Goal: Transaction & Acquisition: Purchase product/service

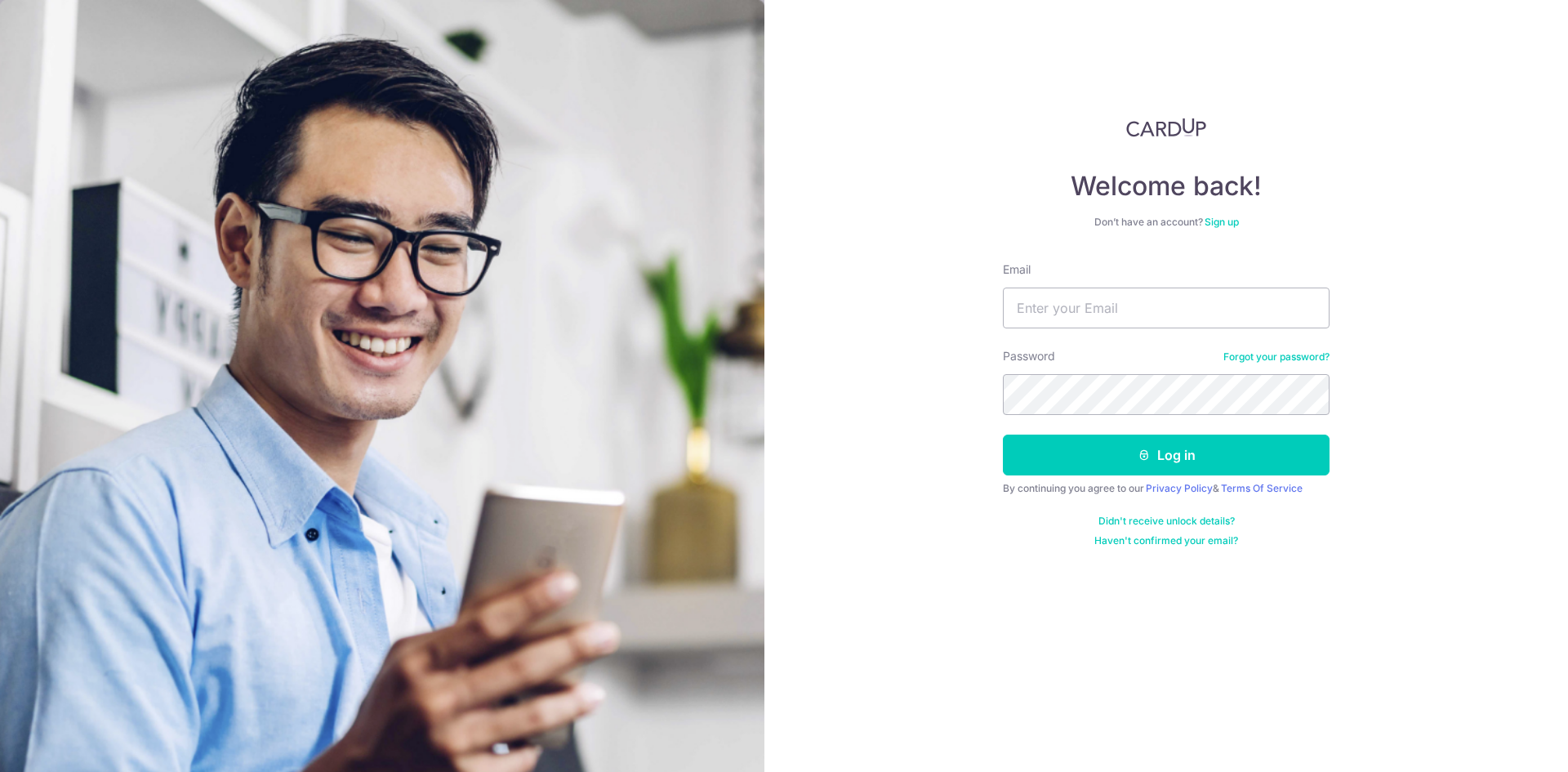
click at [1063, 330] on form "Email Password Forgot your password? Log in By continuing you agree to our Priv…" at bounding box center [1166, 405] width 327 height 286
click at [1068, 316] on input "Email" at bounding box center [1166, 308] width 327 height 41
type input "rico_thp@yahoo.com"
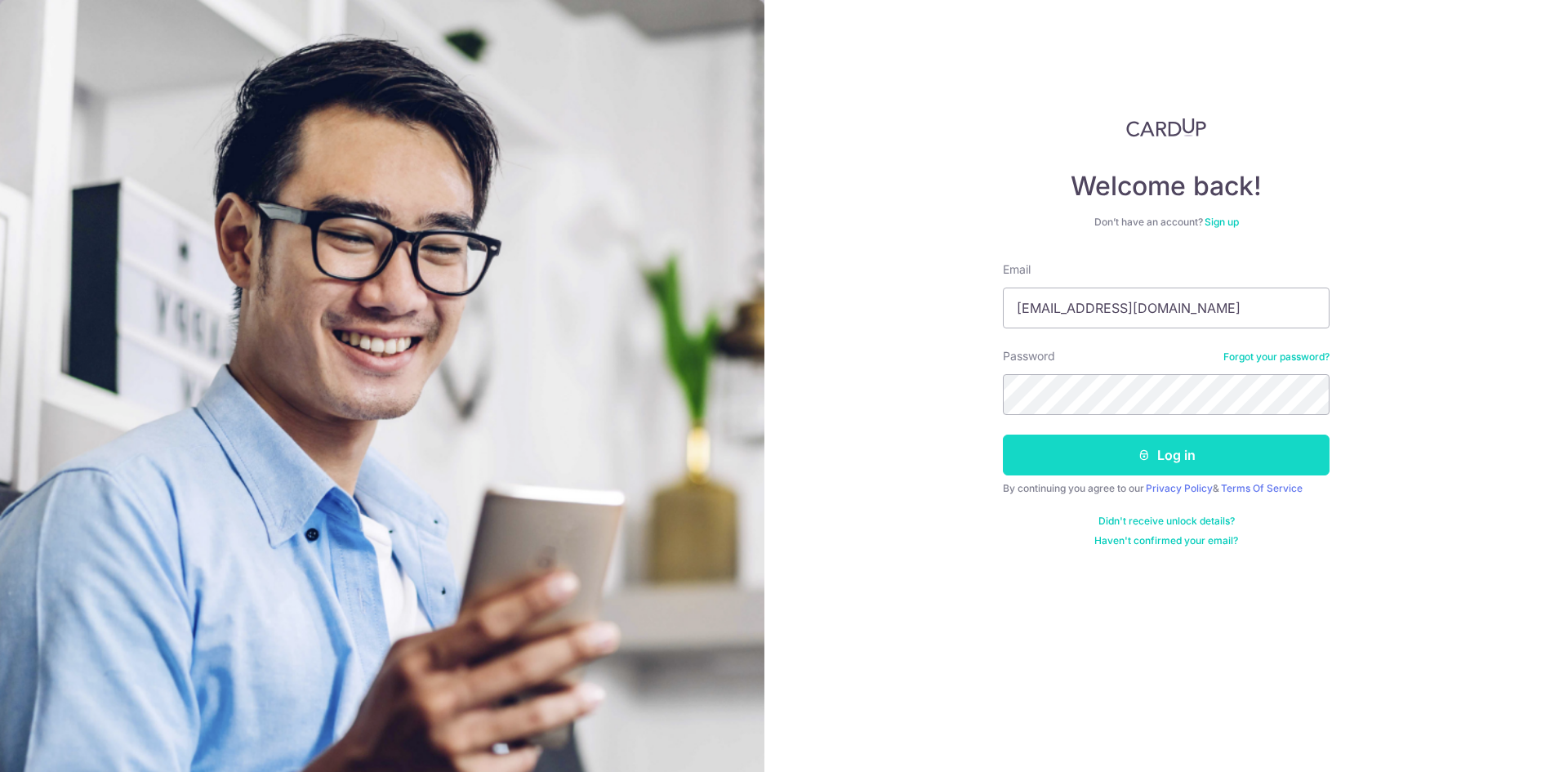
click at [1132, 450] on button "Log in" at bounding box center [1166, 455] width 327 height 41
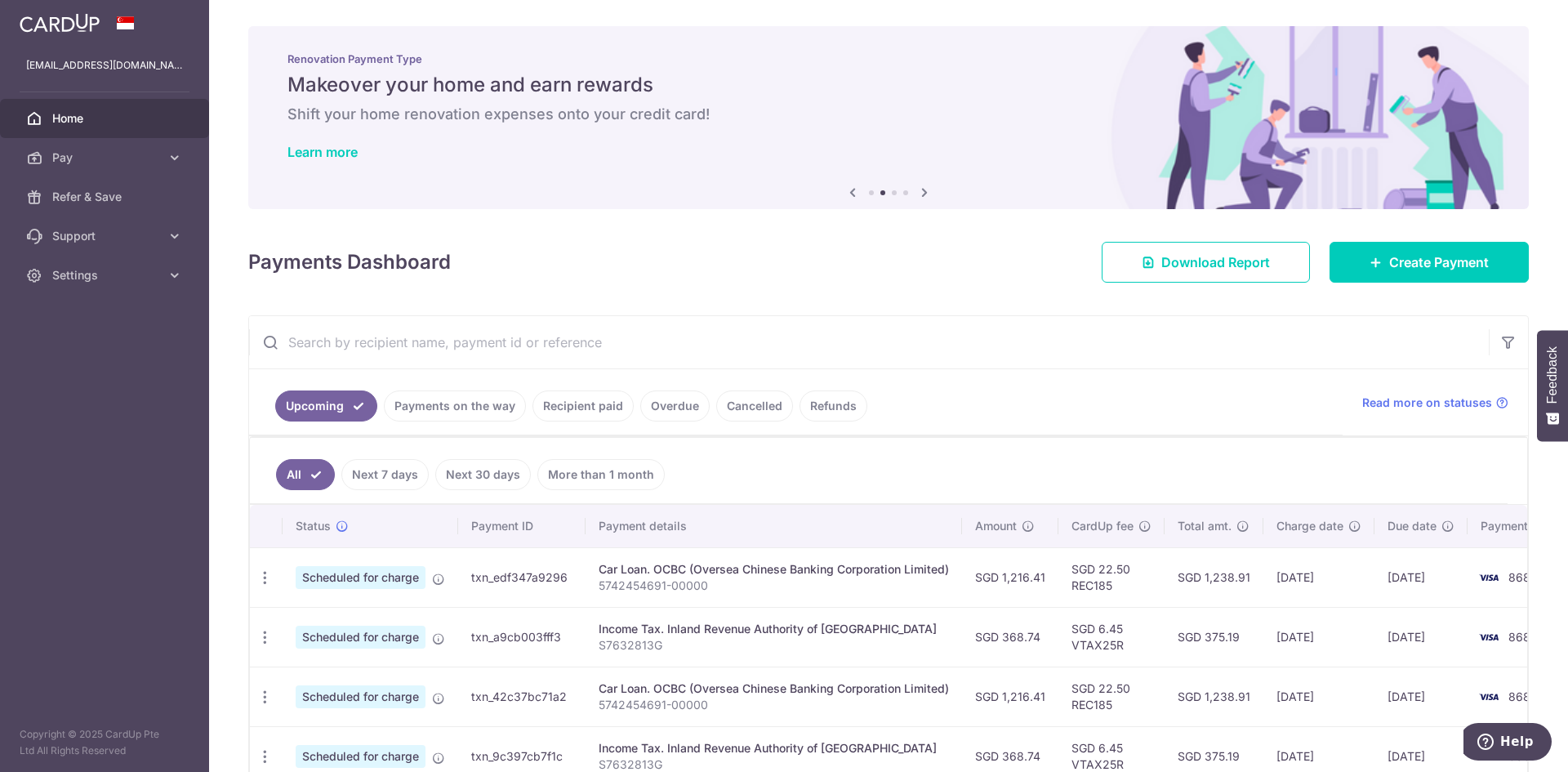
click at [572, 411] on link "Recipient paid" at bounding box center [583, 405] width 102 height 31
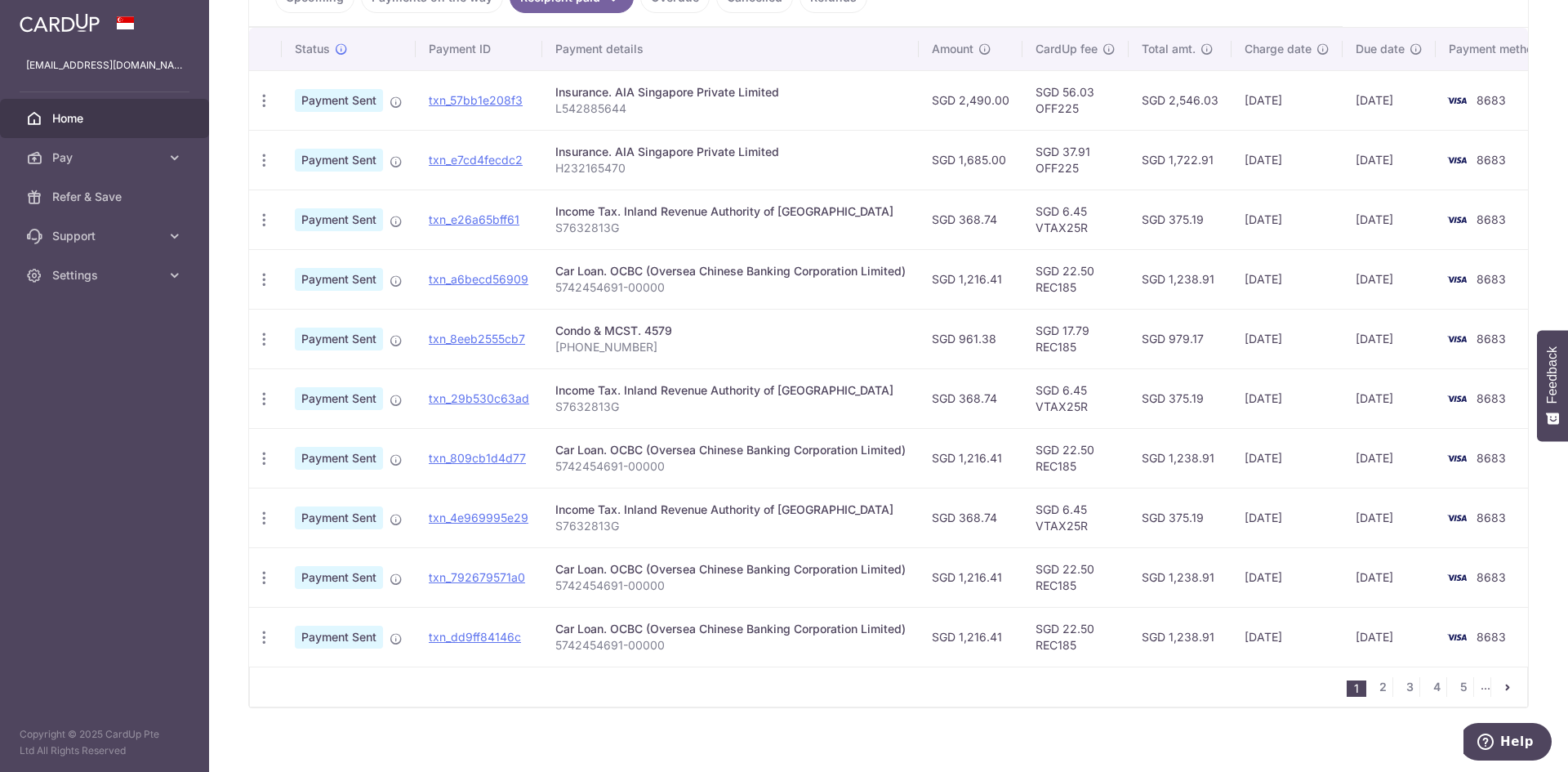
scroll to position [430, 0]
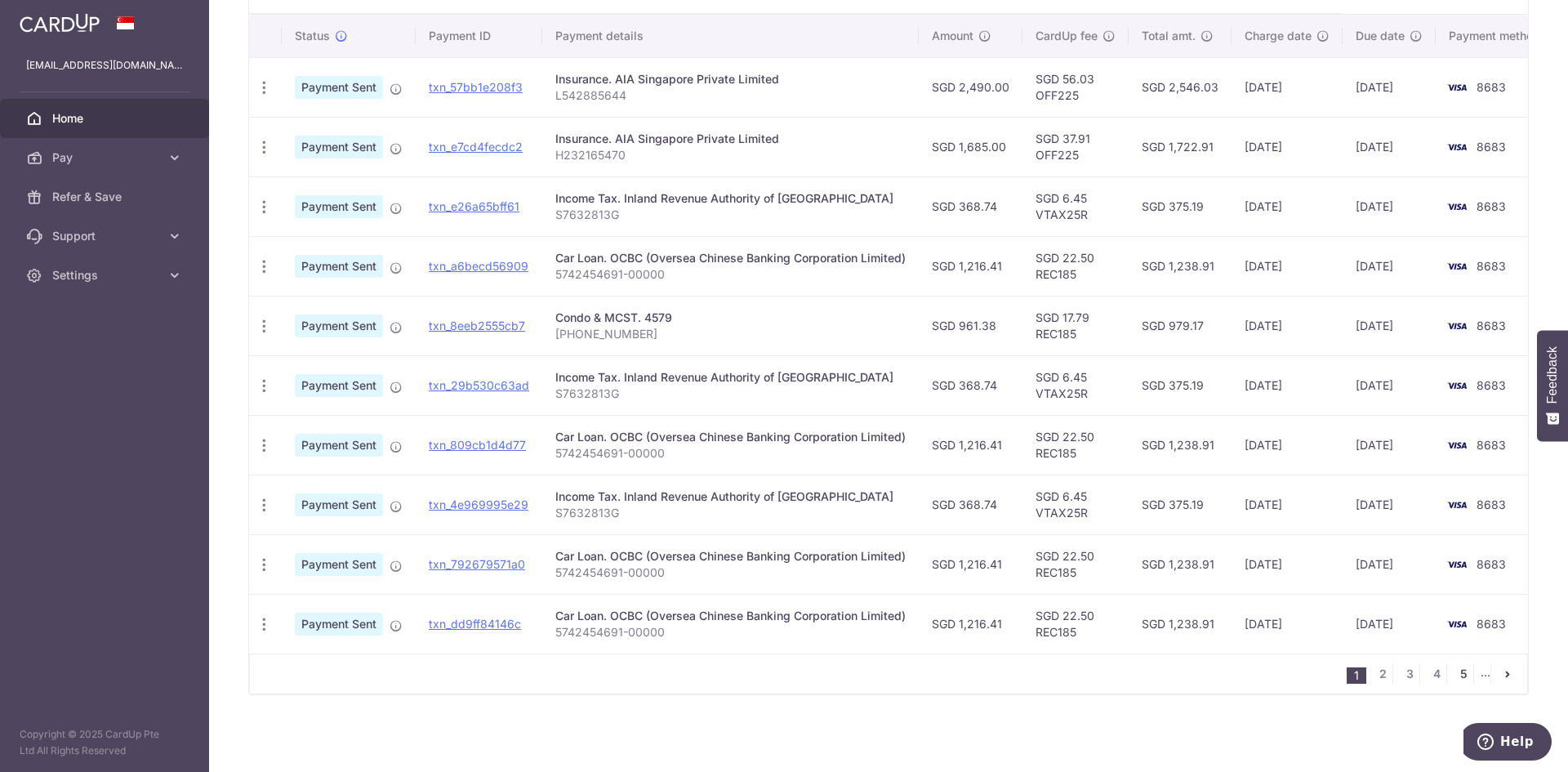
click at [1454, 675] on link "5" at bounding box center [1463, 674] width 19 height 19
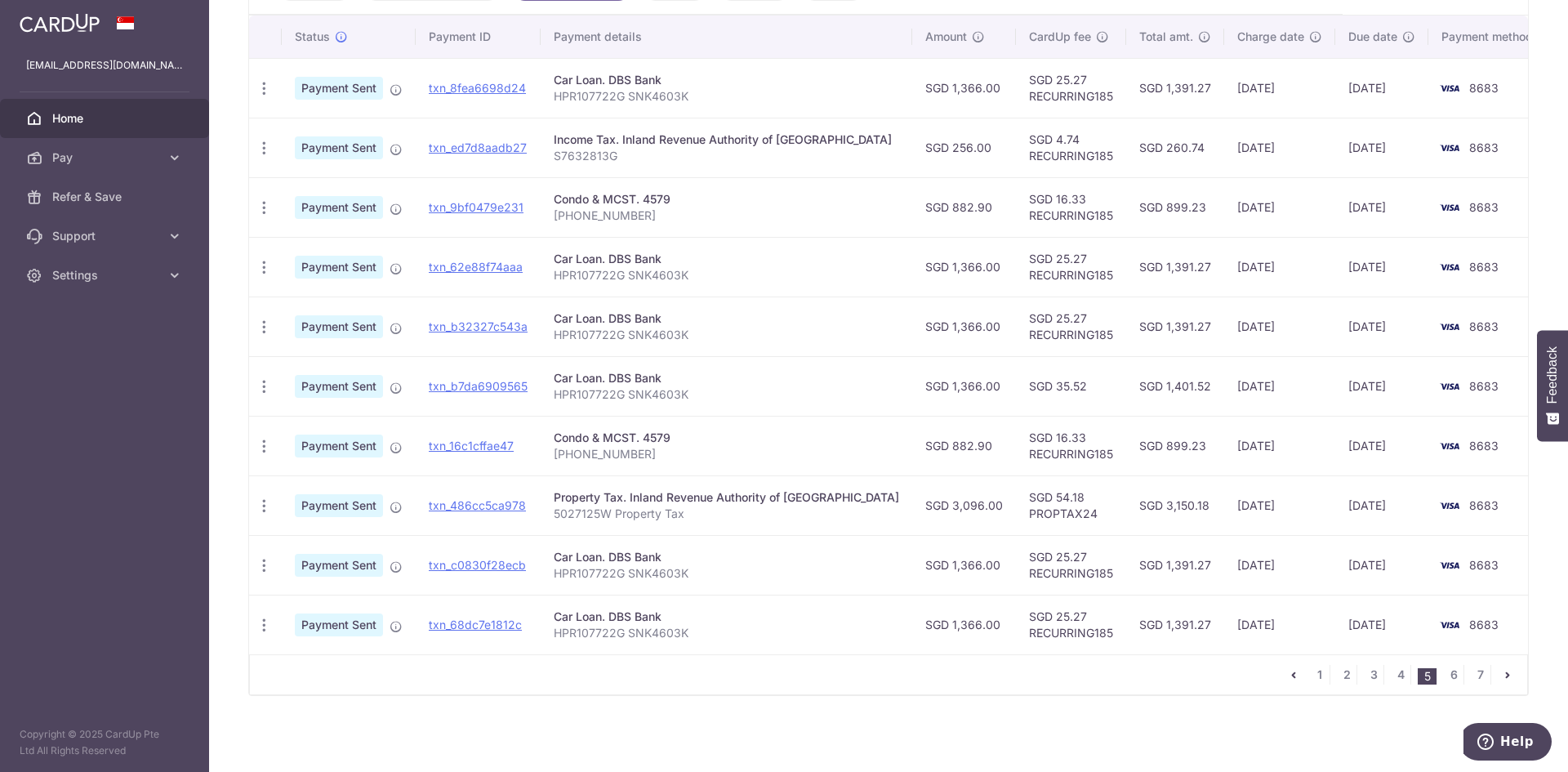
scroll to position [422, 0]
click at [1395, 674] on link "4" at bounding box center [1400, 674] width 19 height 19
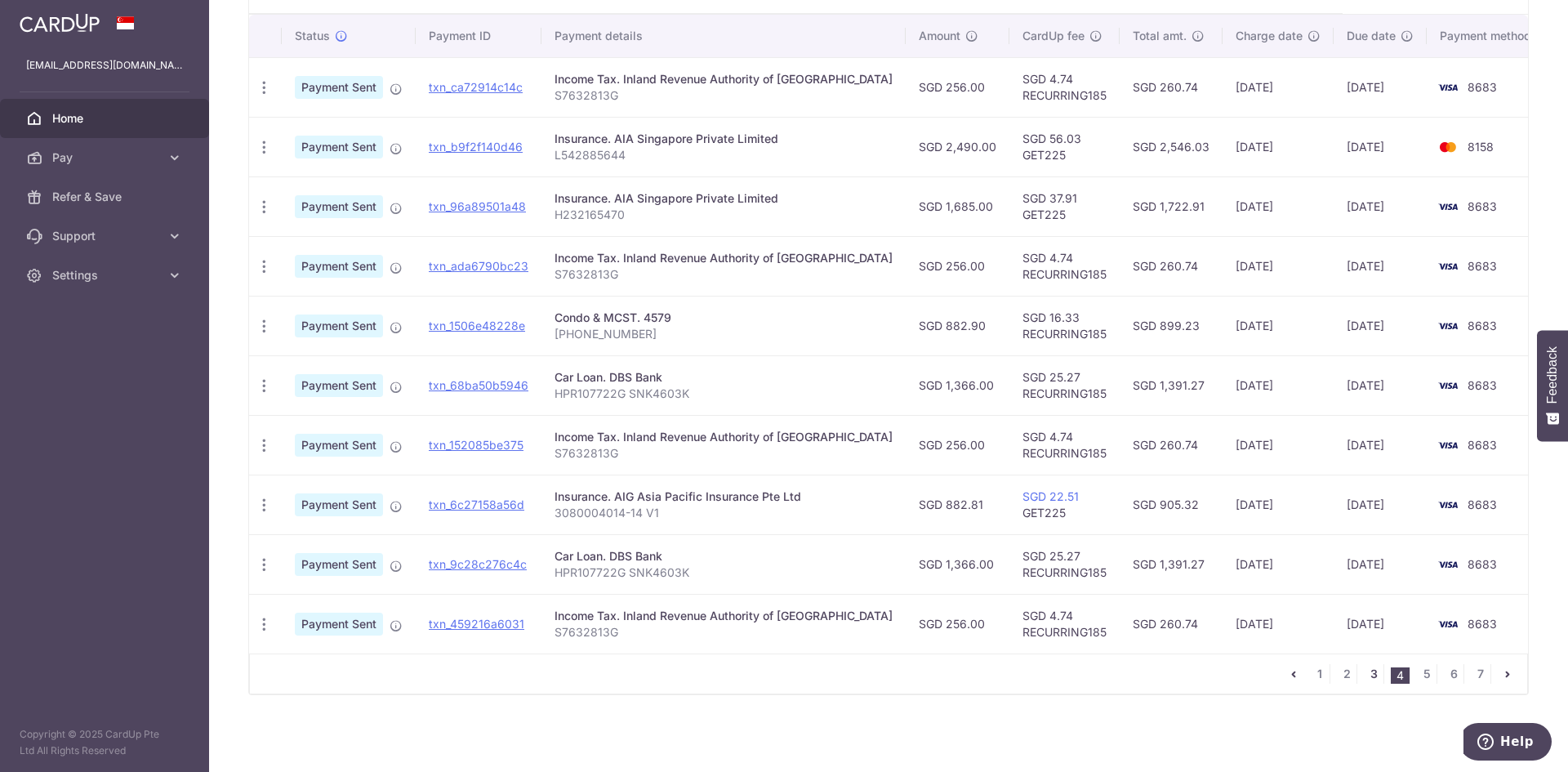
click at [1364, 675] on link "3" at bounding box center [1373, 674] width 19 height 19
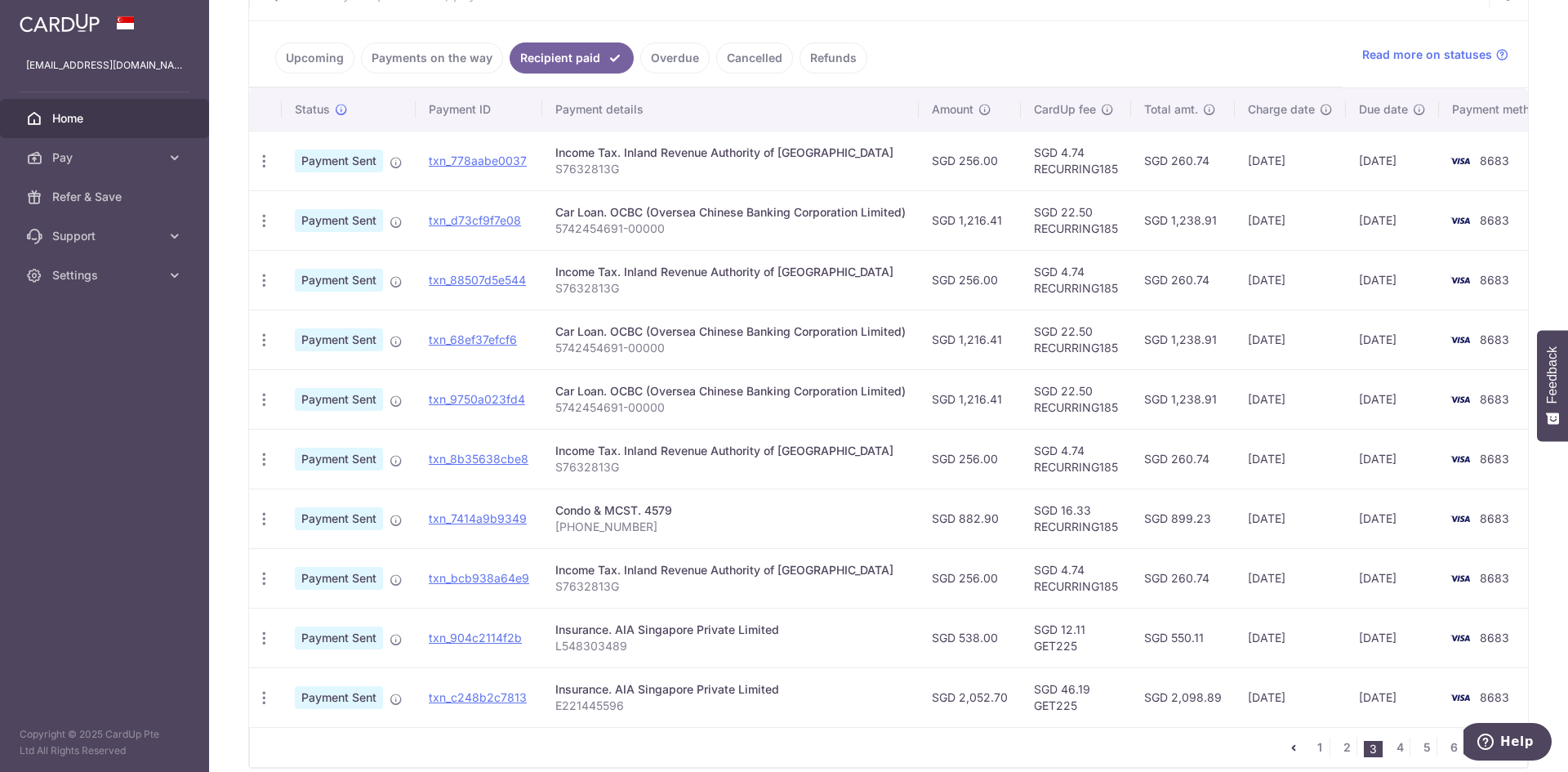
scroll to position [430, 0]
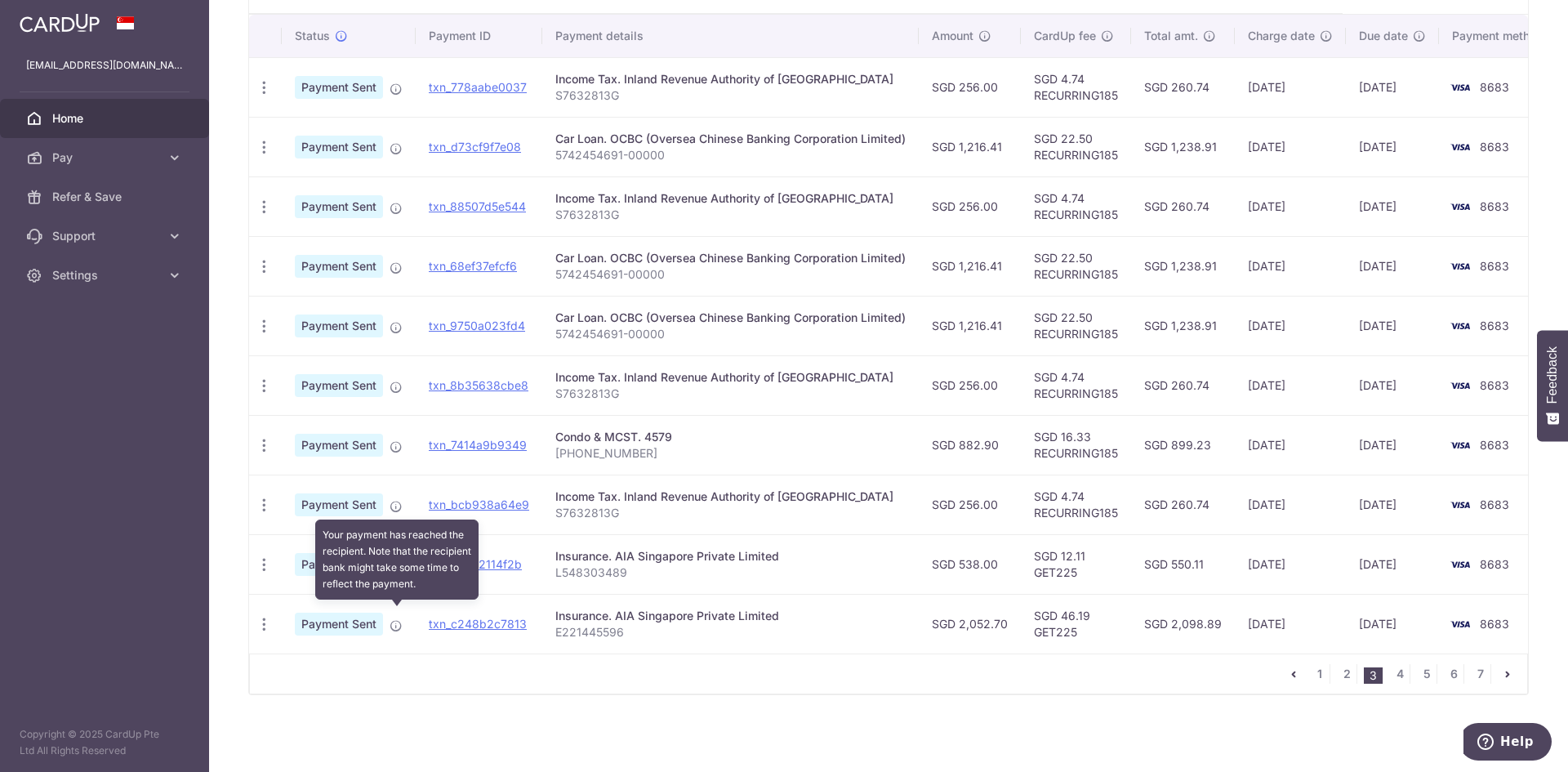
click at [395, 620] on icon at bounding box center [395, 625] width 13 height 13
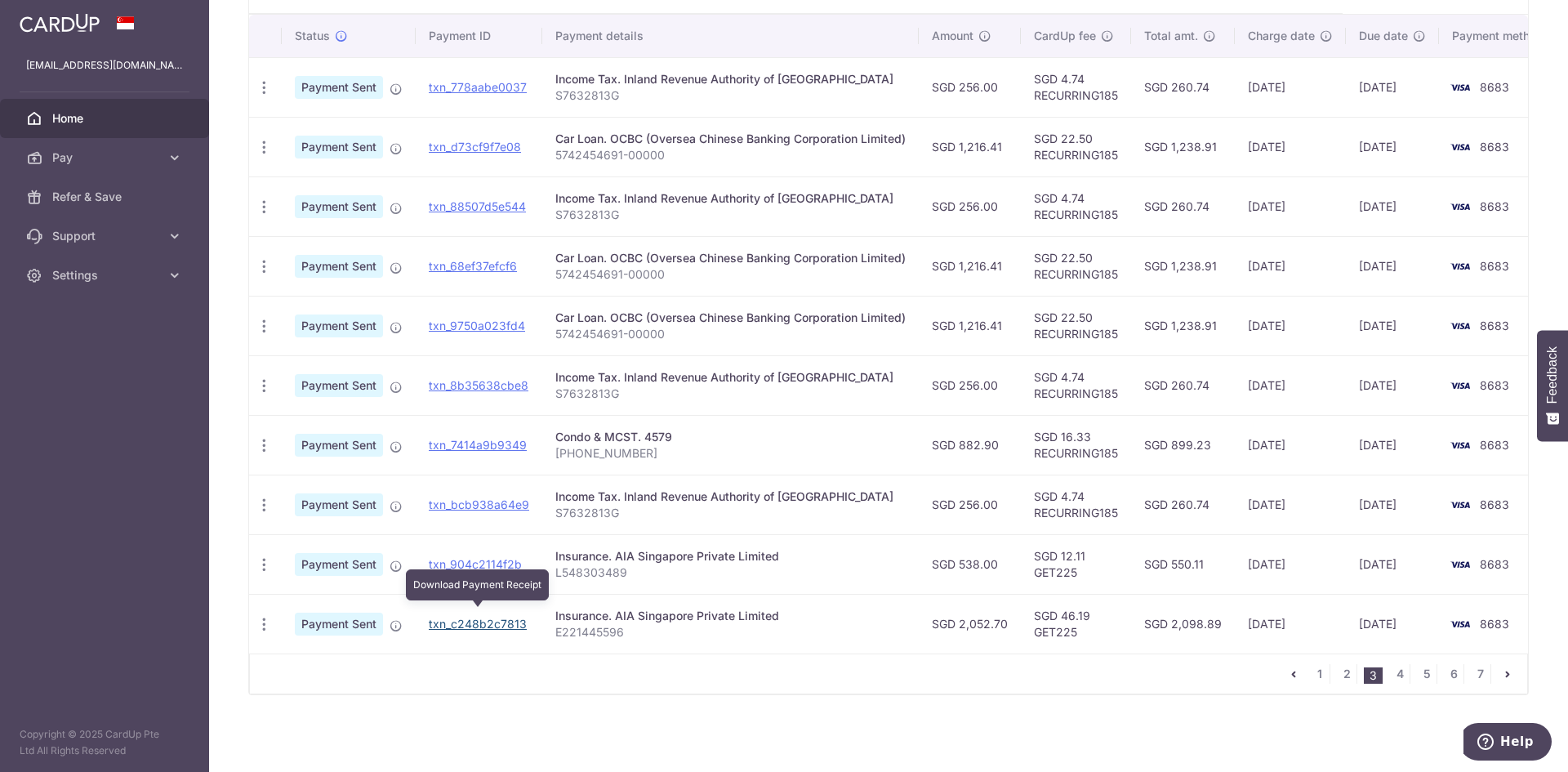
click at [491, 617] on link "txn_c248b2c7813" at bounding box center [478, 624] width 98 height 14
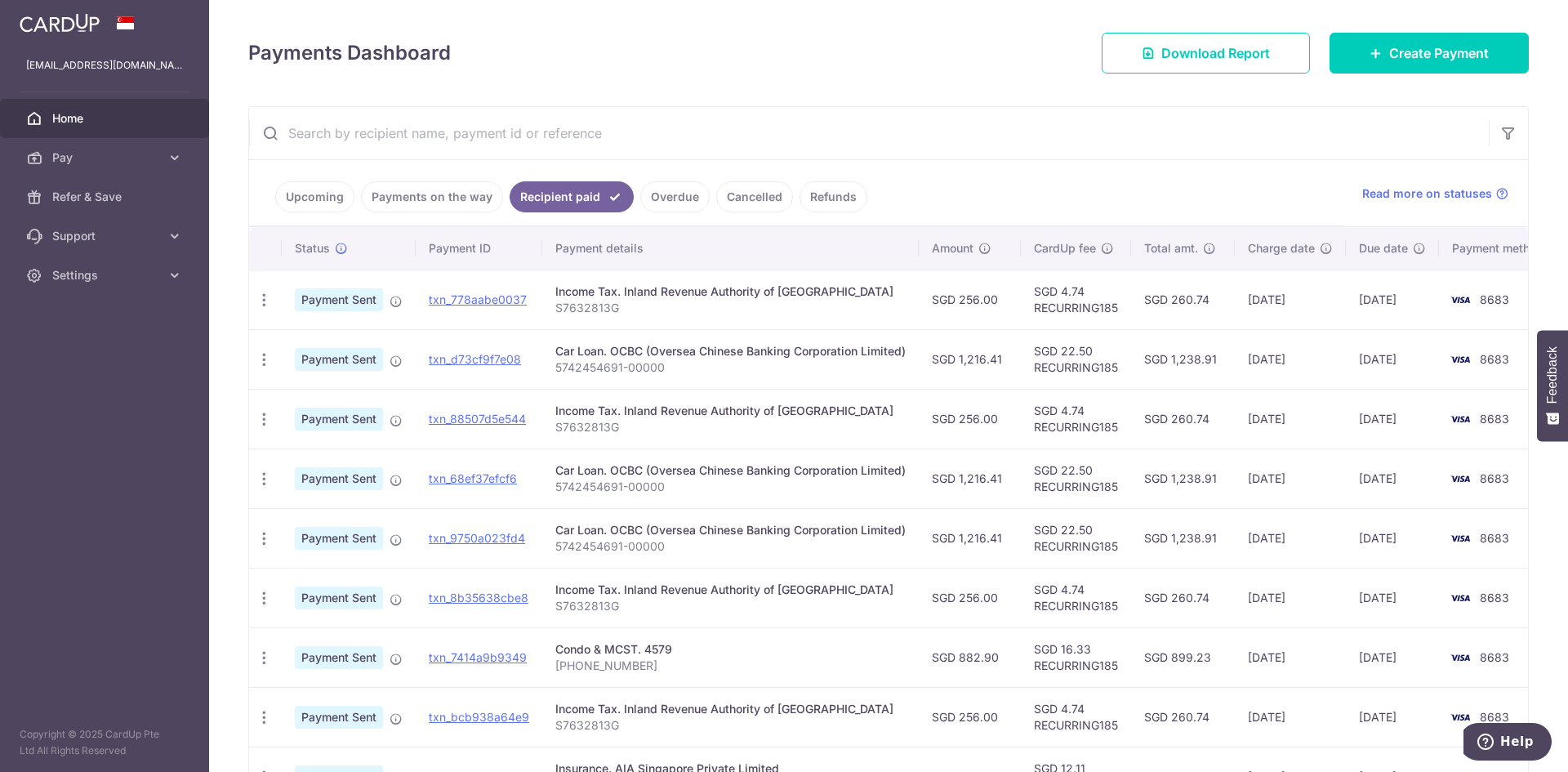
scroll to position [0, 0]
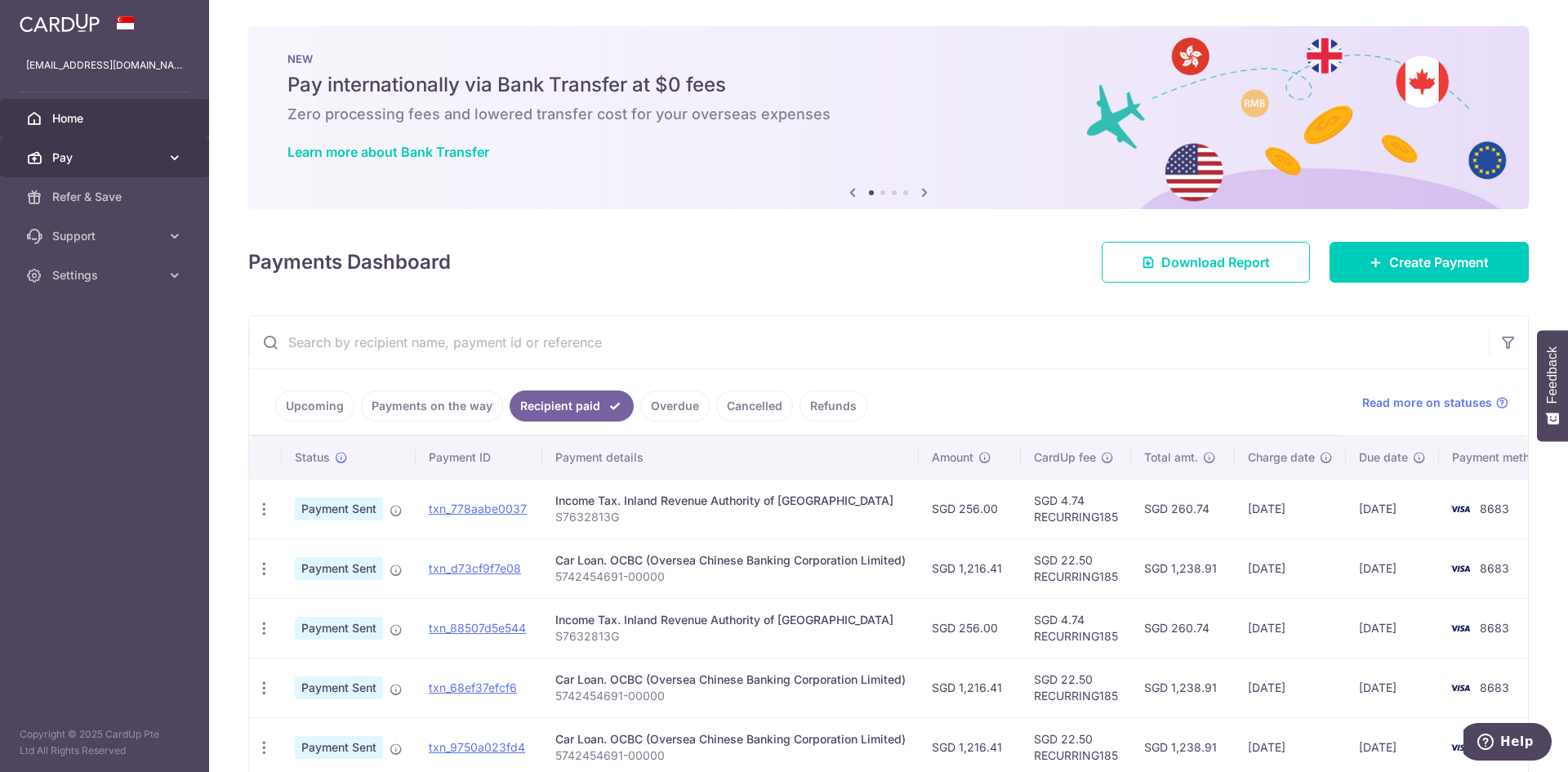
click at [169, 146] on link "Pay" at bounding box center [104, 157] width 209 height 39
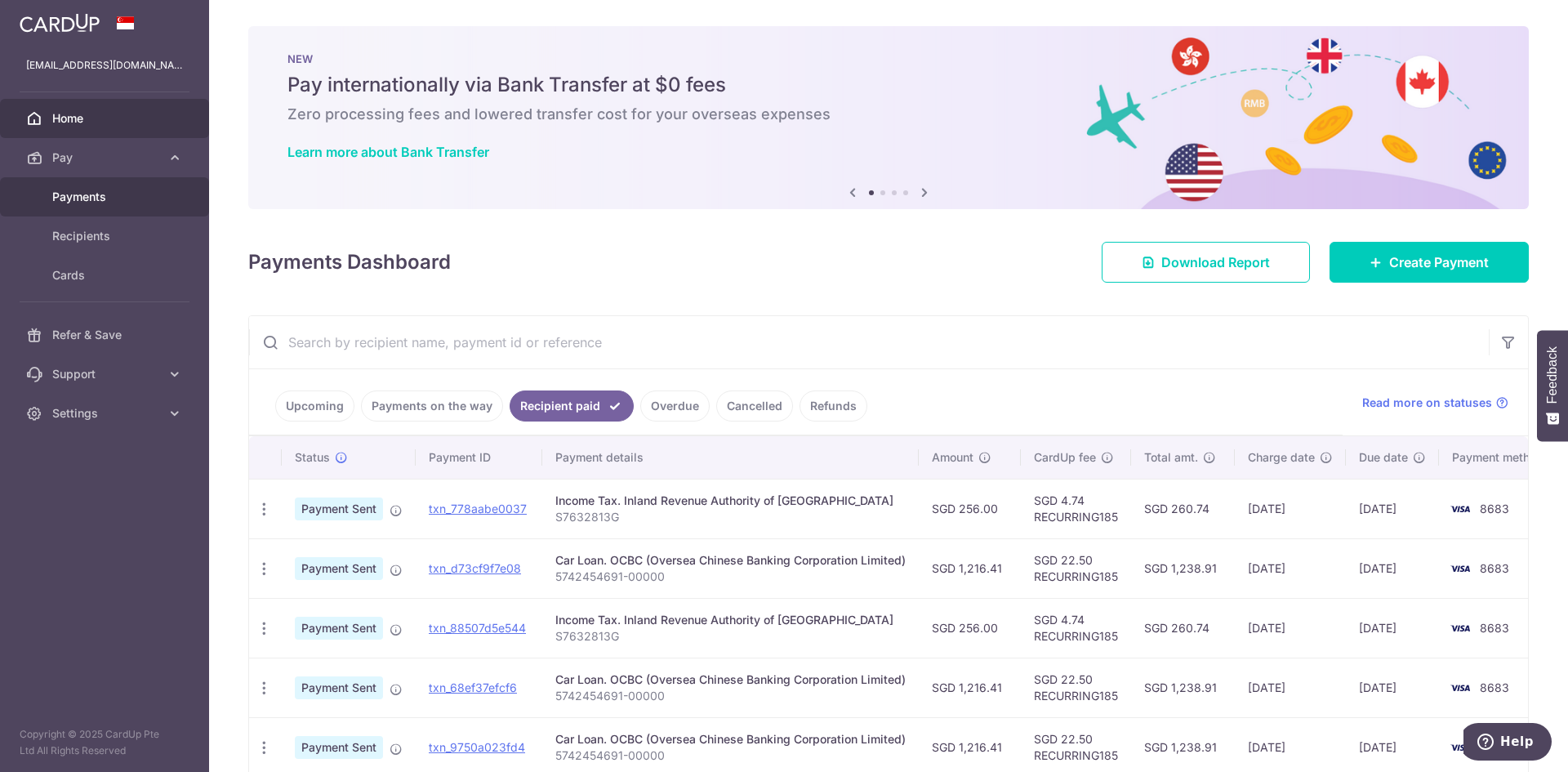
click at [95, 189] on span "Payments" at bounding box center [106, 196] width 107 height 16
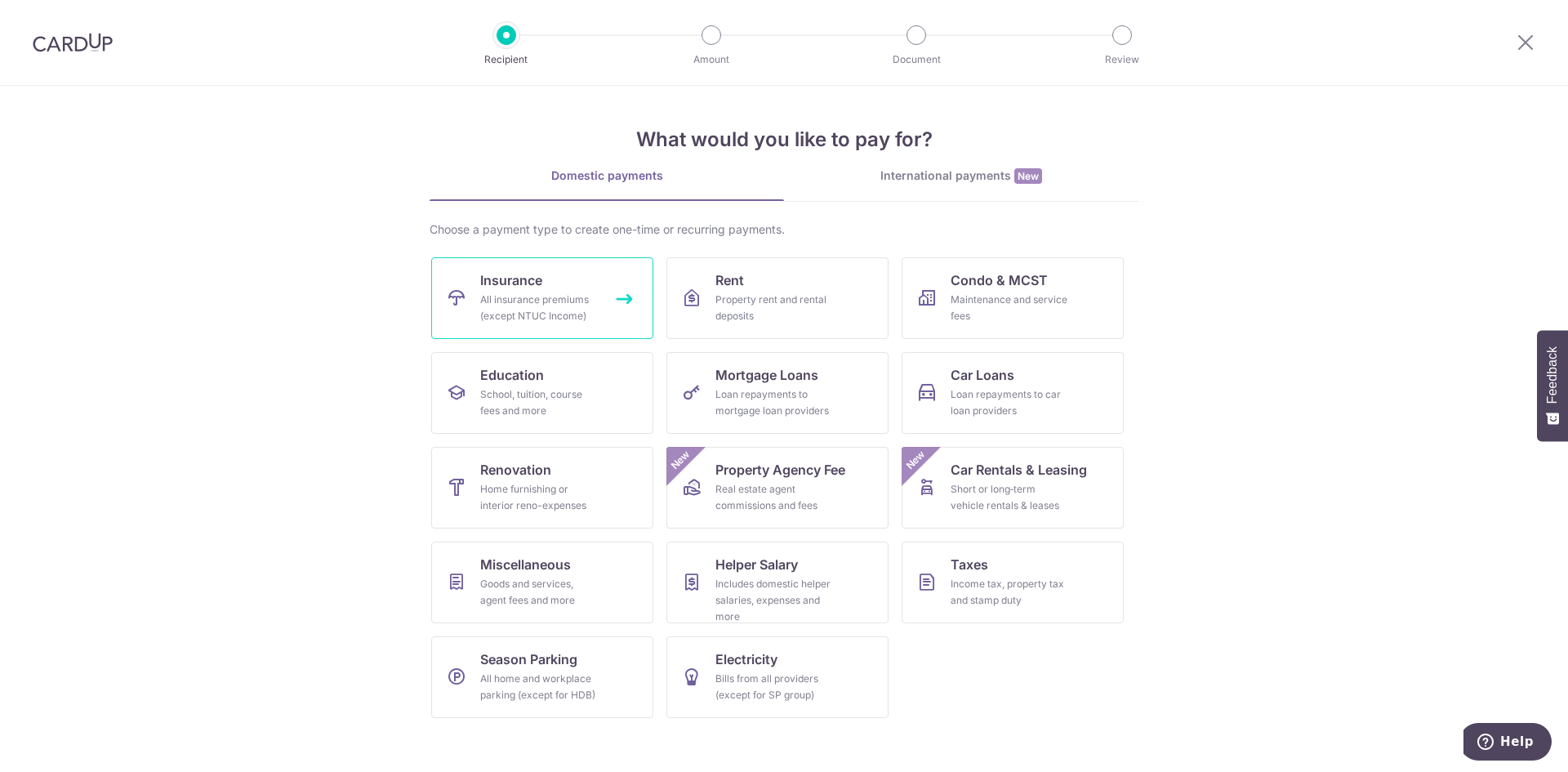
click at [485, 306] on div "All insurance premiums (except NTUC Income)" at bounding box center [538, 308] width 118 height 33
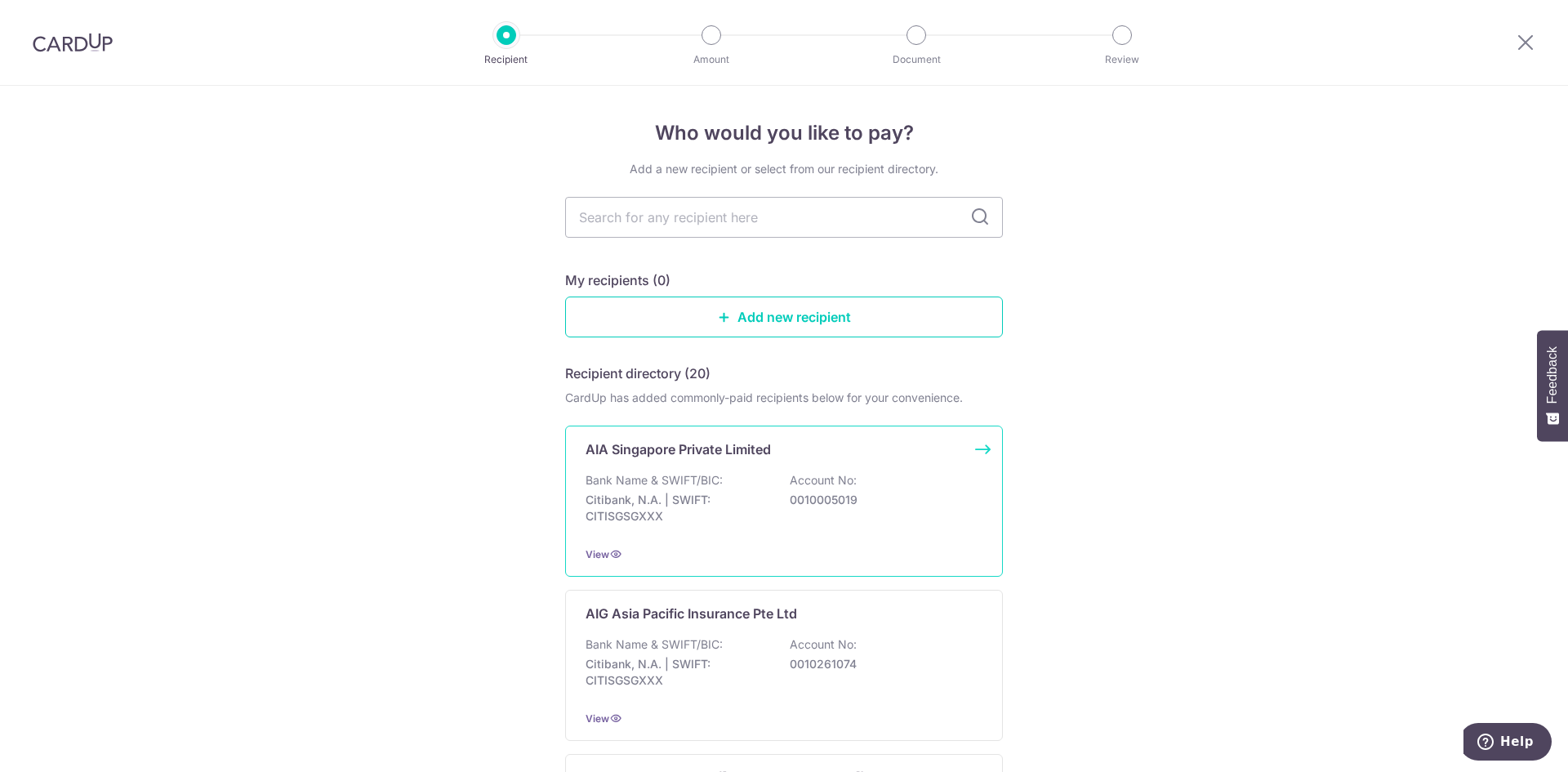
click at [657, 520] on p "Citibank, N.A. | SWIFT: CITISGSGXXX" at bounding box center [677, 508] width 183 height 33
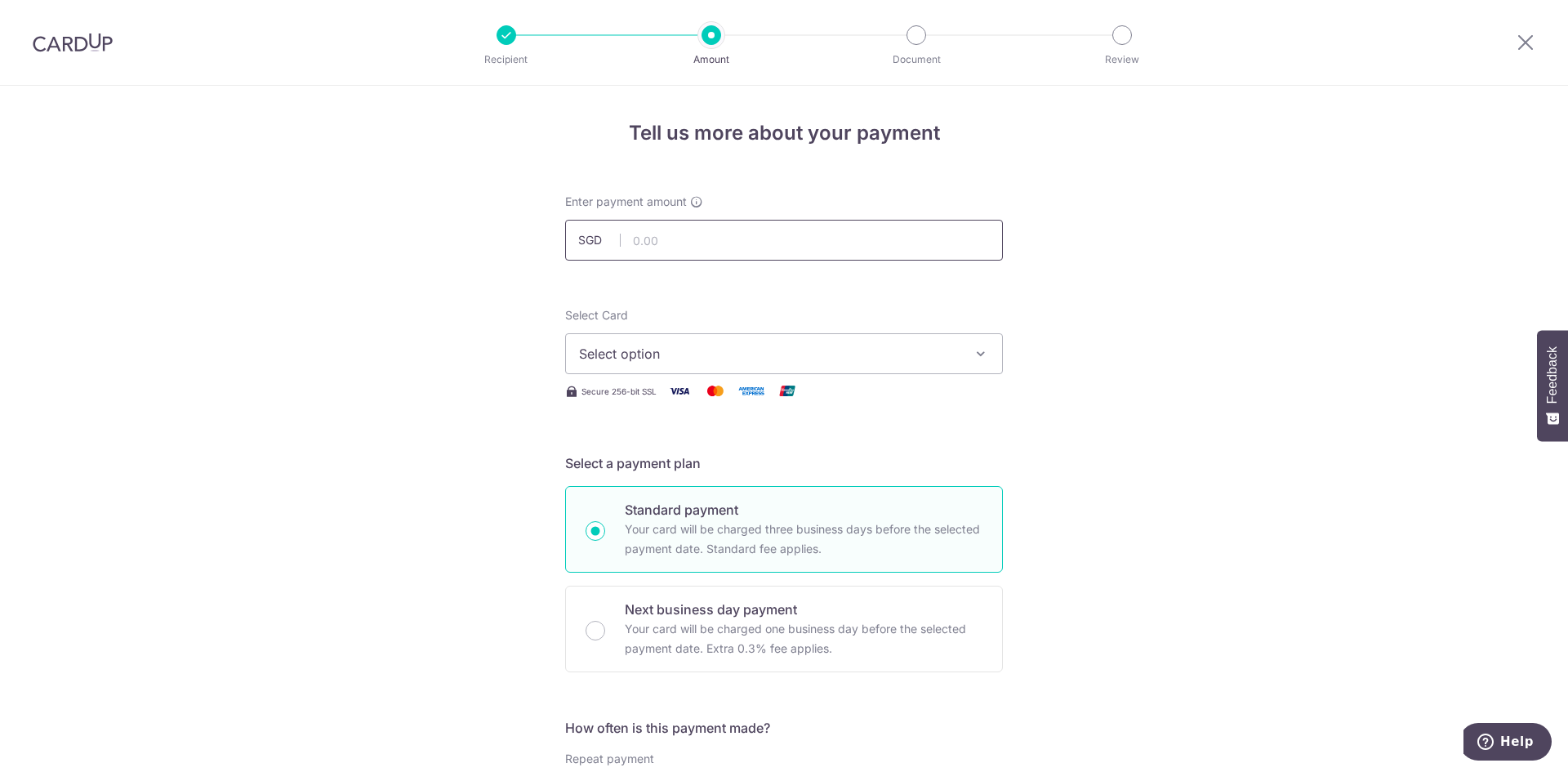
click at [647, 232] on input "text" at bounding box center [784, 240] width 437 height 41
type input "1,724.20"
click at [642, 351] on span "Select option" at bounding box center [769, 353] width 381 height 19
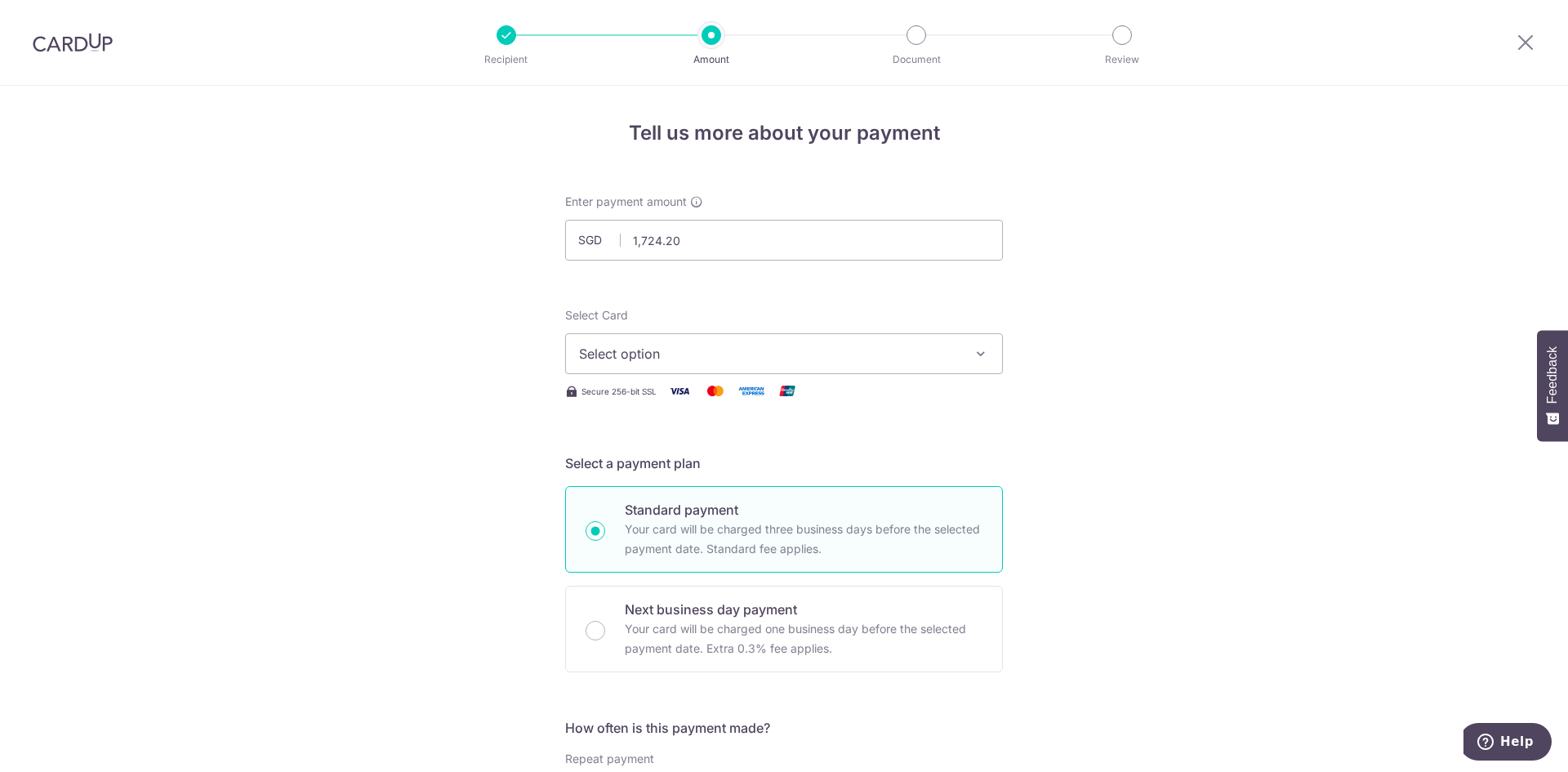
click at [653, 362] on span "Select option" at bounding box center [769, 353] width 381 height 19
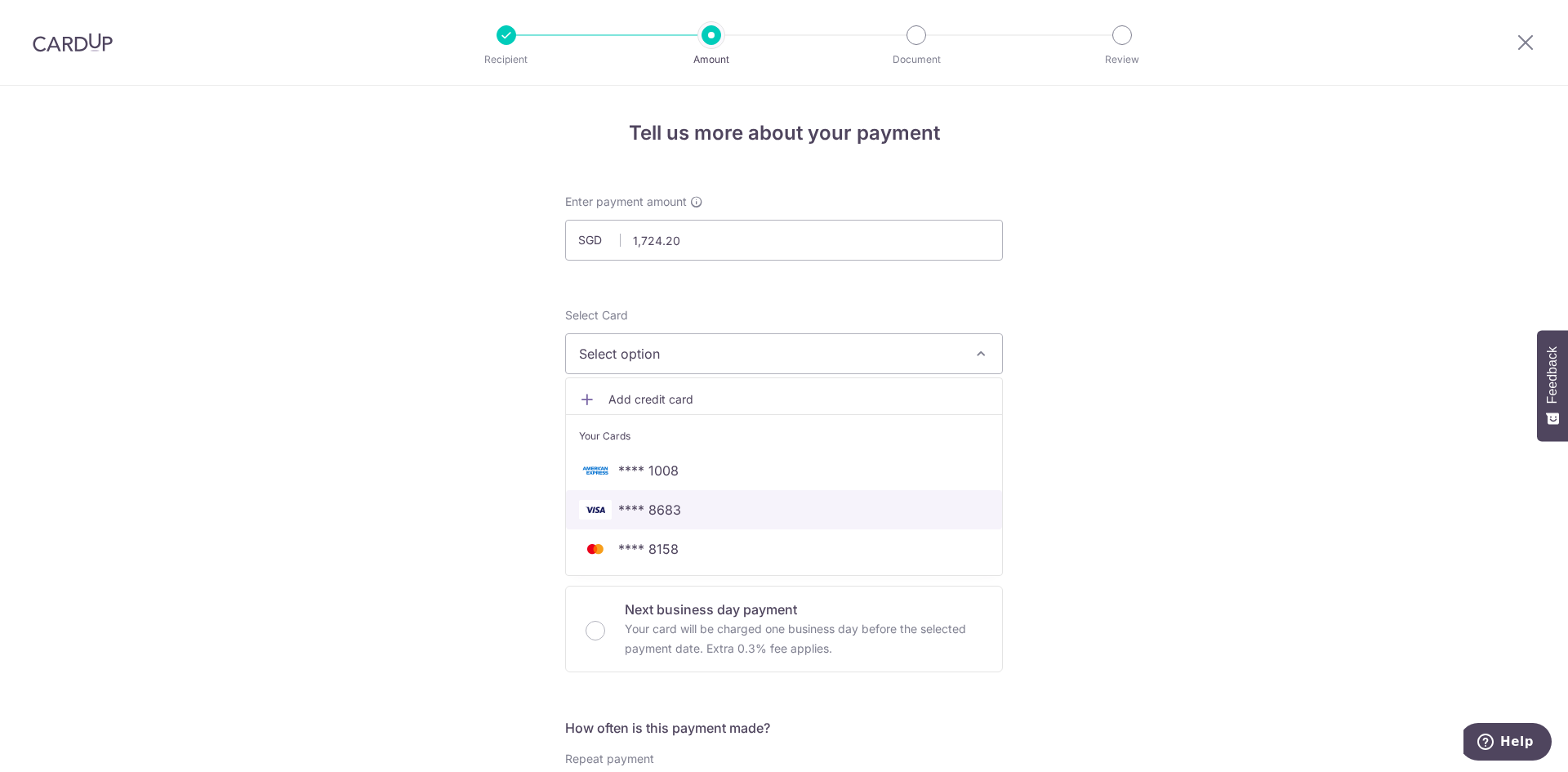
click at [649, 502] on span "**** 8683" at bounding box center [650, 510] width 63 height 19
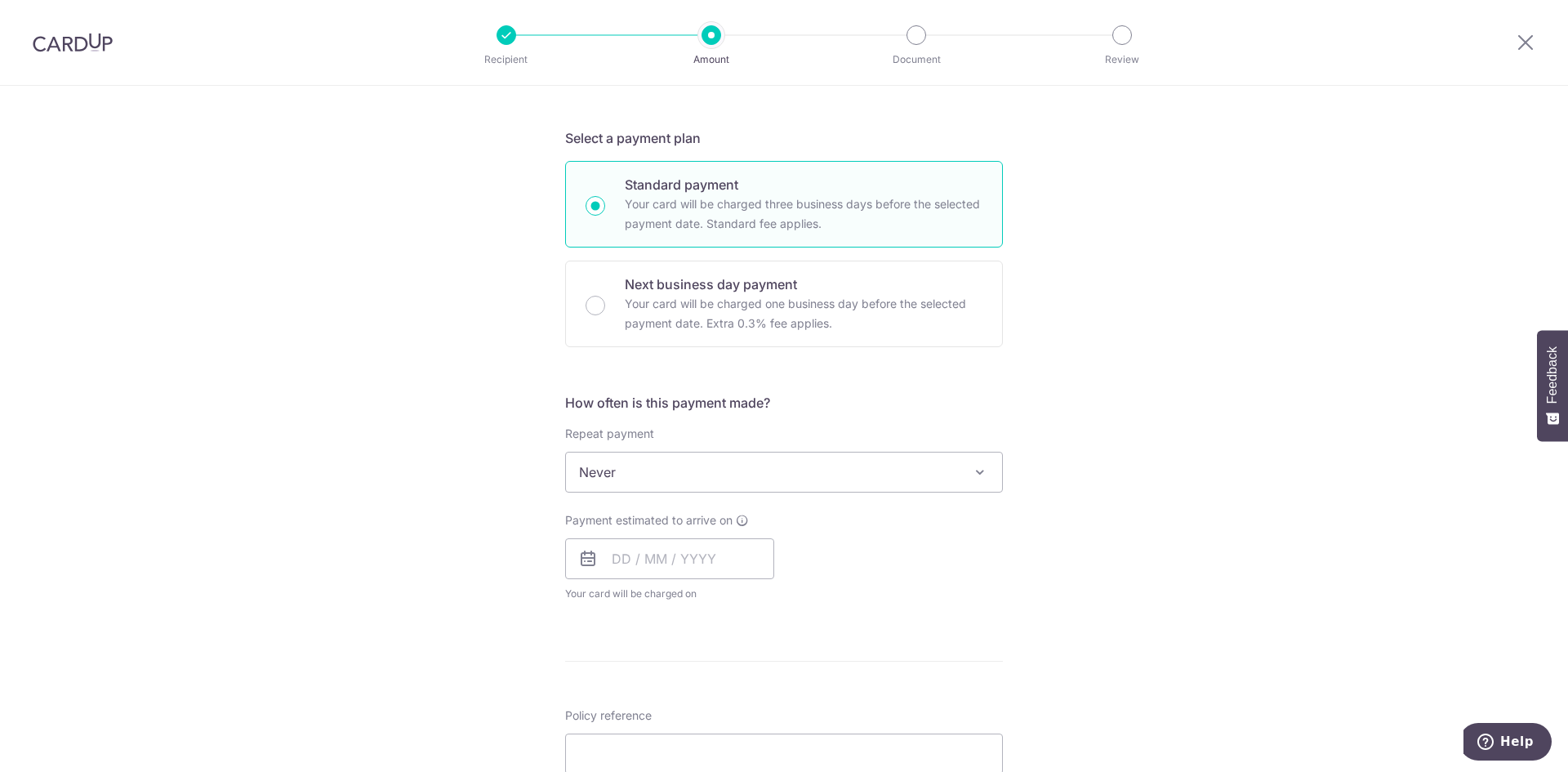
scroll to position [327, 0]
click at [624, 477] on span "Never" at bounding box center [784, 471] width 436 height 39
click at [593, 550] on icon at bounding box center [587, 557] width 19 height 19
click at [645, 556] on input "text" at bounding box center [669, 557] width 209 height 41
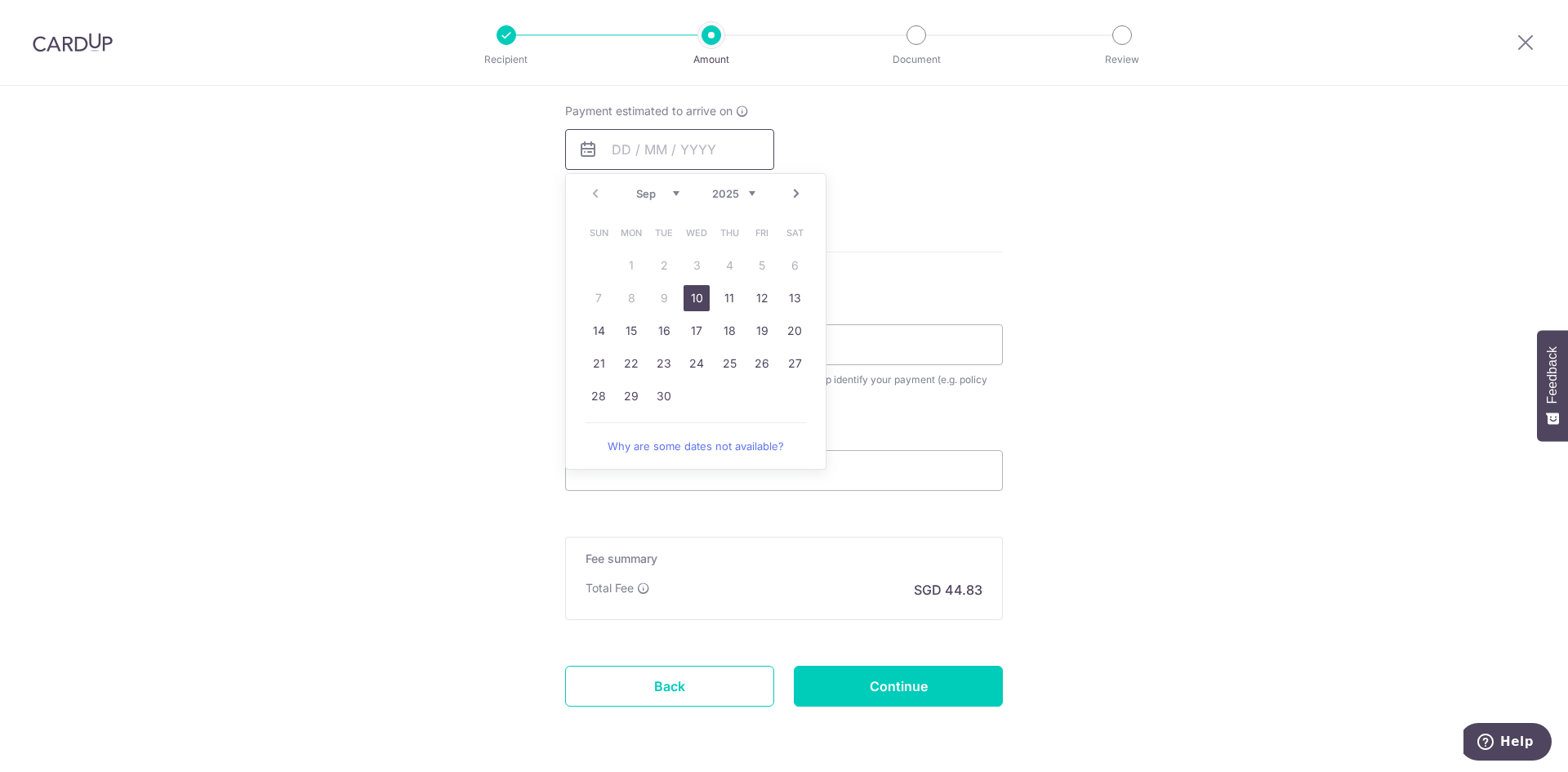
scroll to position [736, 0]
click at [795, 196] on link "Next" at bounding box center [795, 192] width 19 height 19
click at [595, 196] on link "Prev" at bounding box center [595, 192] width 19 height 19
click at [686, 362] on link "24" at bounding box center [696, 362] width 26 height 26
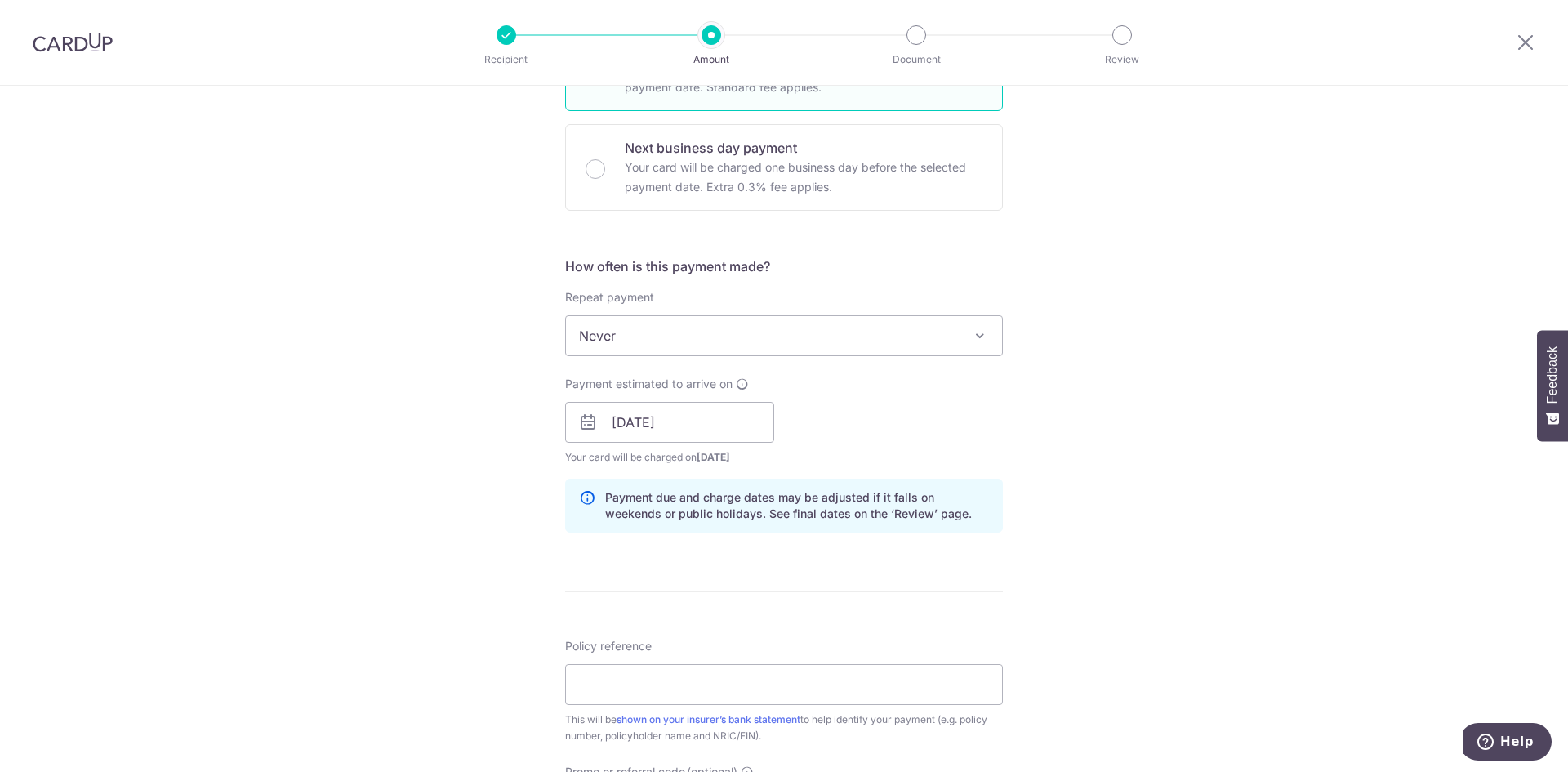
scroll to position [532, 0]
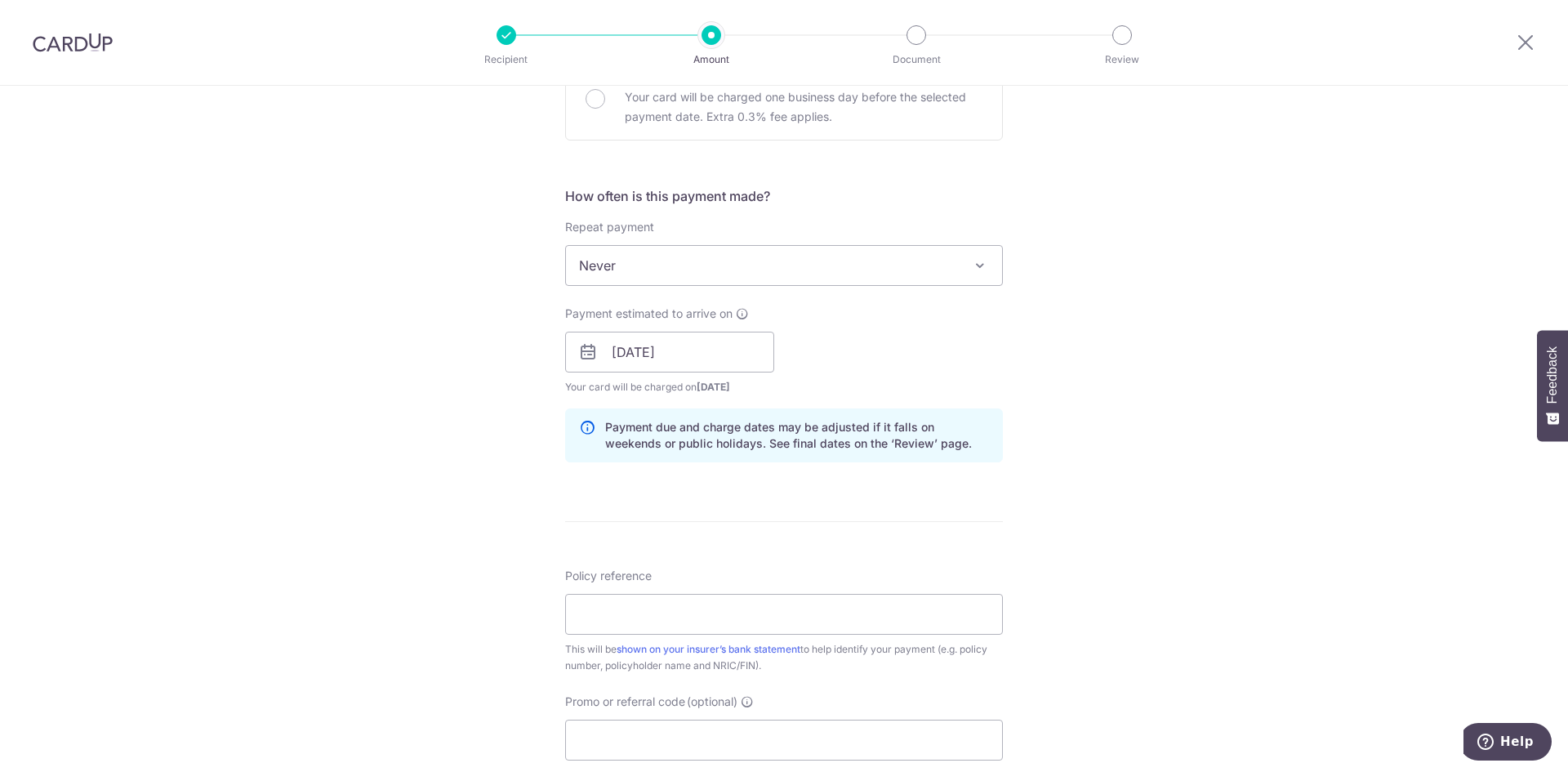
click at [586, 356] on icon at bounding box center [587, 351] width 19 height 19
click at [624, 350] on input "24/09/2025" at bounding box center [669, 352] width 209 height 41
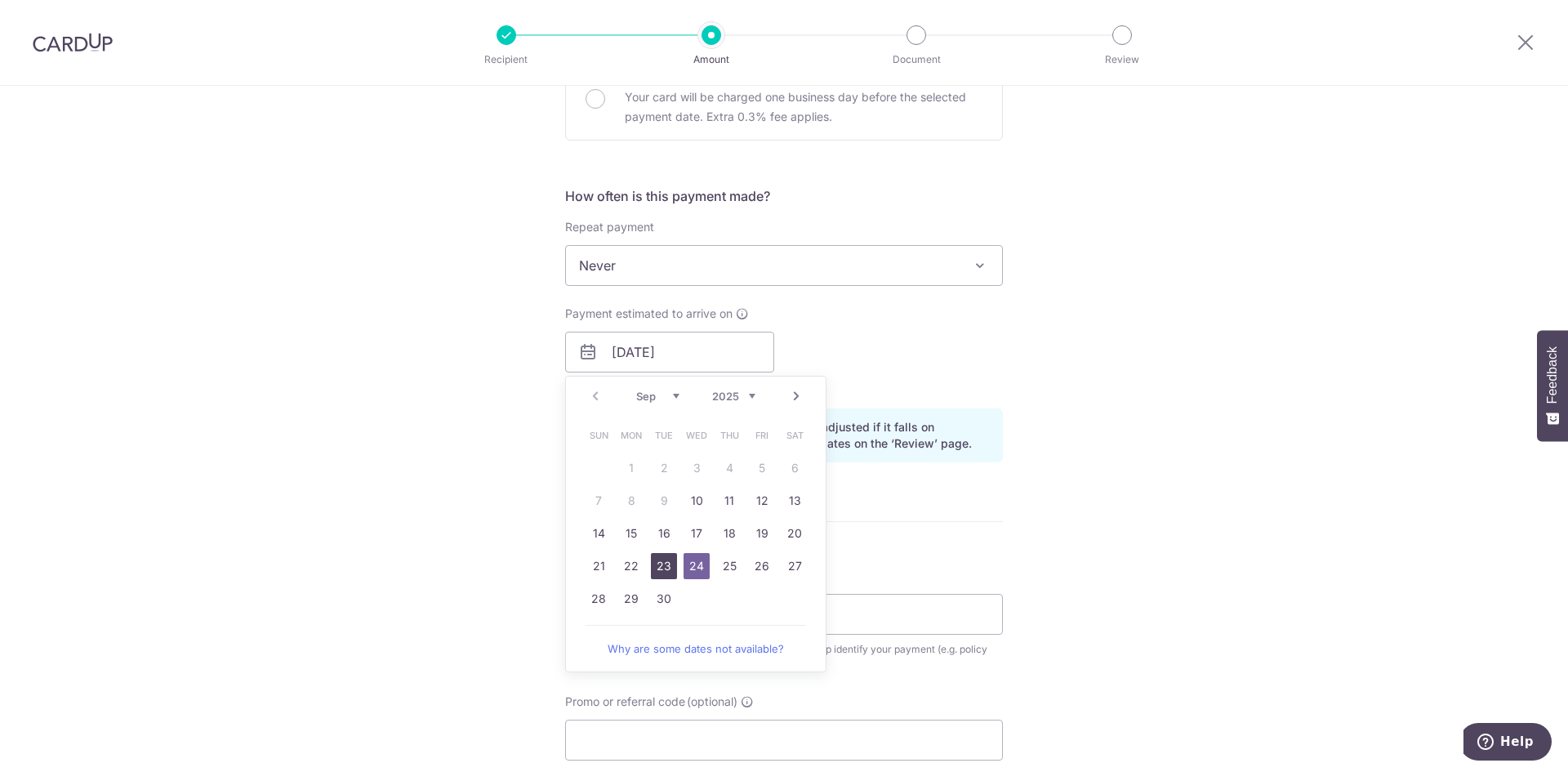
click at [666, 563] on link "23" at bounding box center [663, 565] width 26 height 26
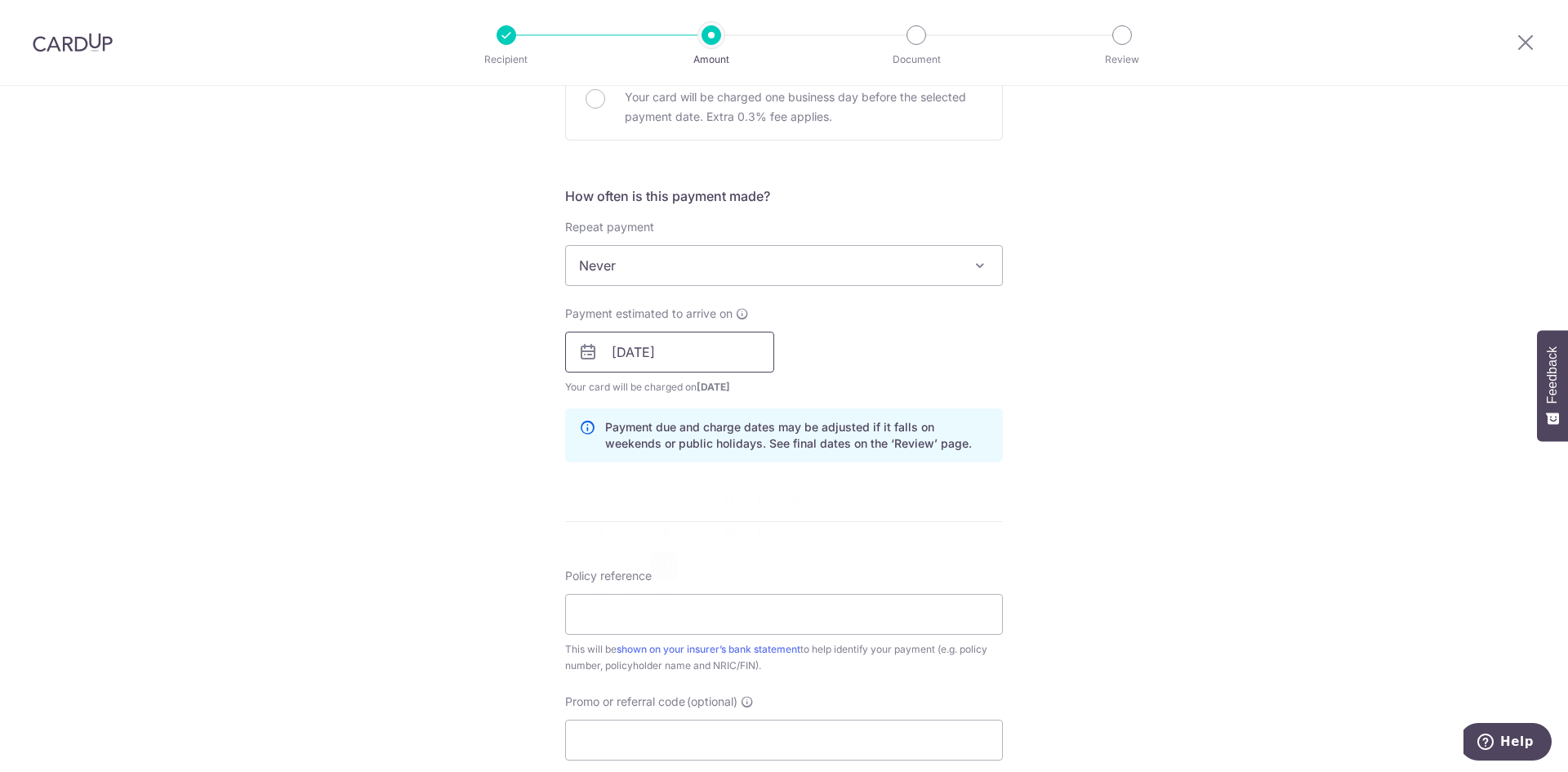
click at [638, 349] on input "[DATE]" at bounding box center [669, 352] width 209 height 41
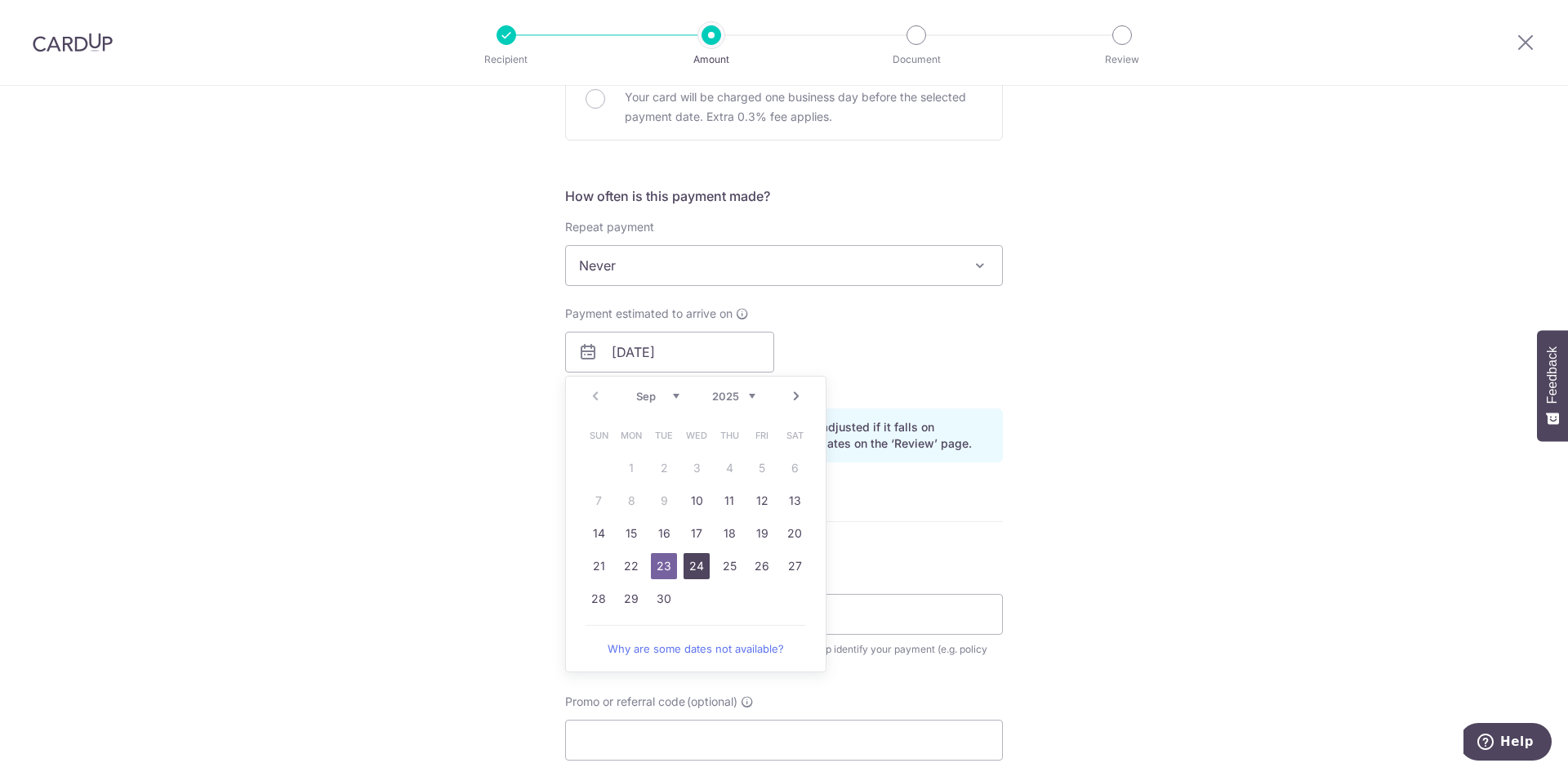
click at [689, 561] on link "24" at bounding box center [696, 565] width 26 height 26
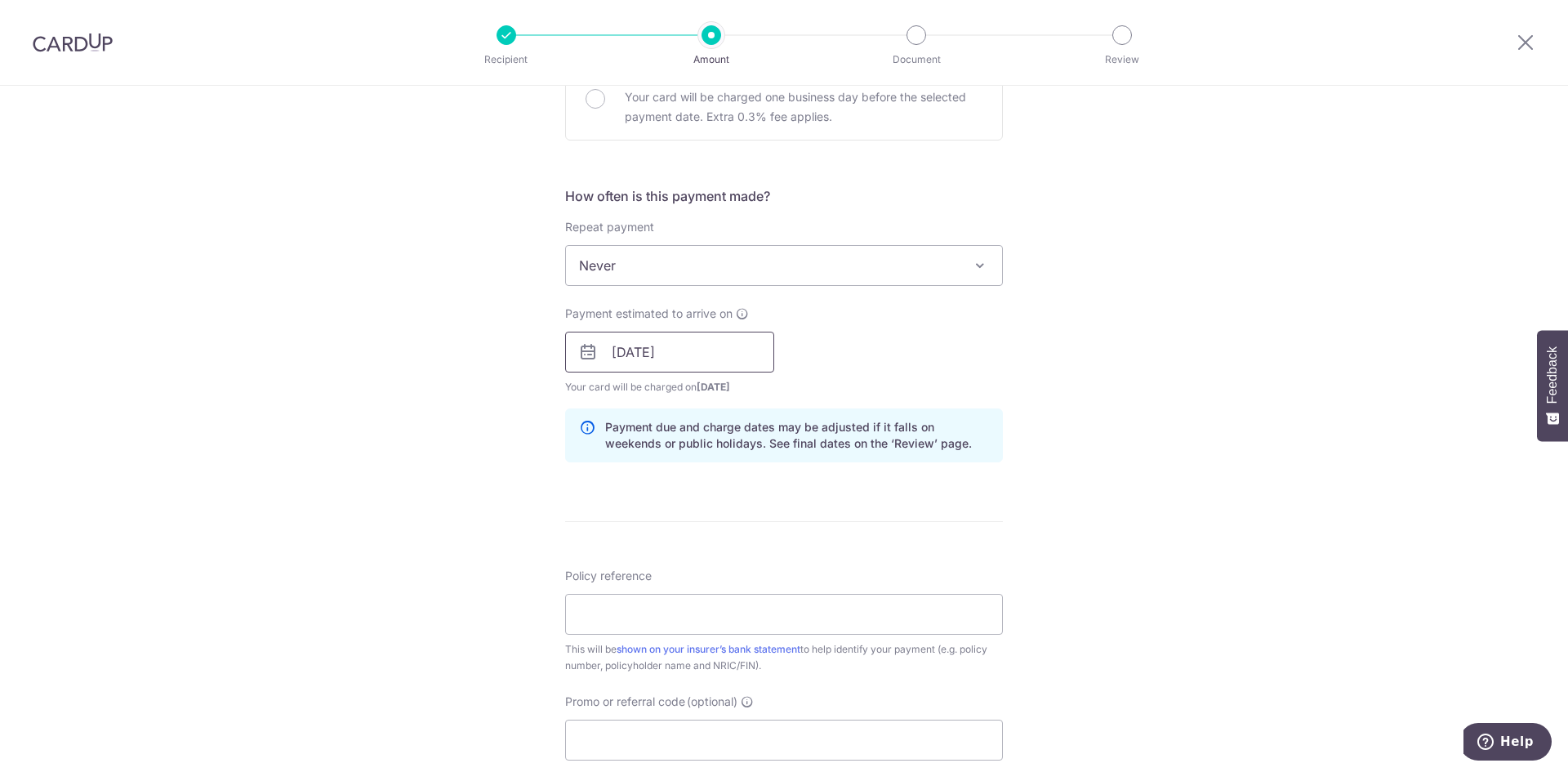
click at [640, 345] on input "24/09/2025" at bounding box center [669, 352] width 209 height 41
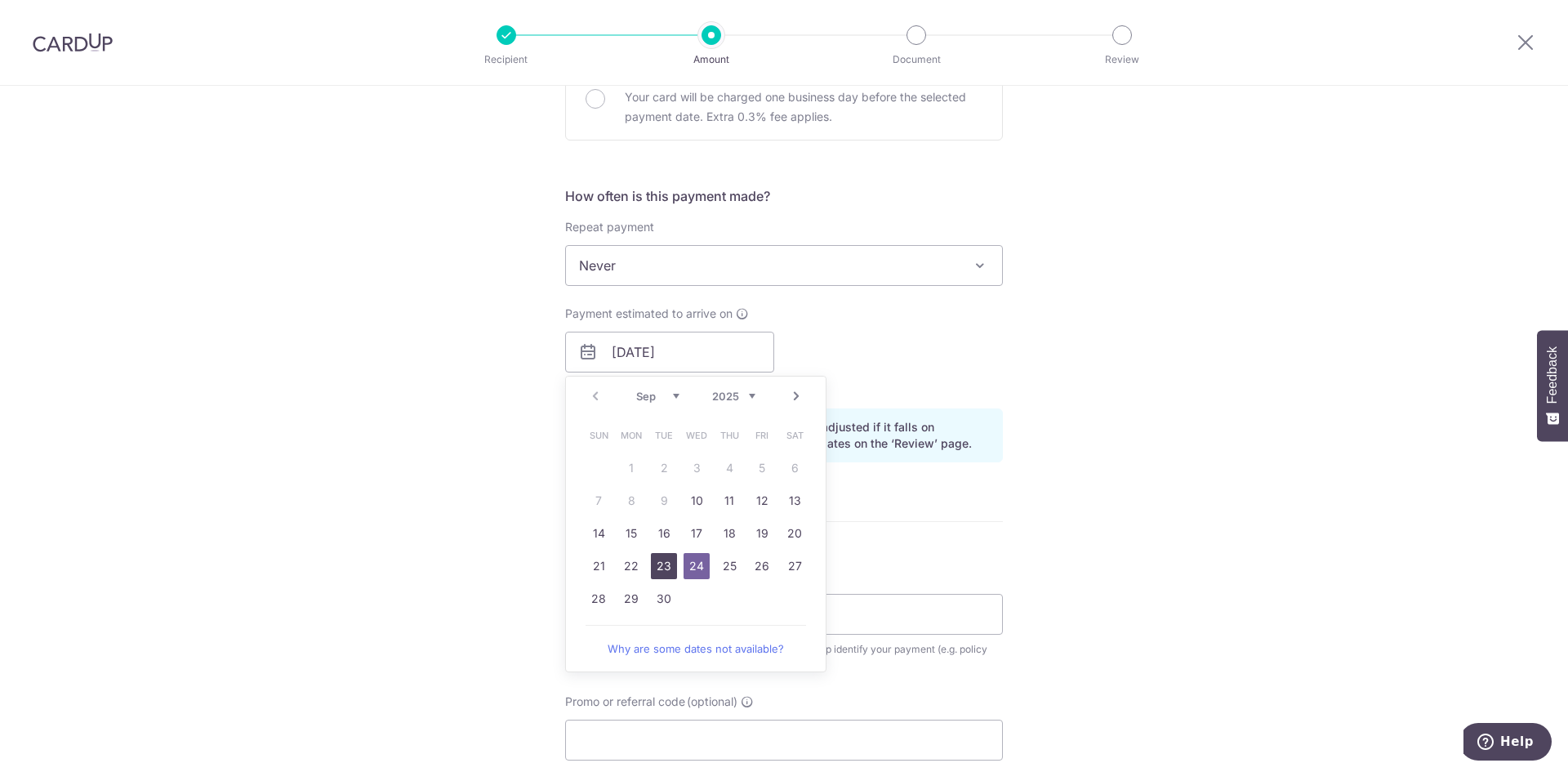
click at [656, 563] on link "23" at bounding box center [663, 565] width 26 height 26
type input "[DATE]"
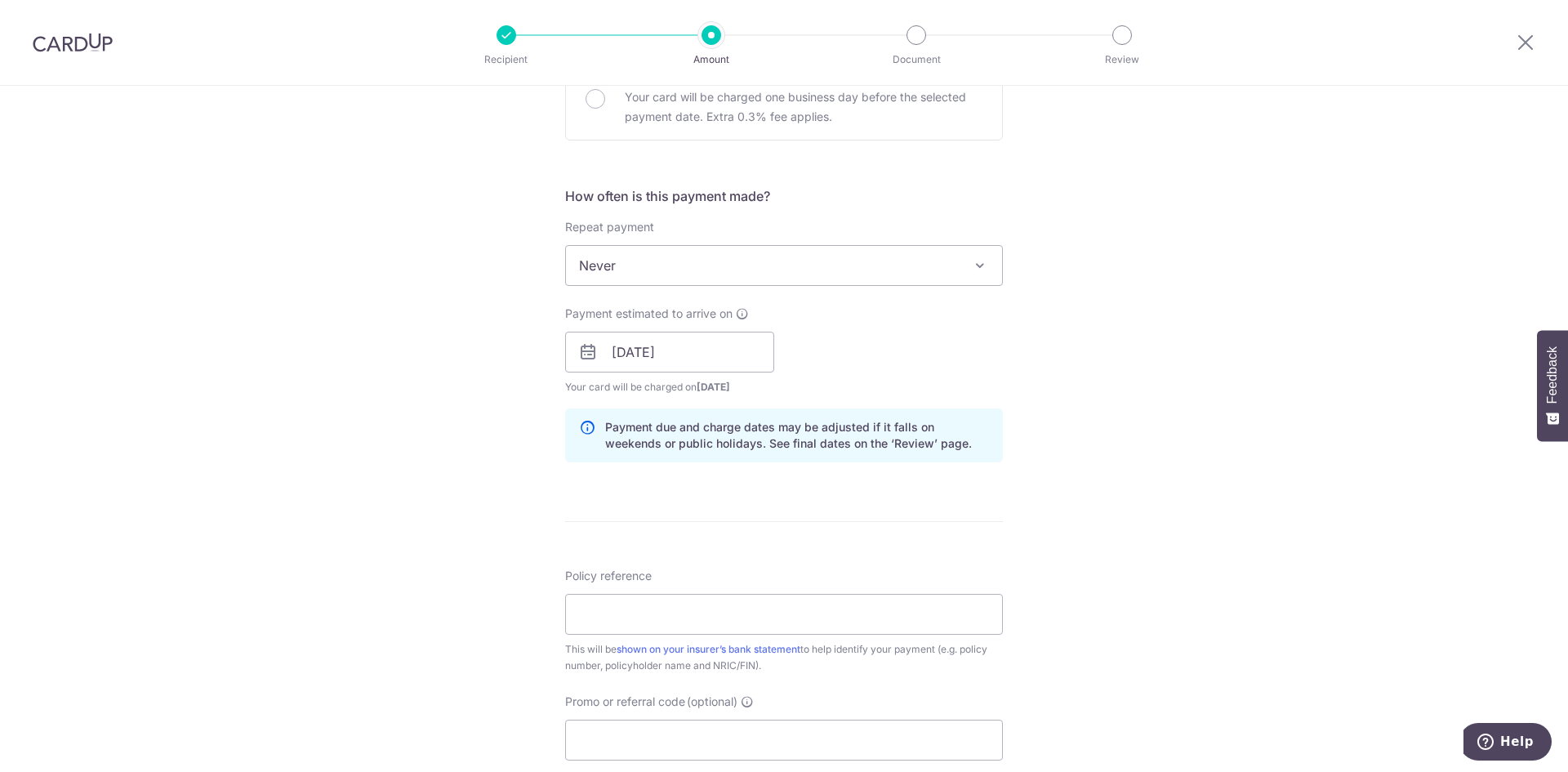
click at [475, 480] on div "Tell us more about your payment Enter payment amount SGD 1,724.20 1724.20 Selec…" at bounding box center [784, 326] width 1568 height 1545
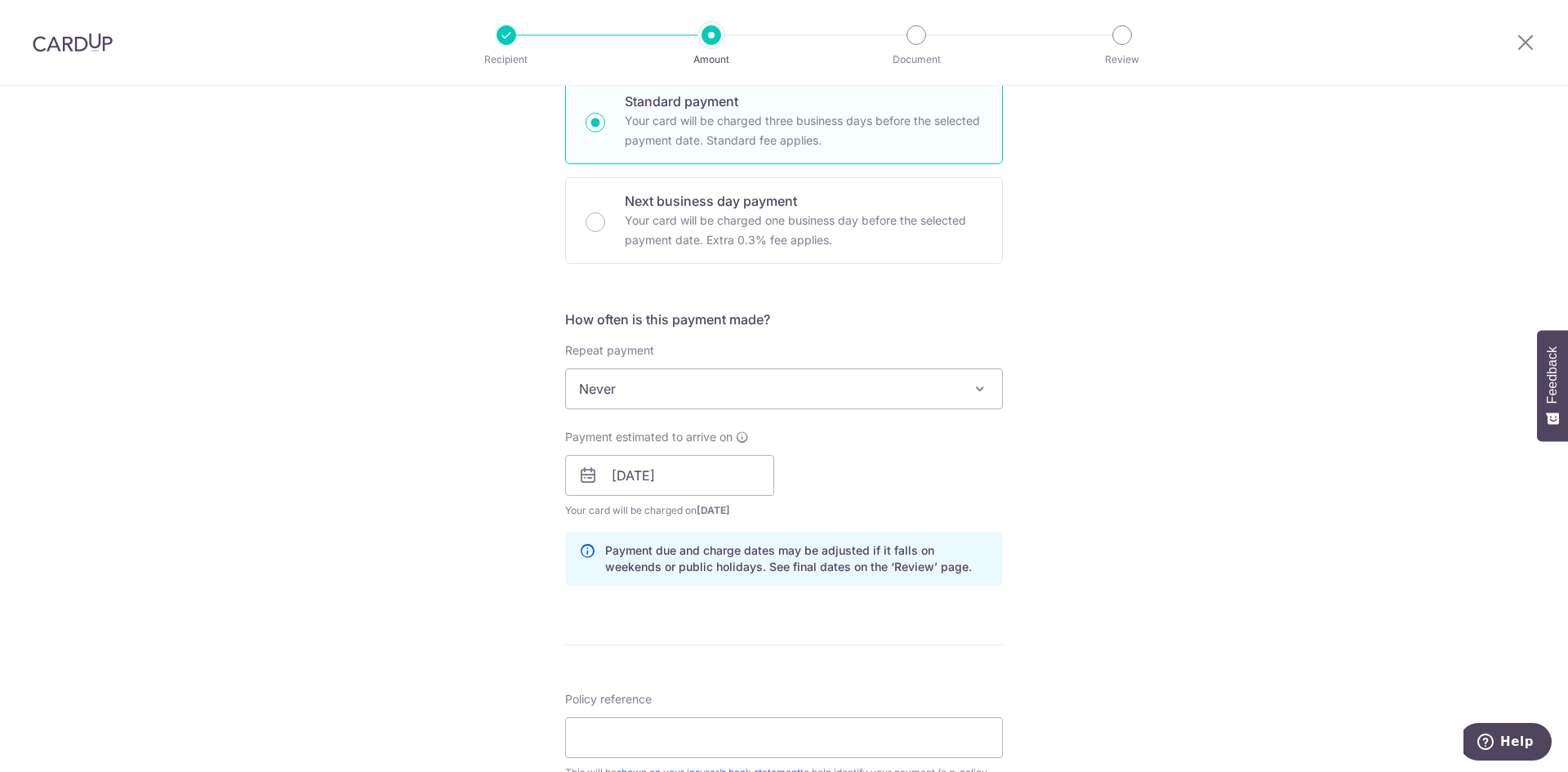
scroll to position [572, 0]
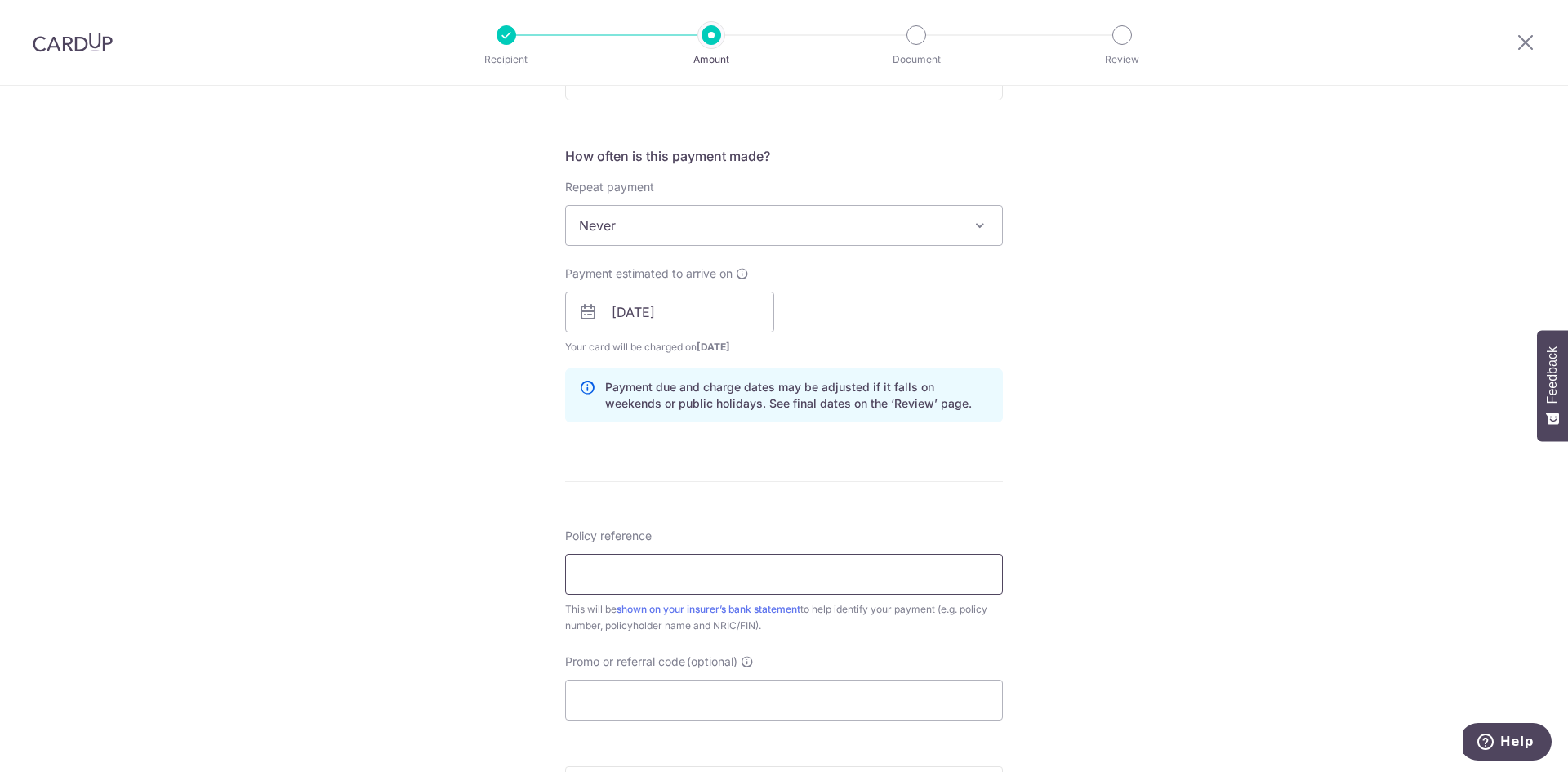
click at [596, 568] on input "Policy reference" at bounding box center [784, 574] width 437 height 41
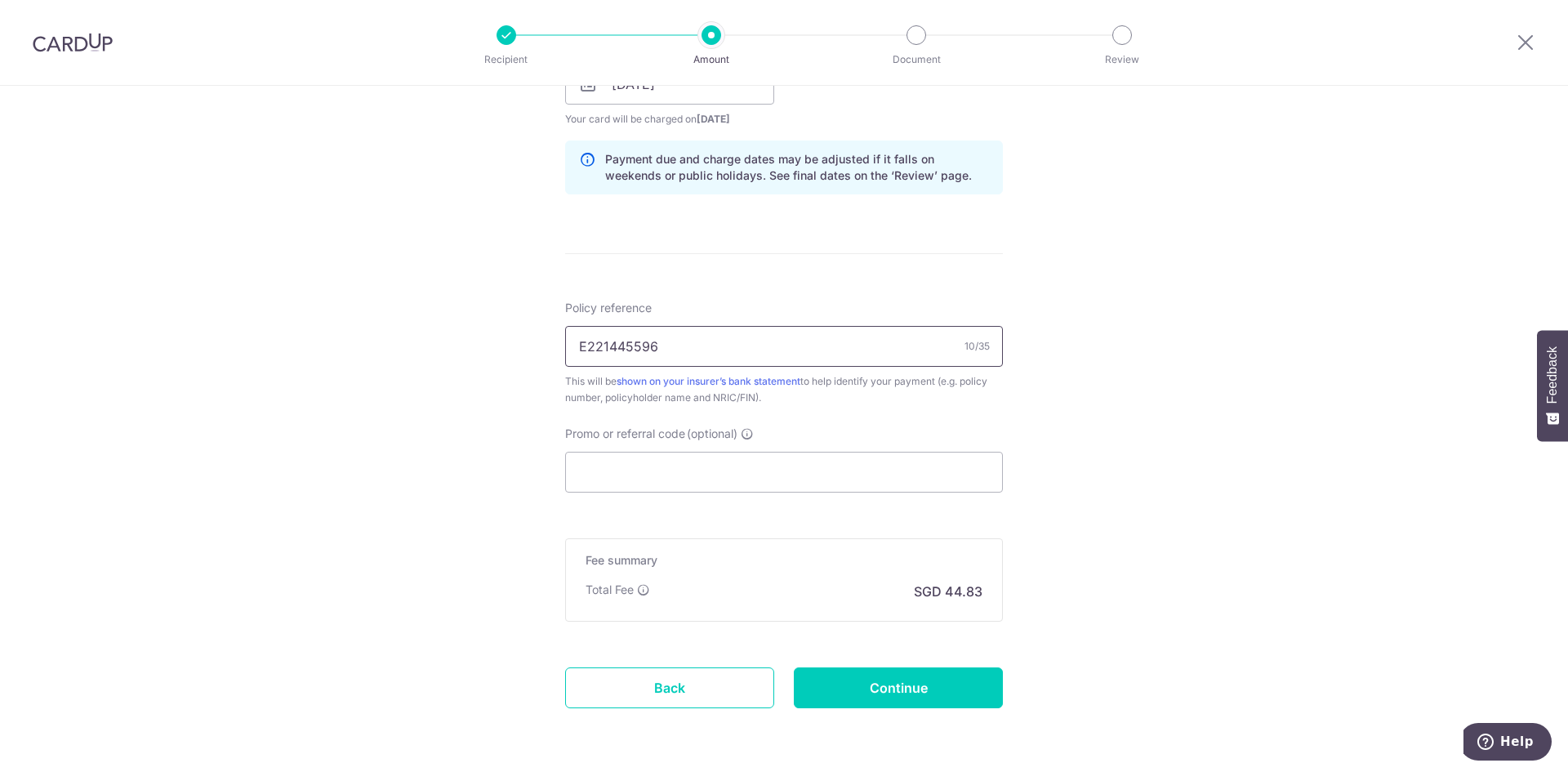
scroll to position [817, 0]
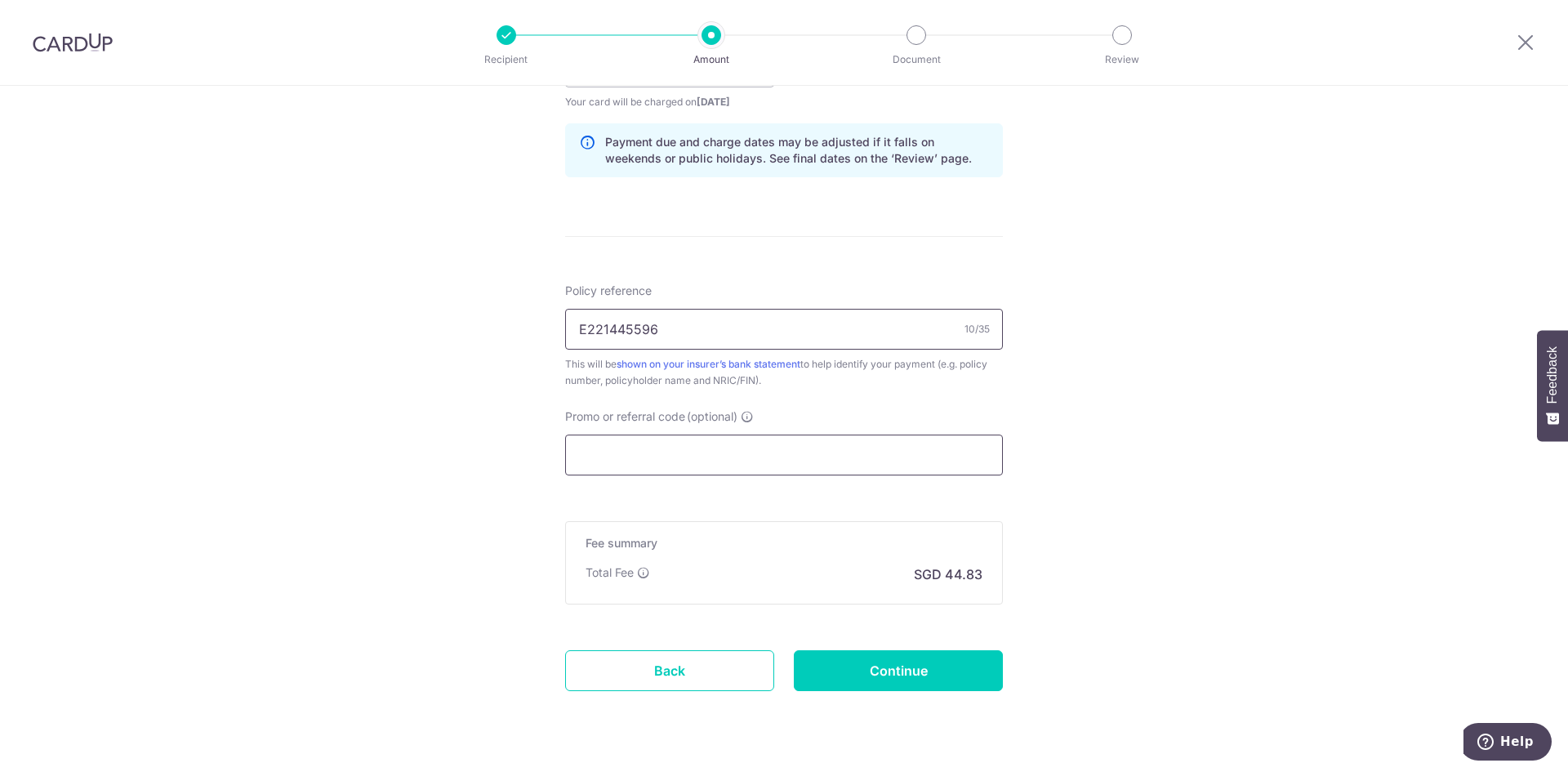
type input "E221445596"
click at [663, 462] on input "Promo or referral code (optional)" at bounding box center [784, 455] width 437 height 41
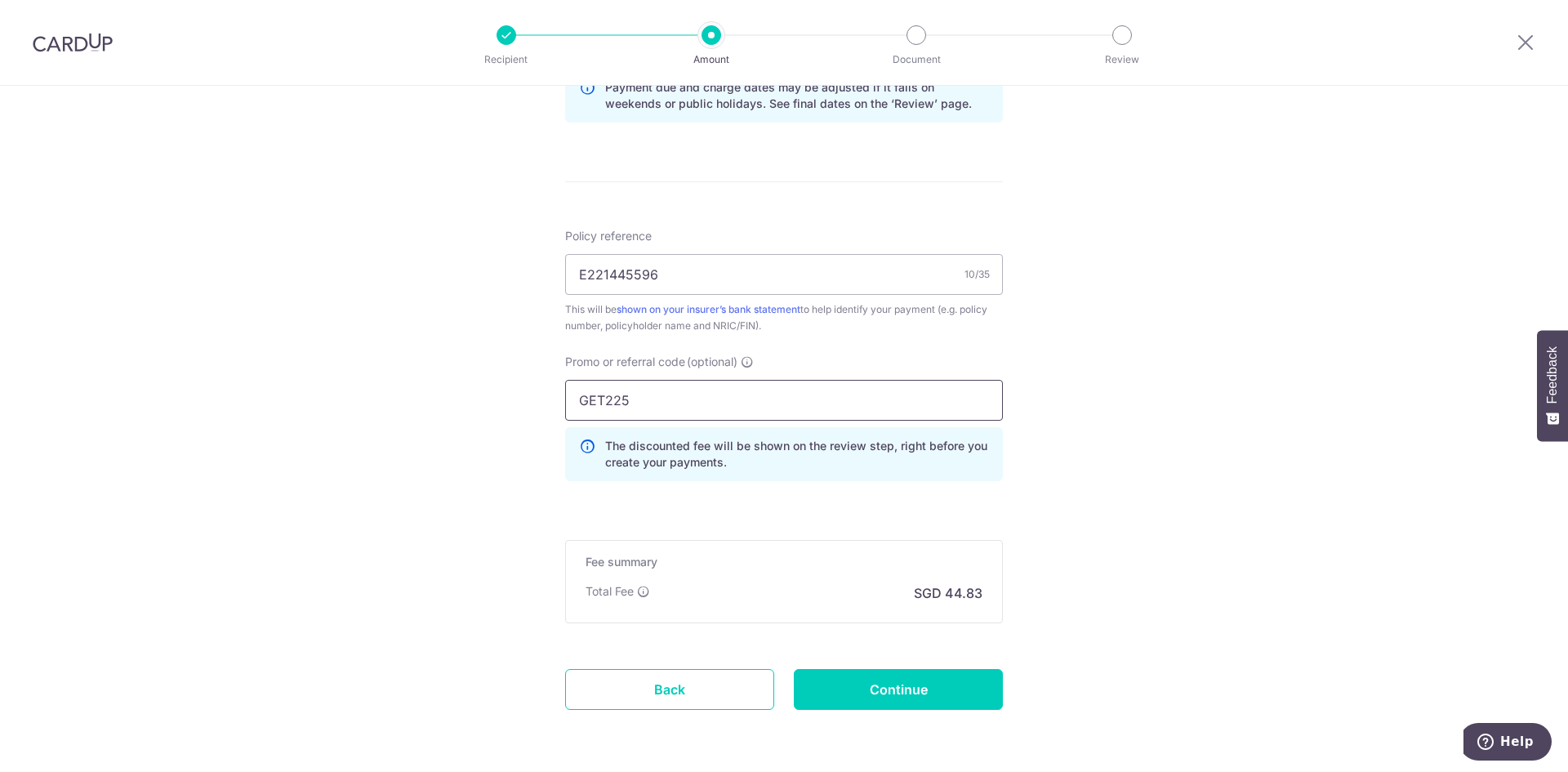
scroll to position [932, 0]
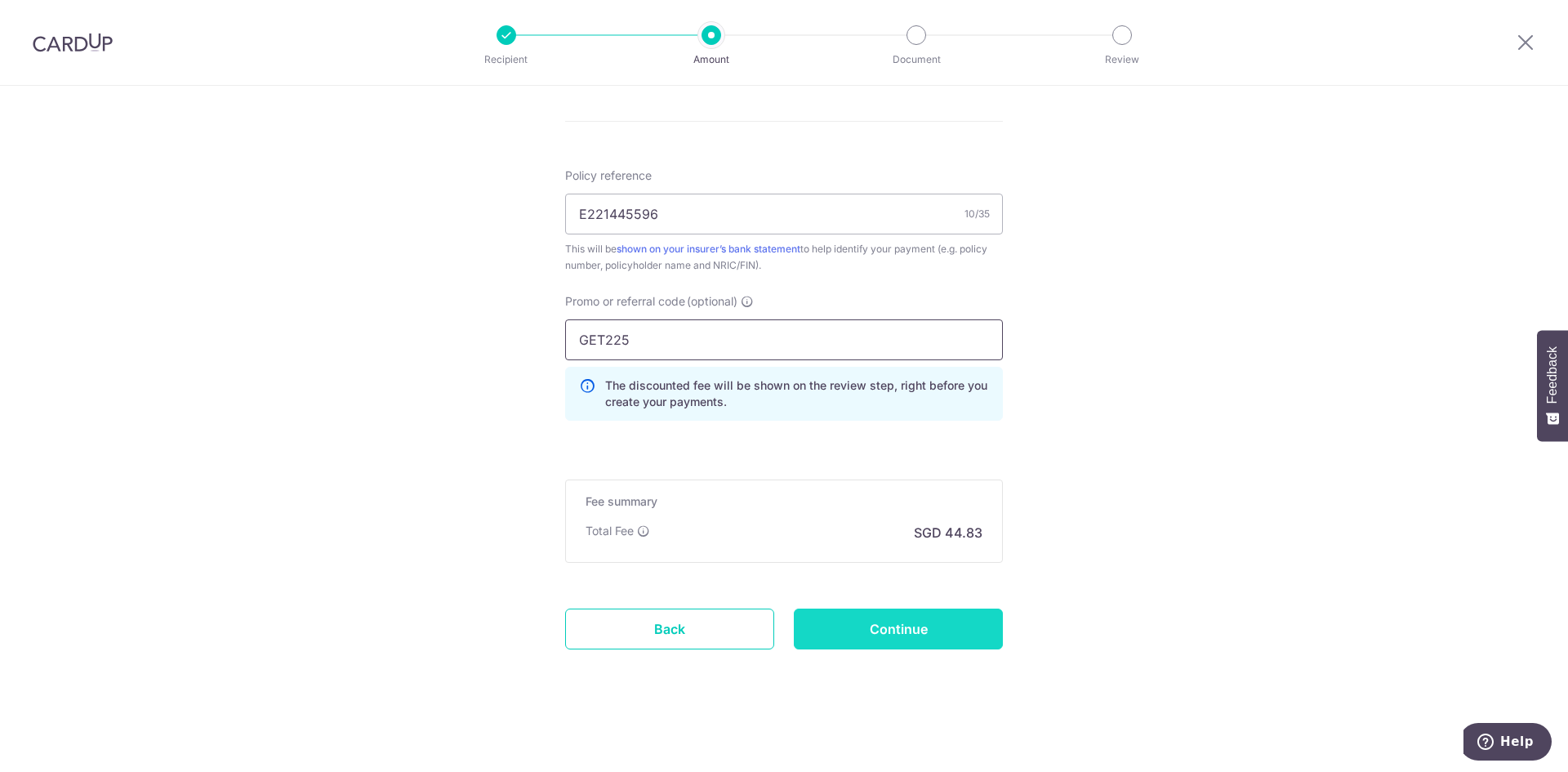
type input "GET225"
click at [974, 630] on input "Continue" at bounding box center [898, 629] width 209 height 41
type input "Create Schedule"
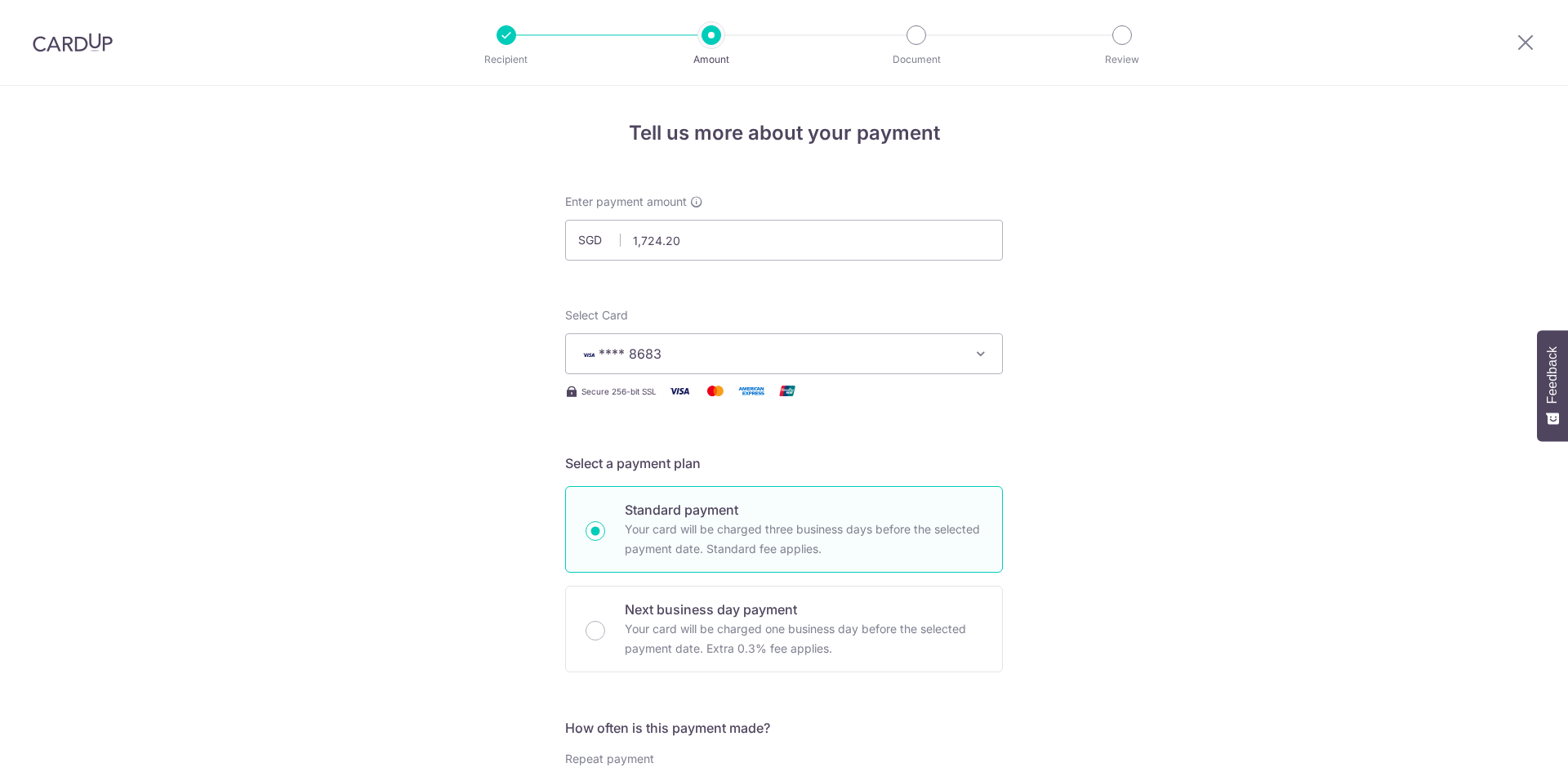
scroll to position [955, 0]
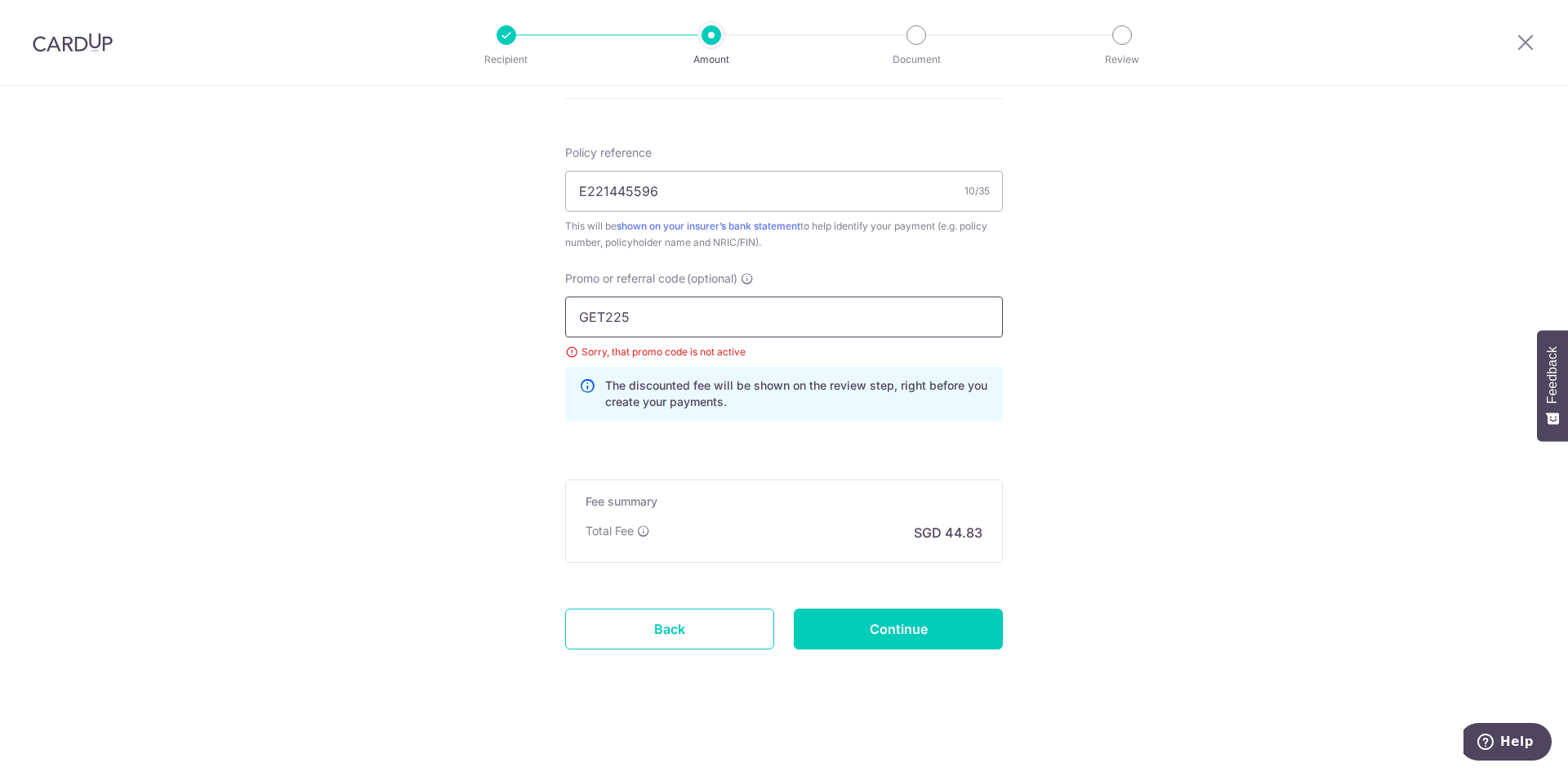
click at [606, 314] on input "GET225" at bounding box center [784, 317] width 437 height 41
type input "OFF225"
click at [913, 643] on input "Continue" at bounding box center [898, 629] width 209 height 41
type input "Update Schedule"
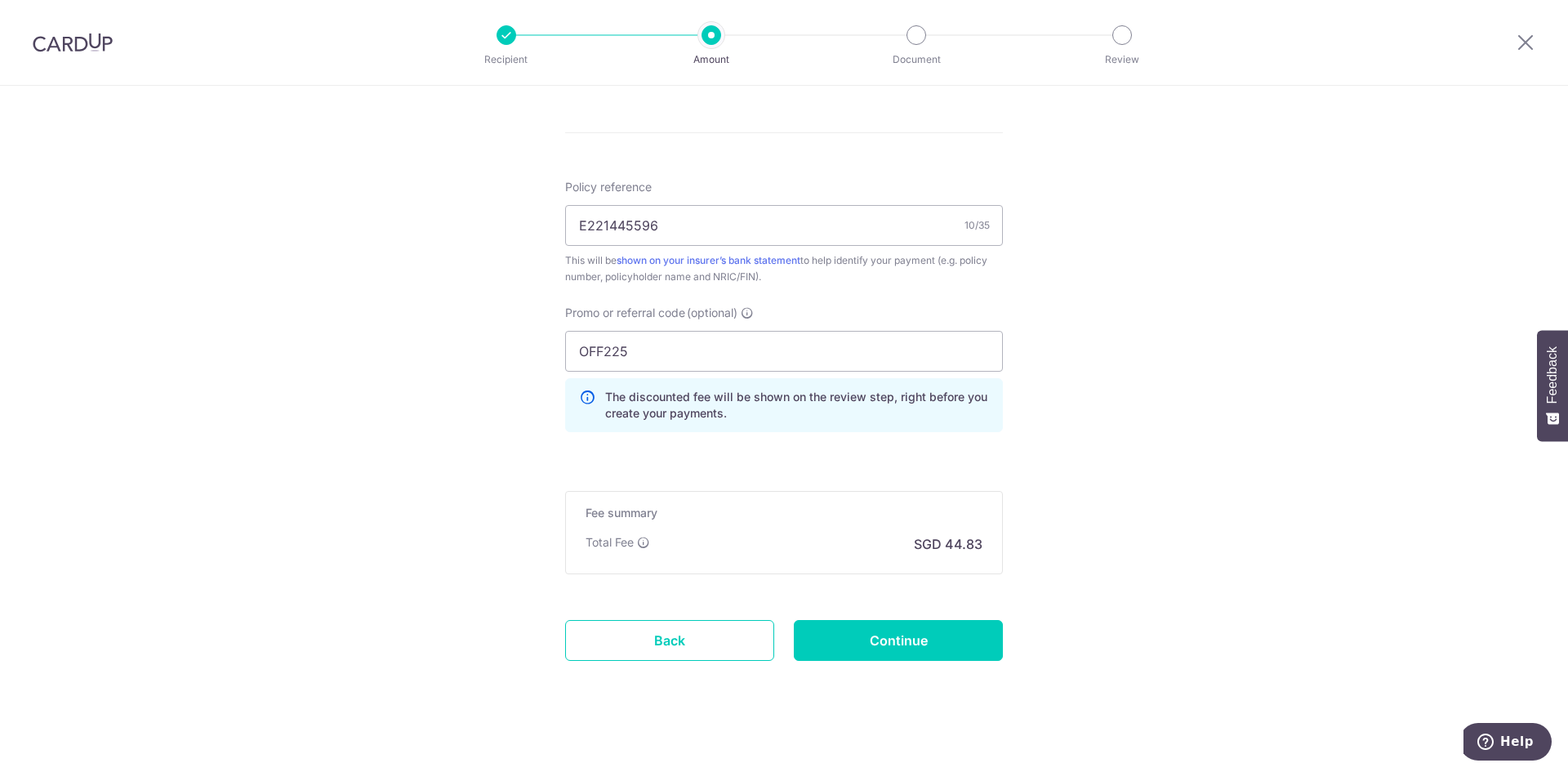
scroll to position [932, 0]
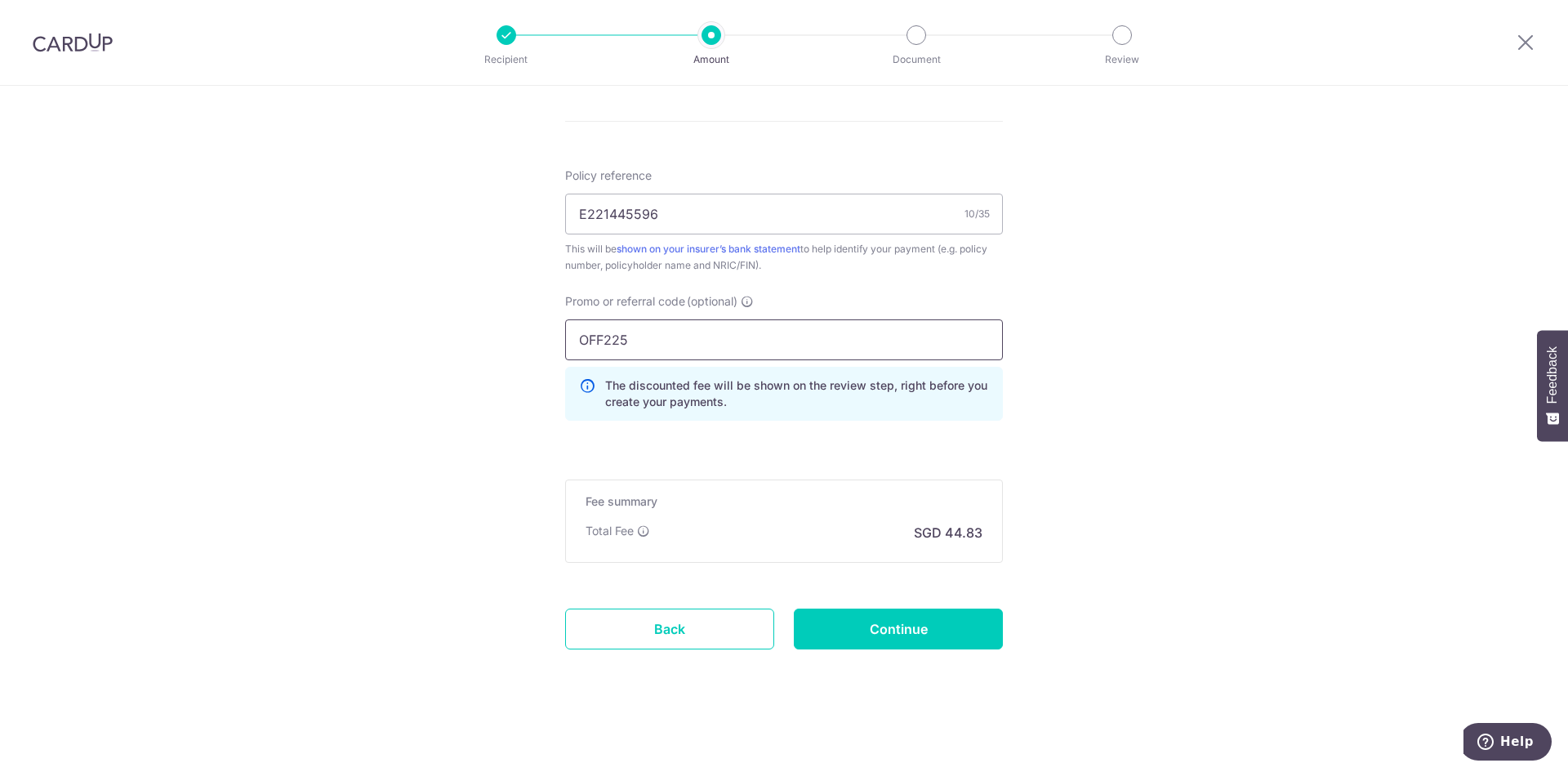
drag, startPoint x: 652, startPoint y: 347, endPoint x: 547, endPoint y: 334, distance: 105.8
paste input "25AMEX18"
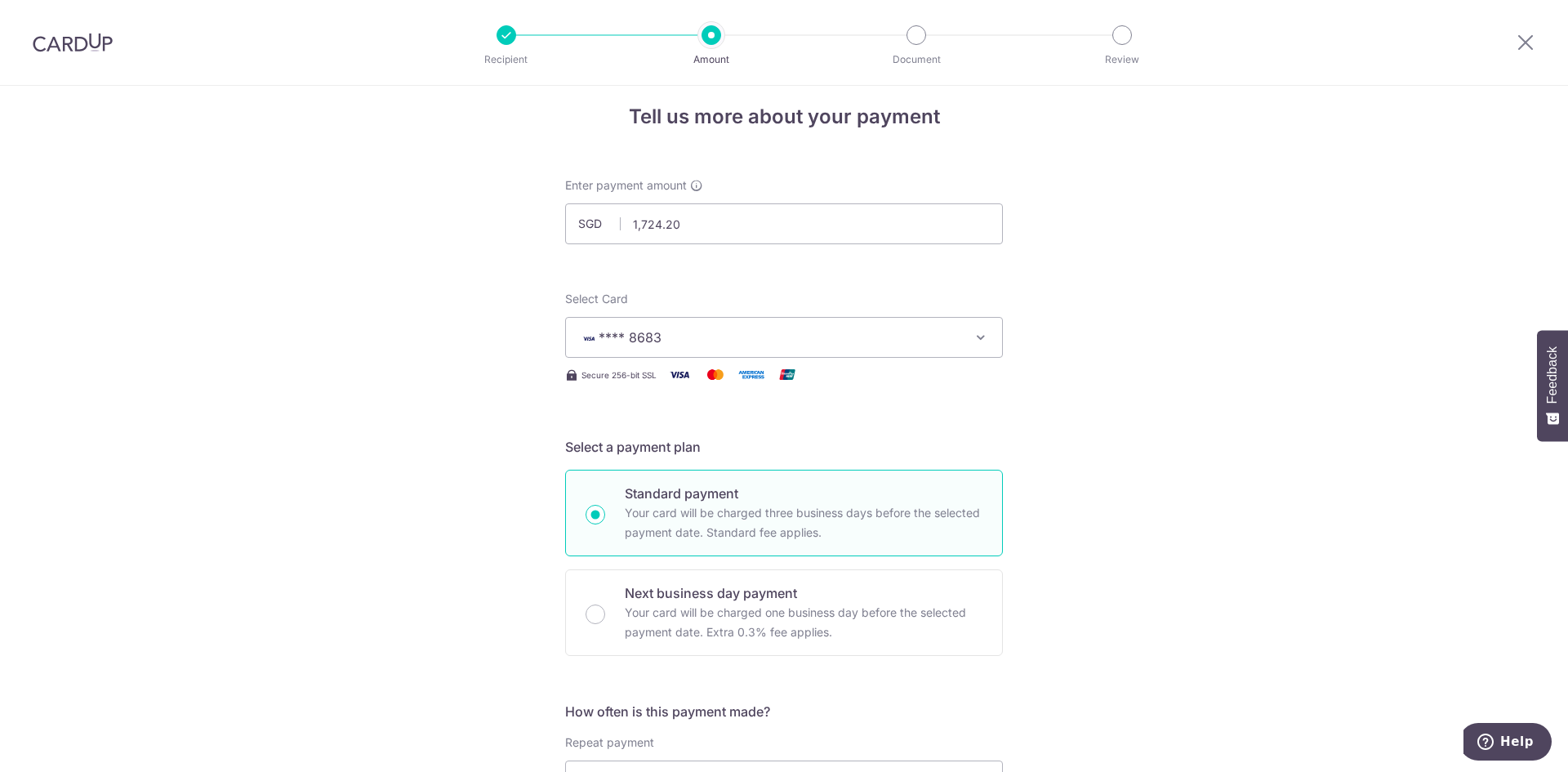
scroll to position [0, 0]
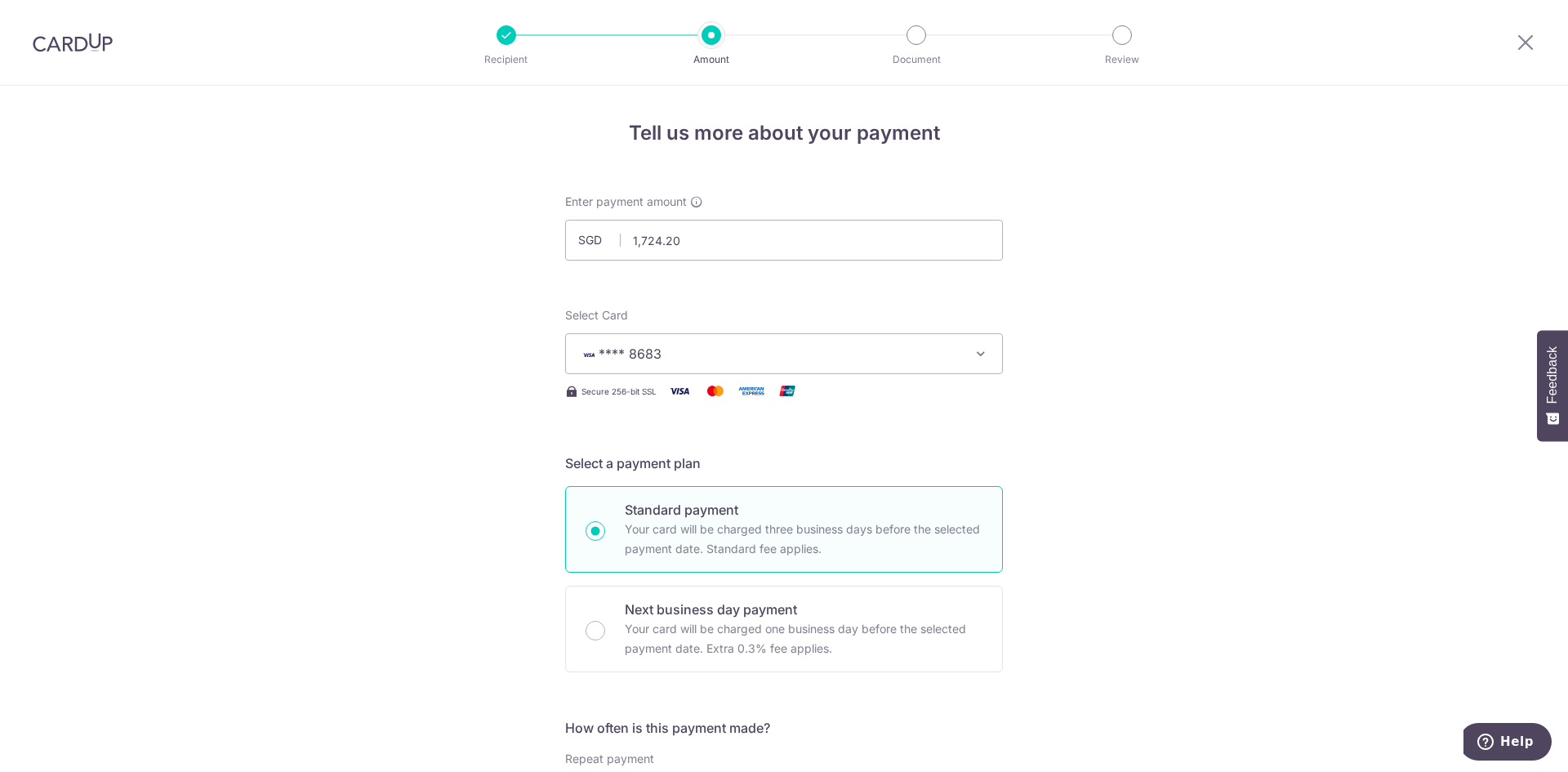
type input "25AMEX18"
drag, startPoint x: 1010, startPoint y: 350, endPoint x: 955, endPoint y: 353, distance: 55.1
click at [975, 354] on icon "button" at bounding box center [980, 353] width 16 height 16
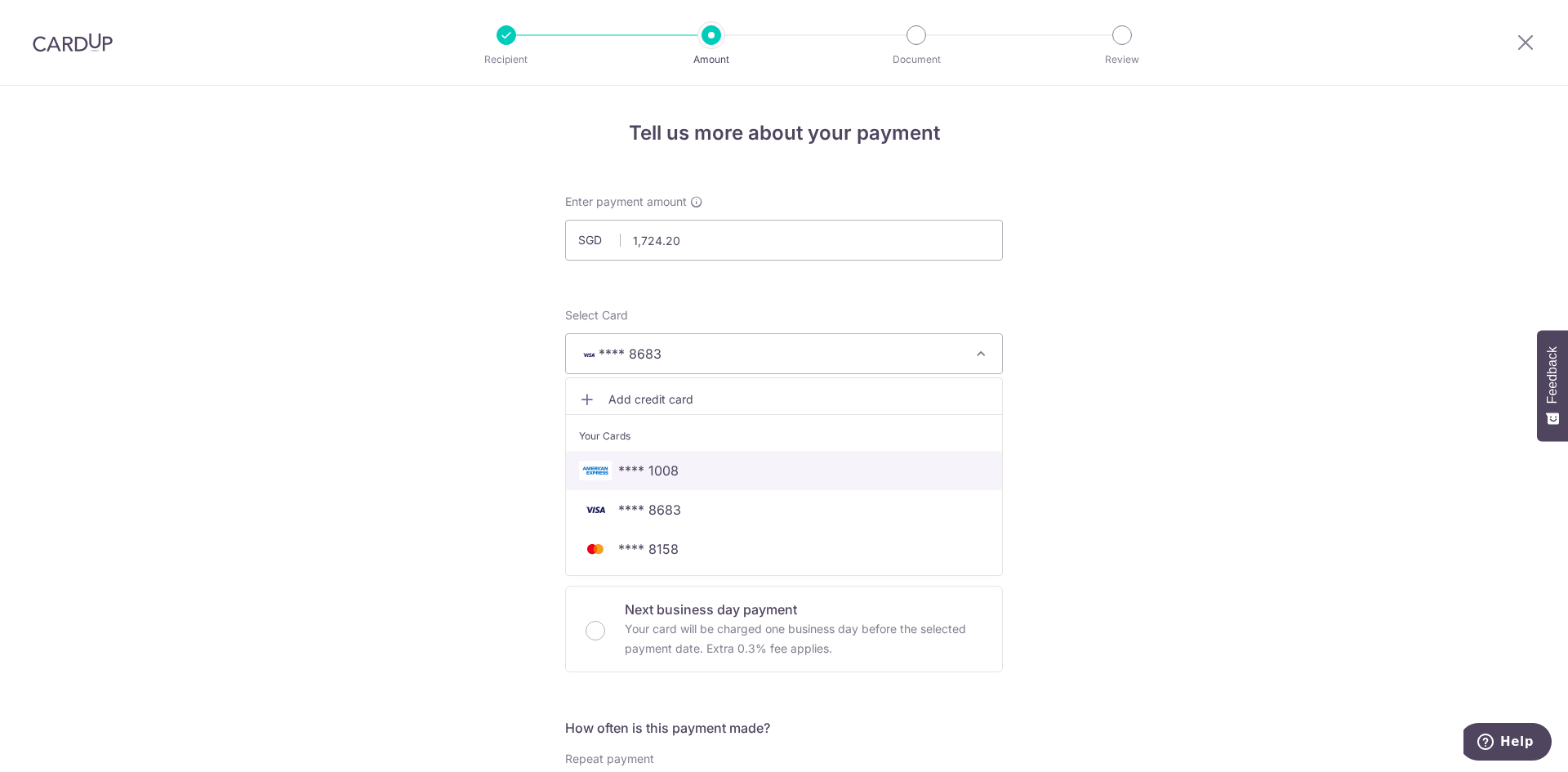
drag, startPoint x: 641, startPoint y: 471, endPoint x: 580, endPoint y: 490, distance: 63.9
click at [641, 470] on span "**** 1008" at bounding box center [648, 470] width 60 height 19
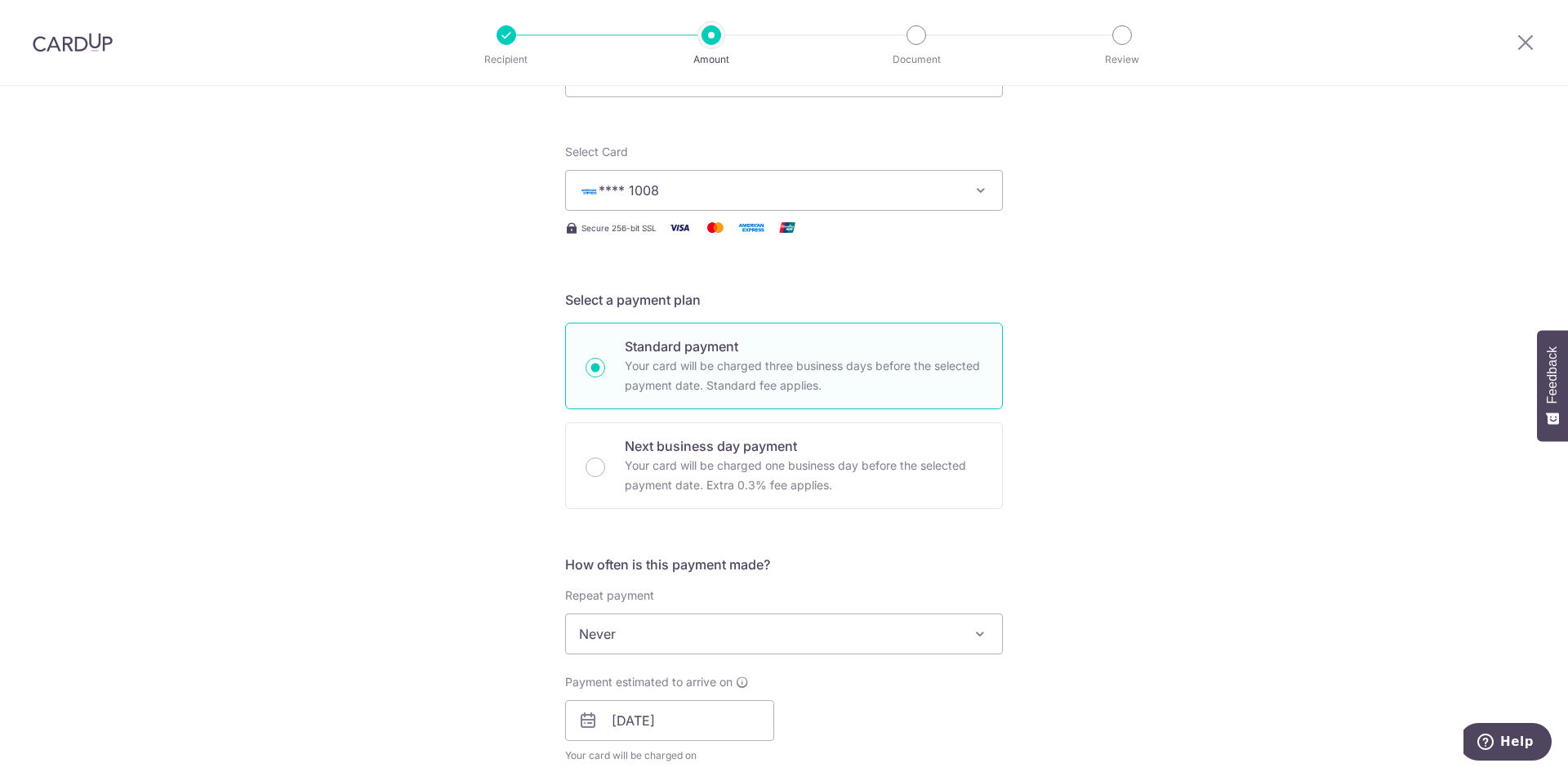
scroll to position [327, 0]
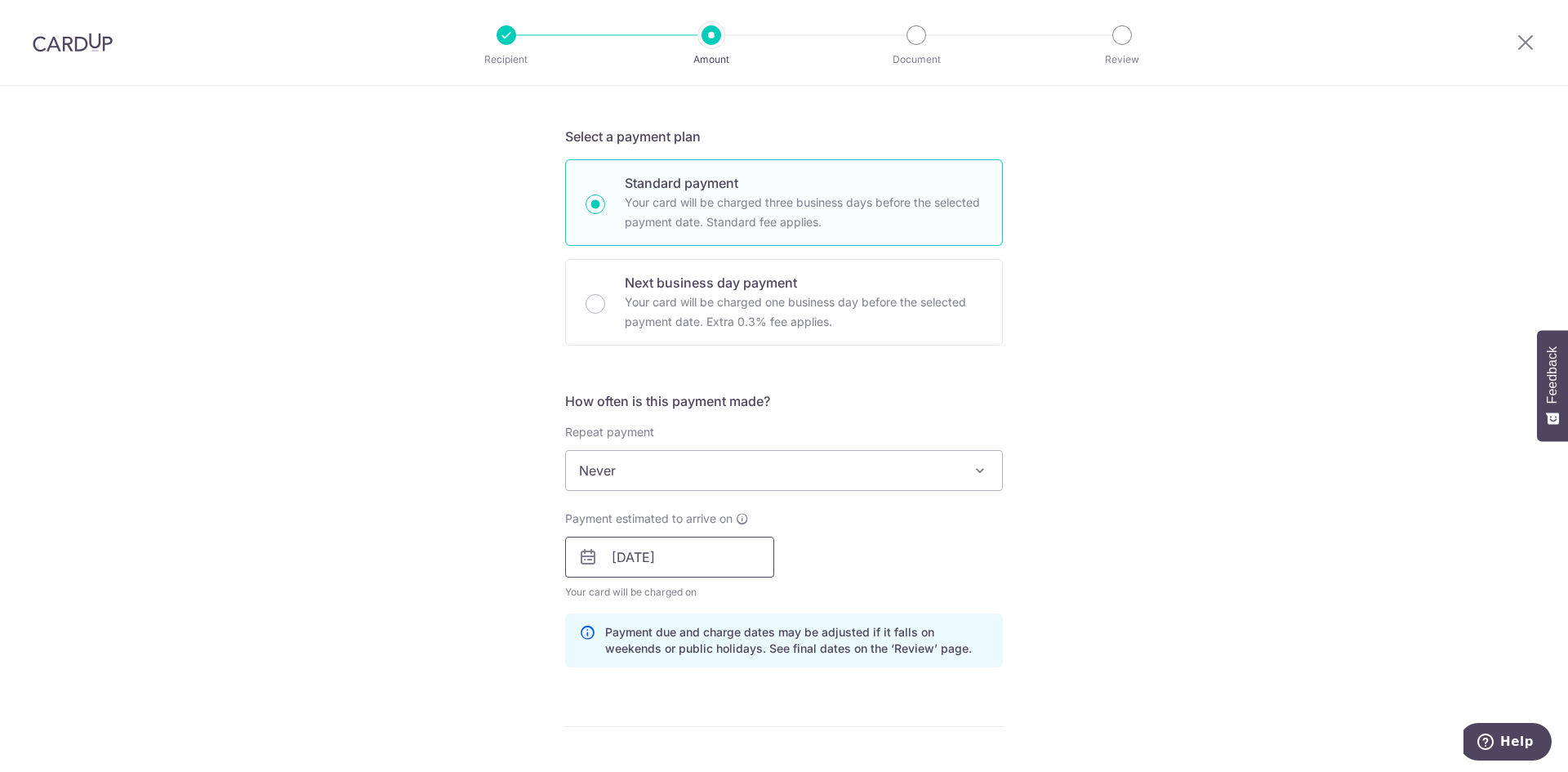
click at [604, 560] on input "23/09/2025" at bounding box center [669, 557] width 209 height 41
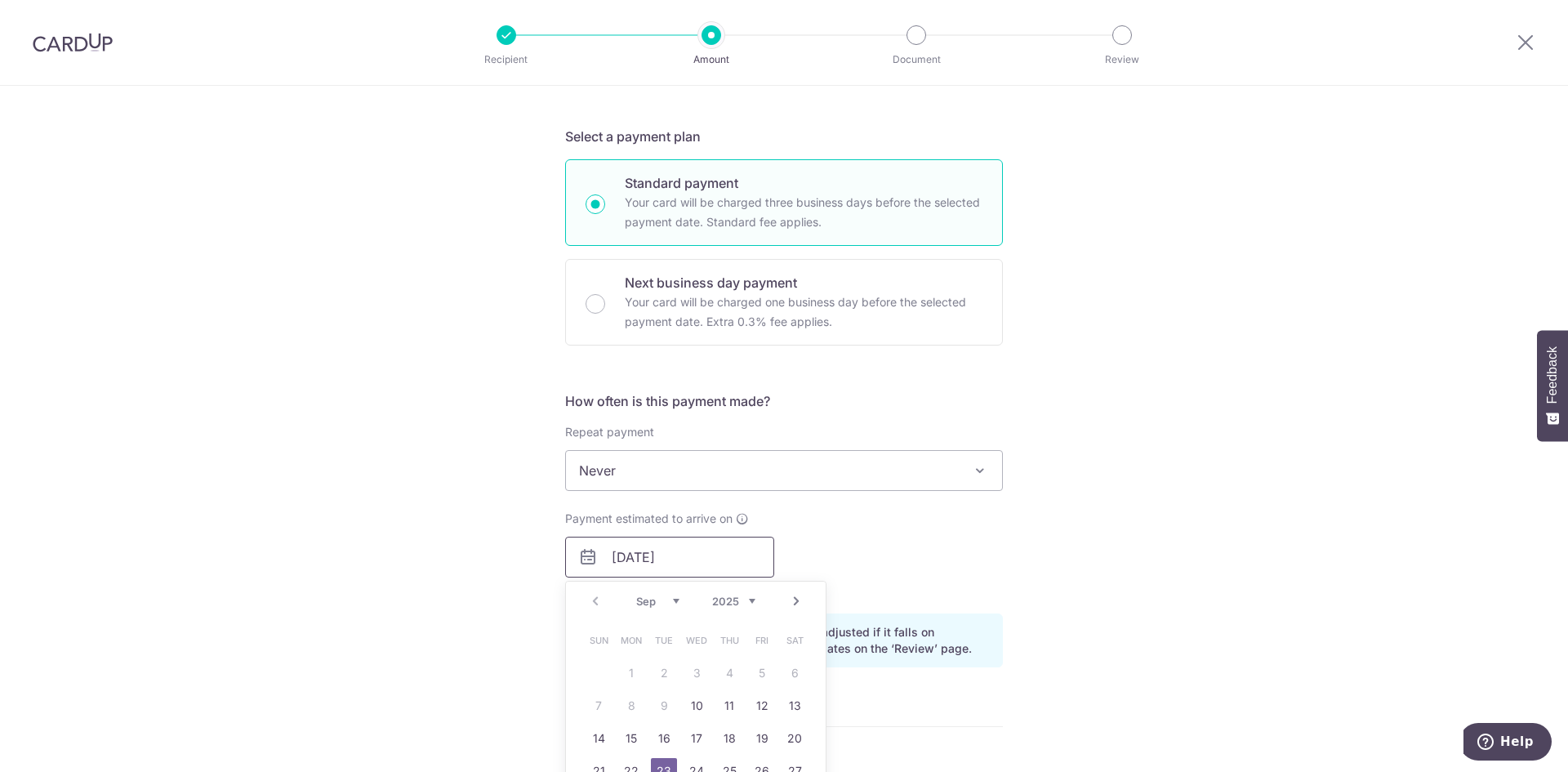
scroll to position [572, 0]
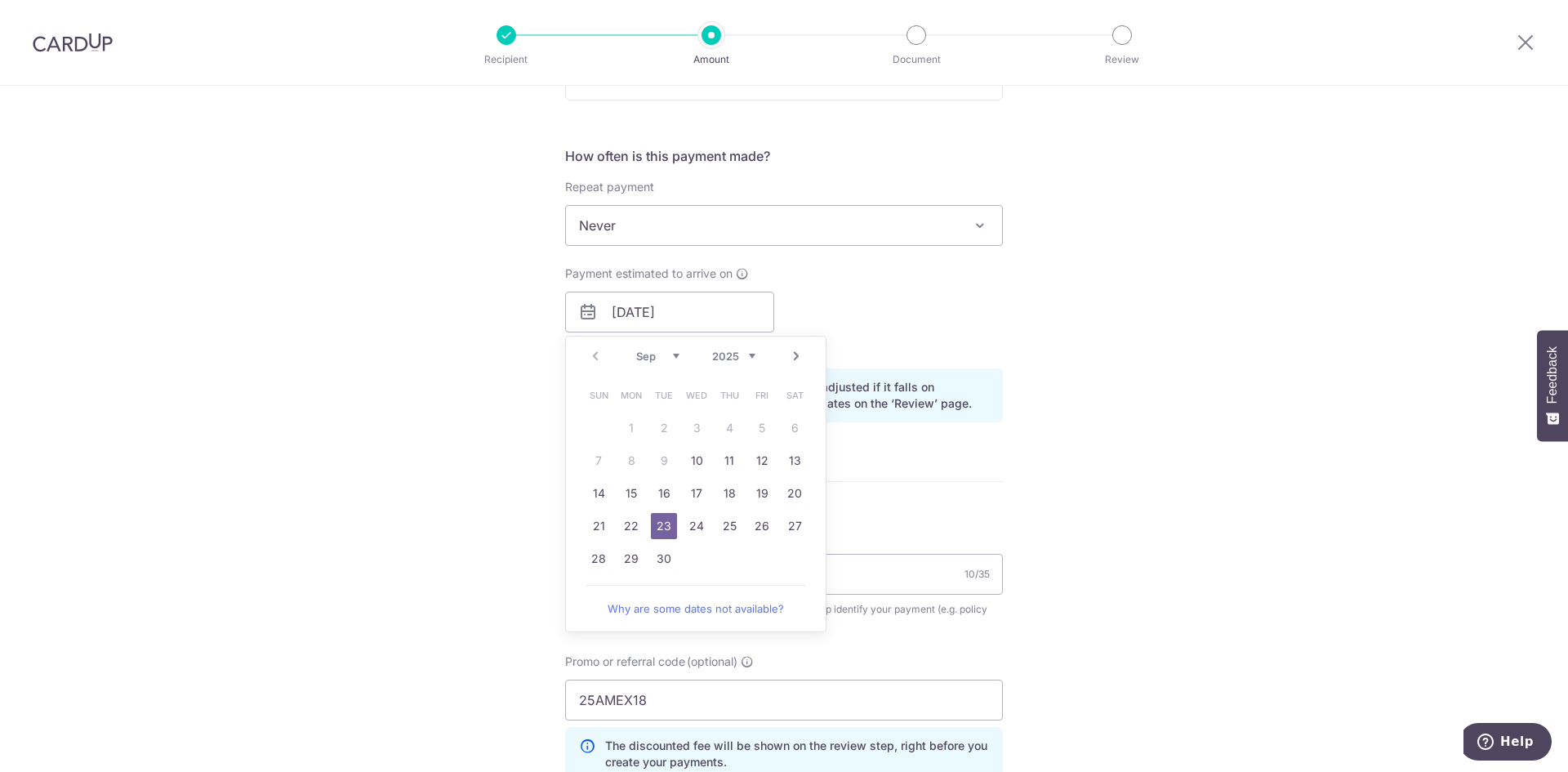
click at [661, 524] on link "23" at bounding box center [663, 526] width 26 height 26
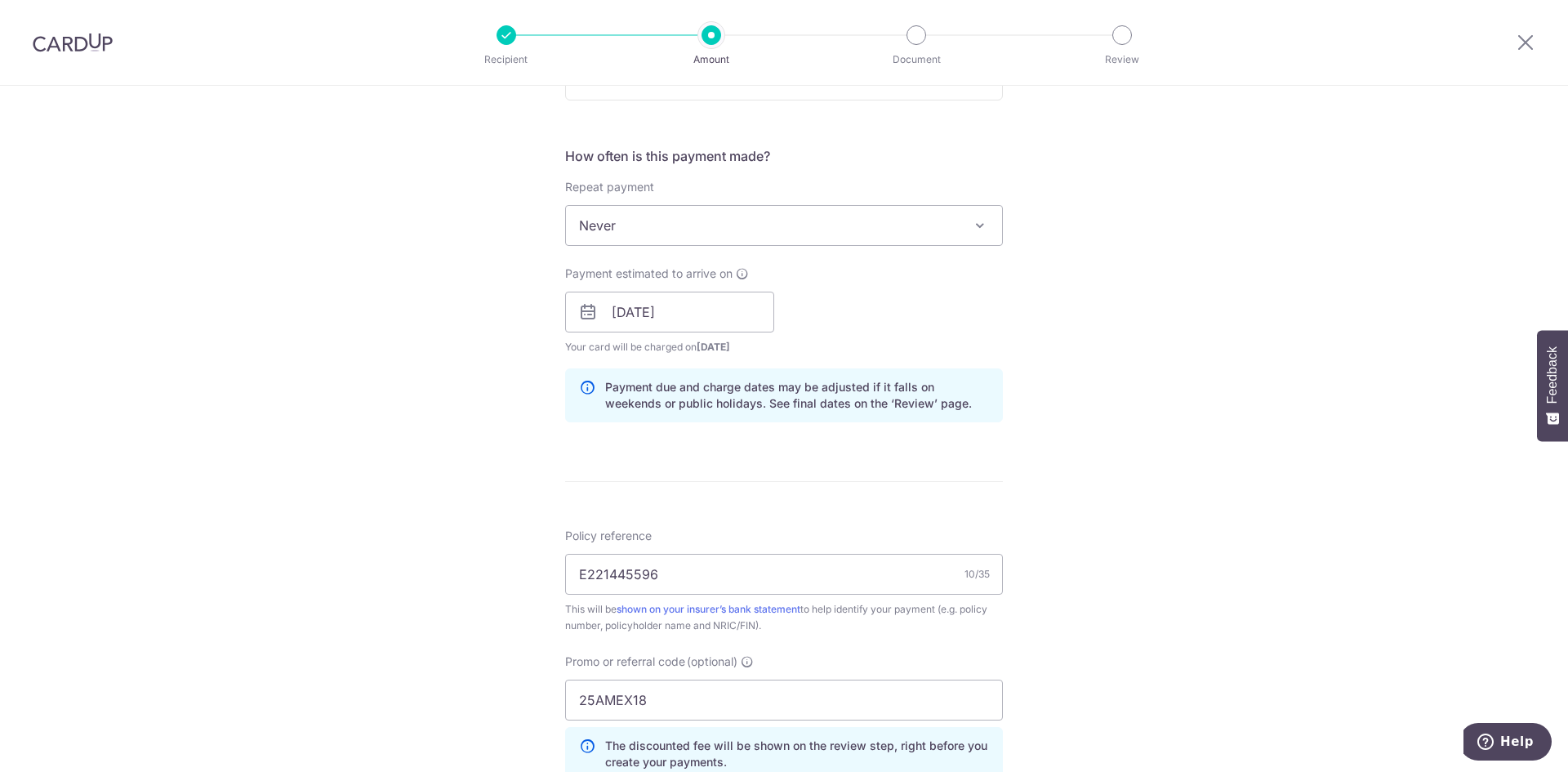
click at [515, 503] on div "Tell us more about your payment Enter payment amount SGD 1,724.20 1724.20 Selec…" at bounding box center [784, 323] width 1568 height 1618
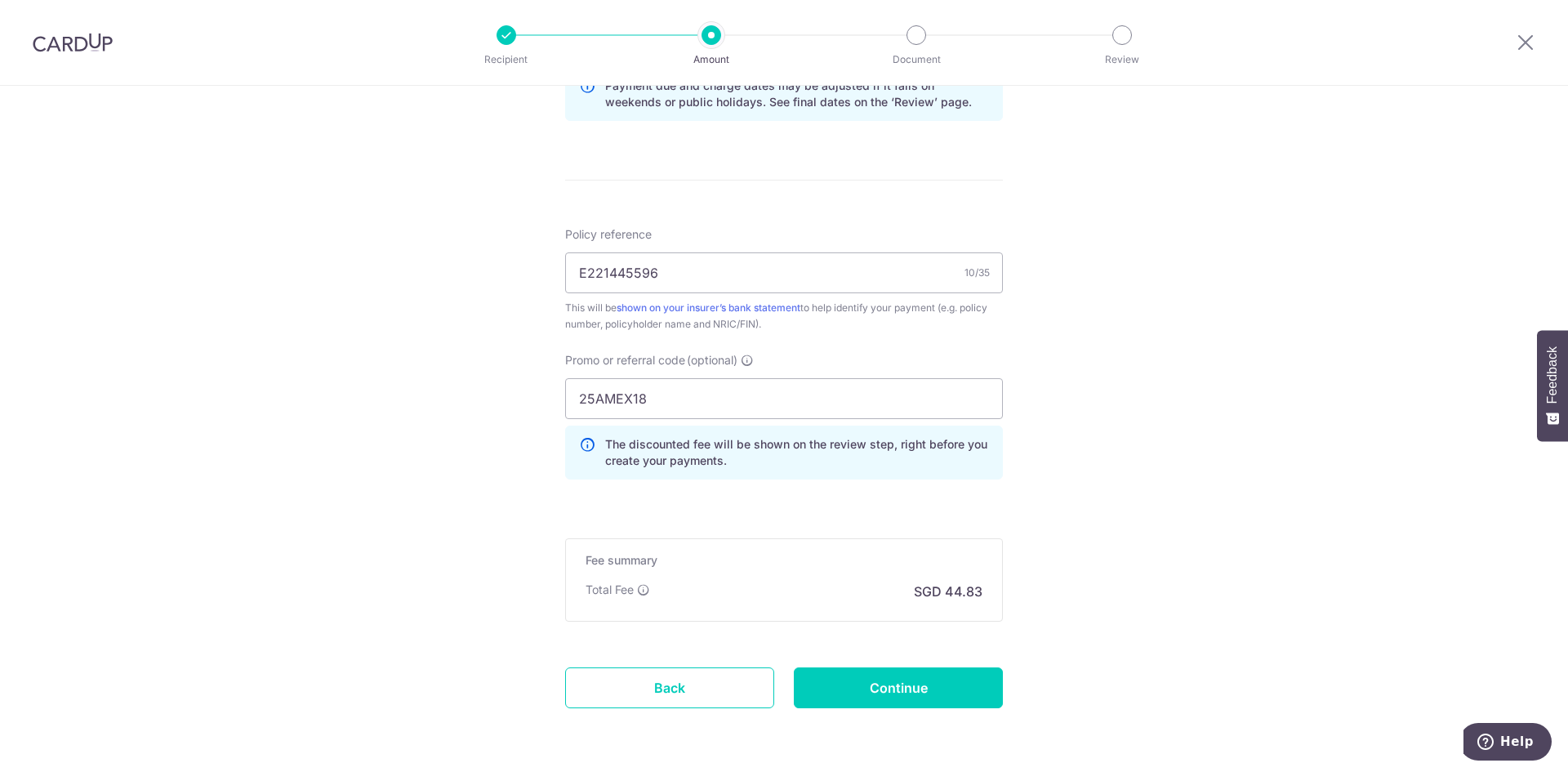
scroll to position [932, 0]
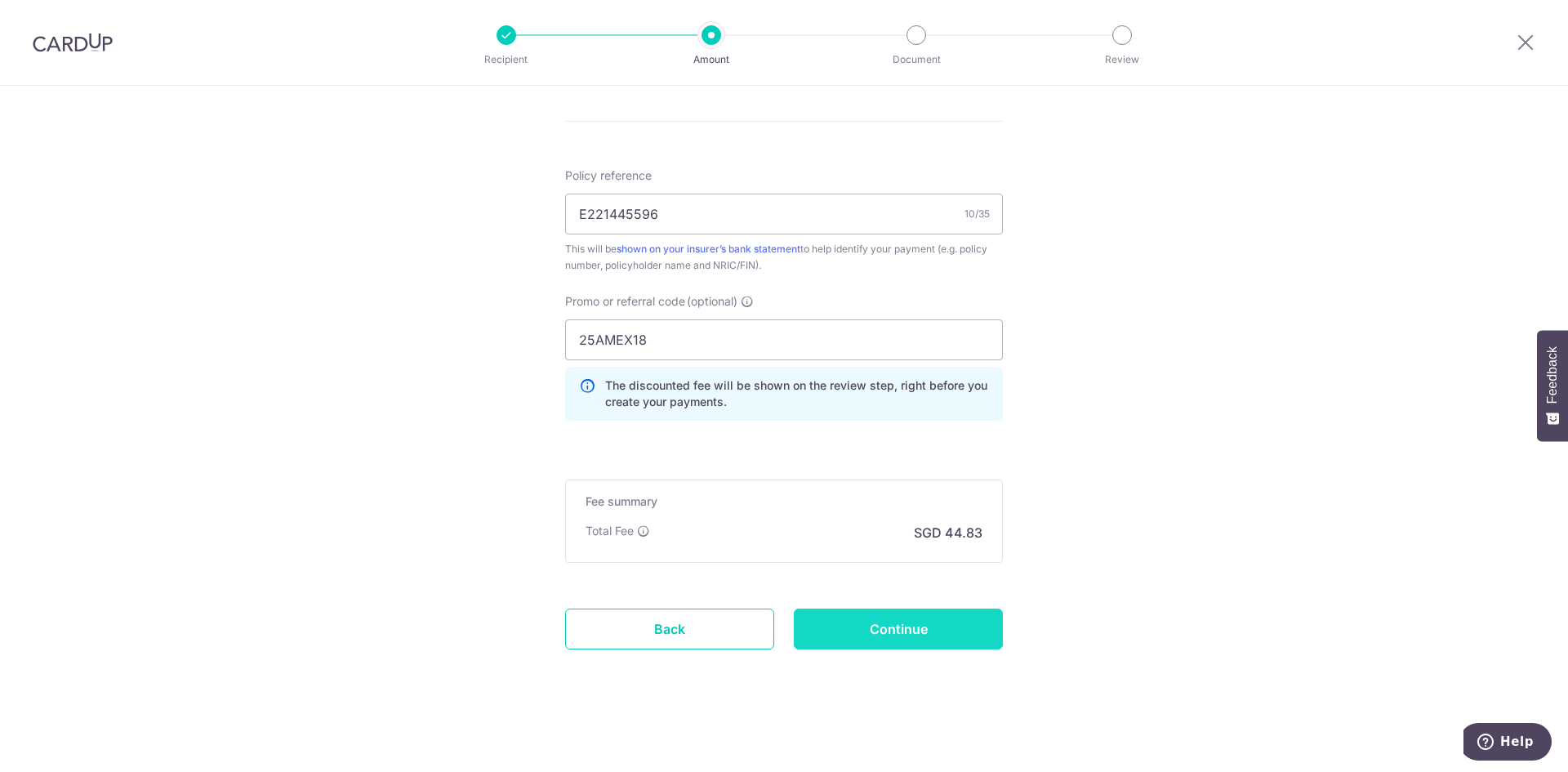
click at [905, 625] on input "Continue" at bounding box center [898, 629] width 209 height 41
type input "Update Schedule"
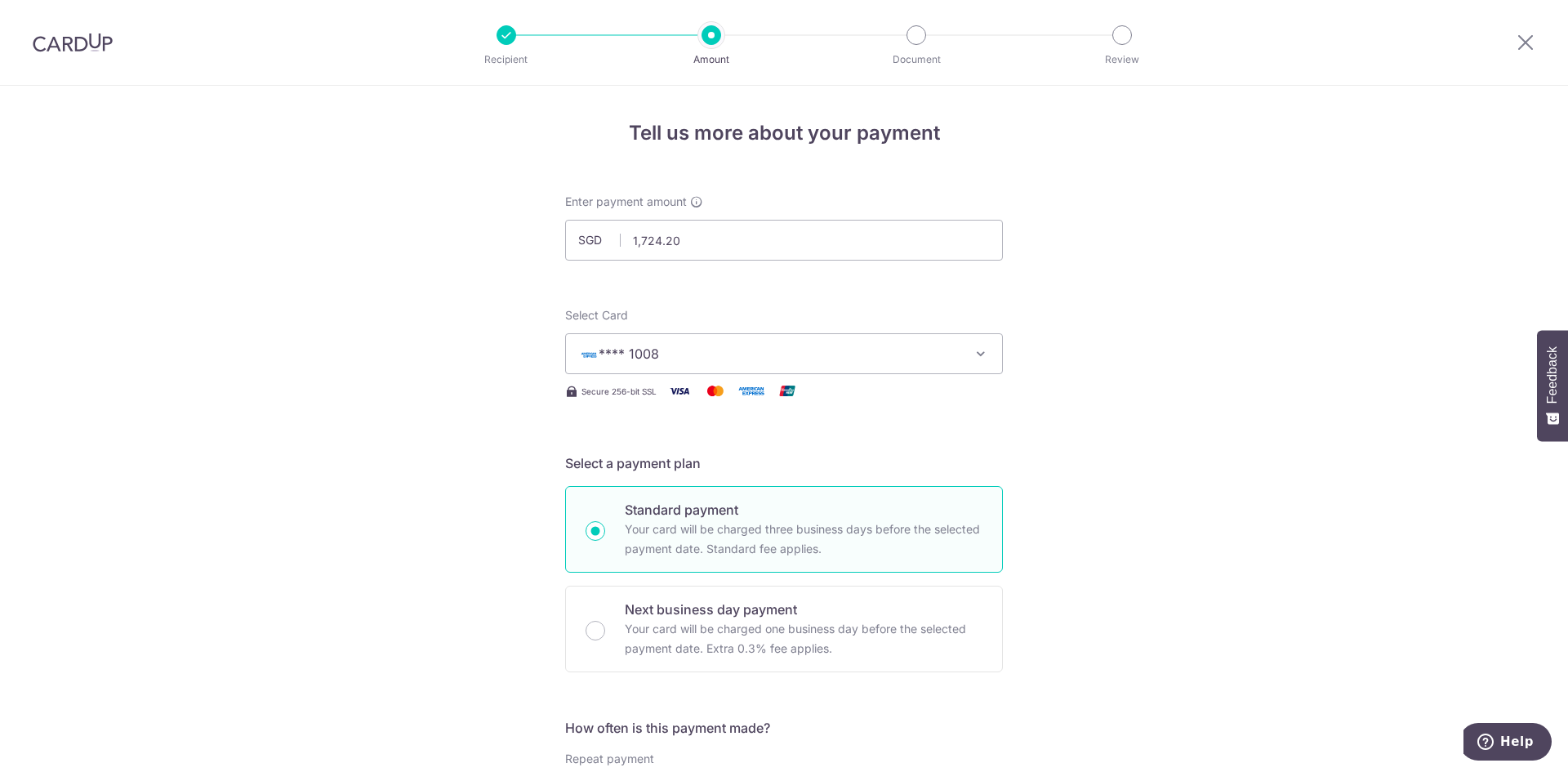
click at [635, 360] on span "**** 1008" at bounding box center [628, 353] width 60 height 16
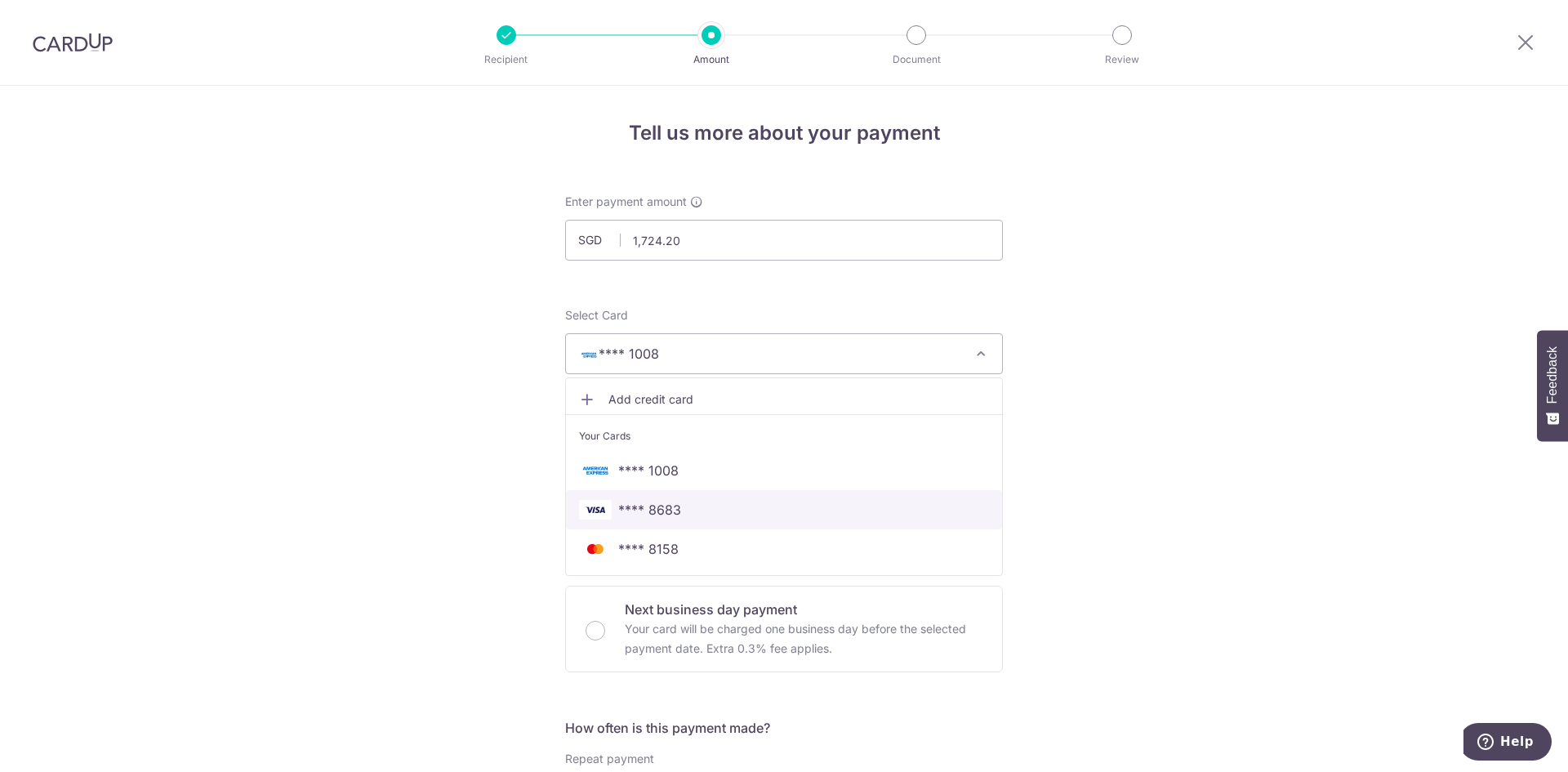
click at [637, 511] on span "**** 8683" at bounding box center [650, 510] width 63 height 19
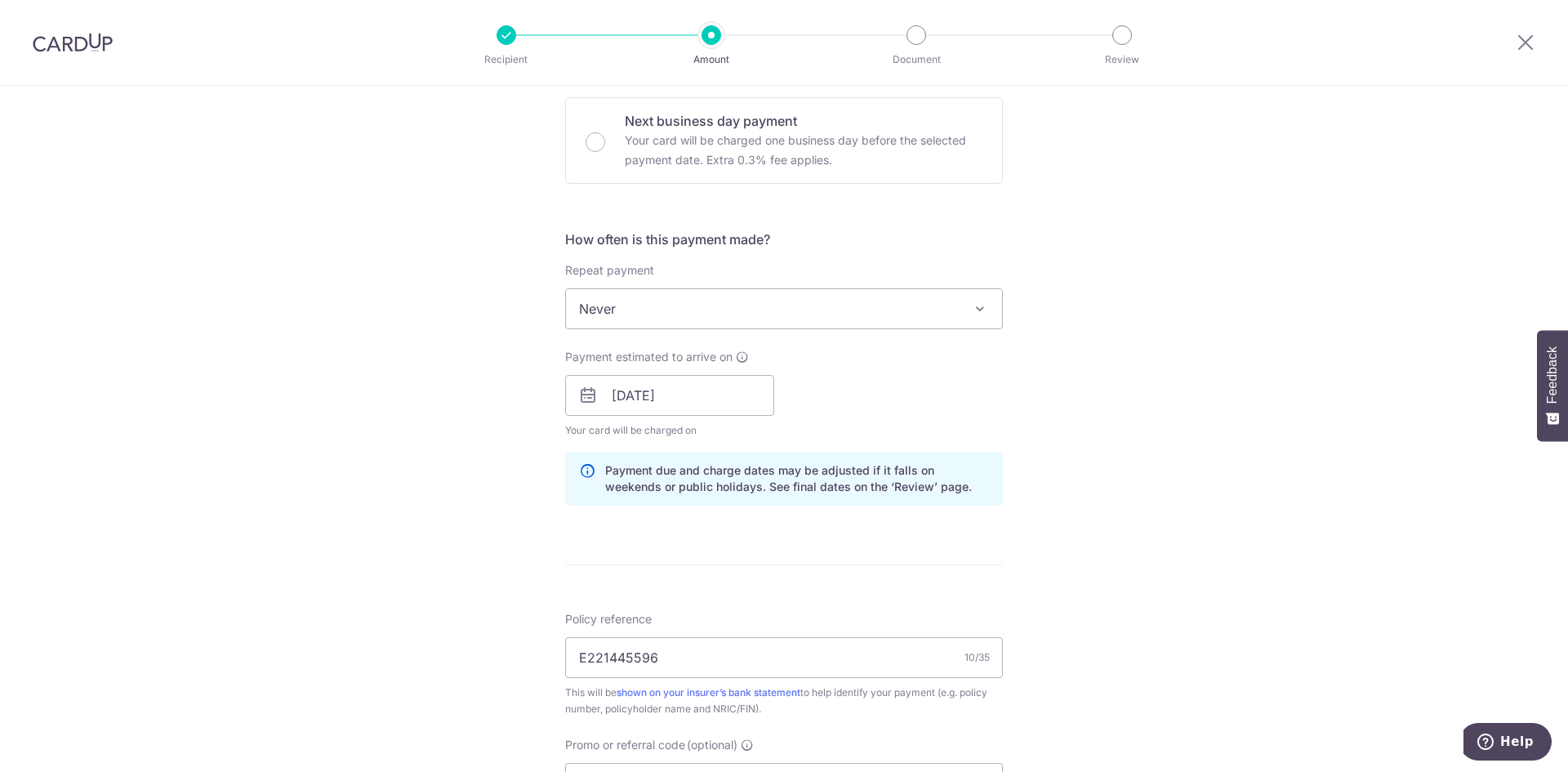
scroll to position [490, 0]
click at [580, 393] on icon at bounding box center [587, 394] width 19 height 19
click at [630, 391] on input "[DATE]" at bounding box center [669, 394] width 209 height 41
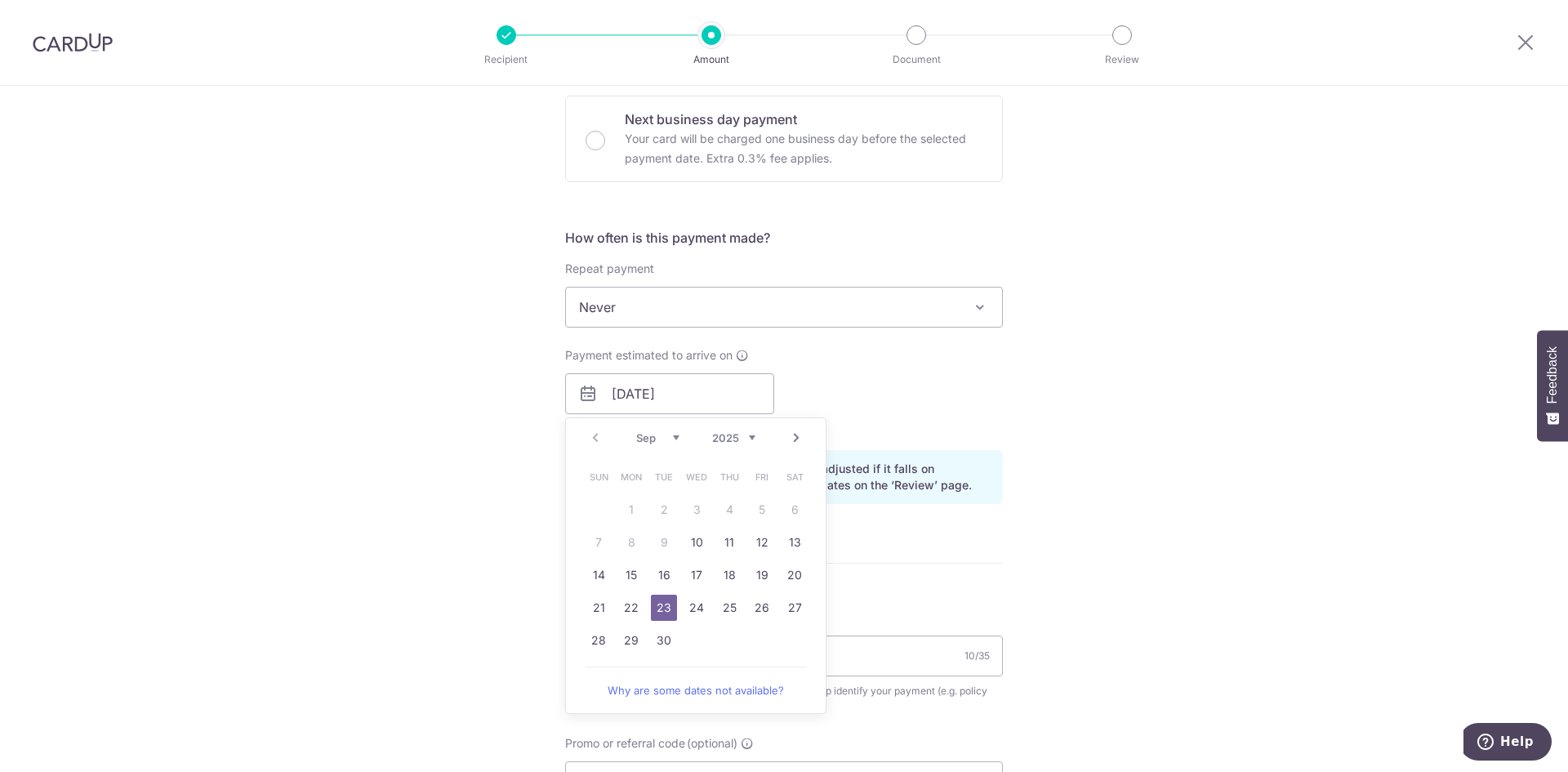
click at [660, 603] on link "23" at bounding box center [663, 608] width 26 height 26
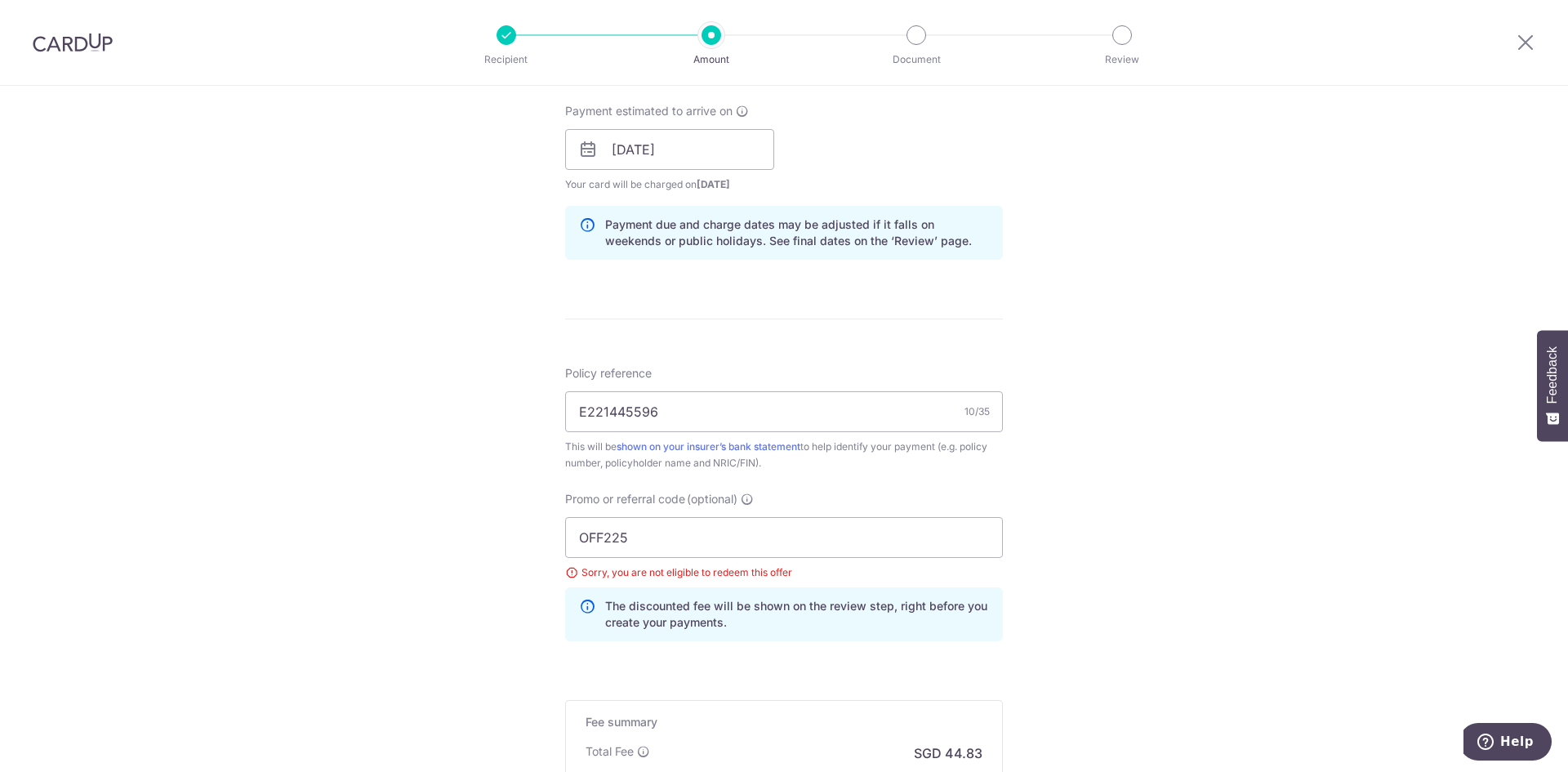
scroll to position [736, 0]
click at [438, 516] on div "Tell us more about your payment Enter payment amount SGD 1,724.20 1724.20 Selec…" at bounding box center [784, 171] width 1568 height 1641
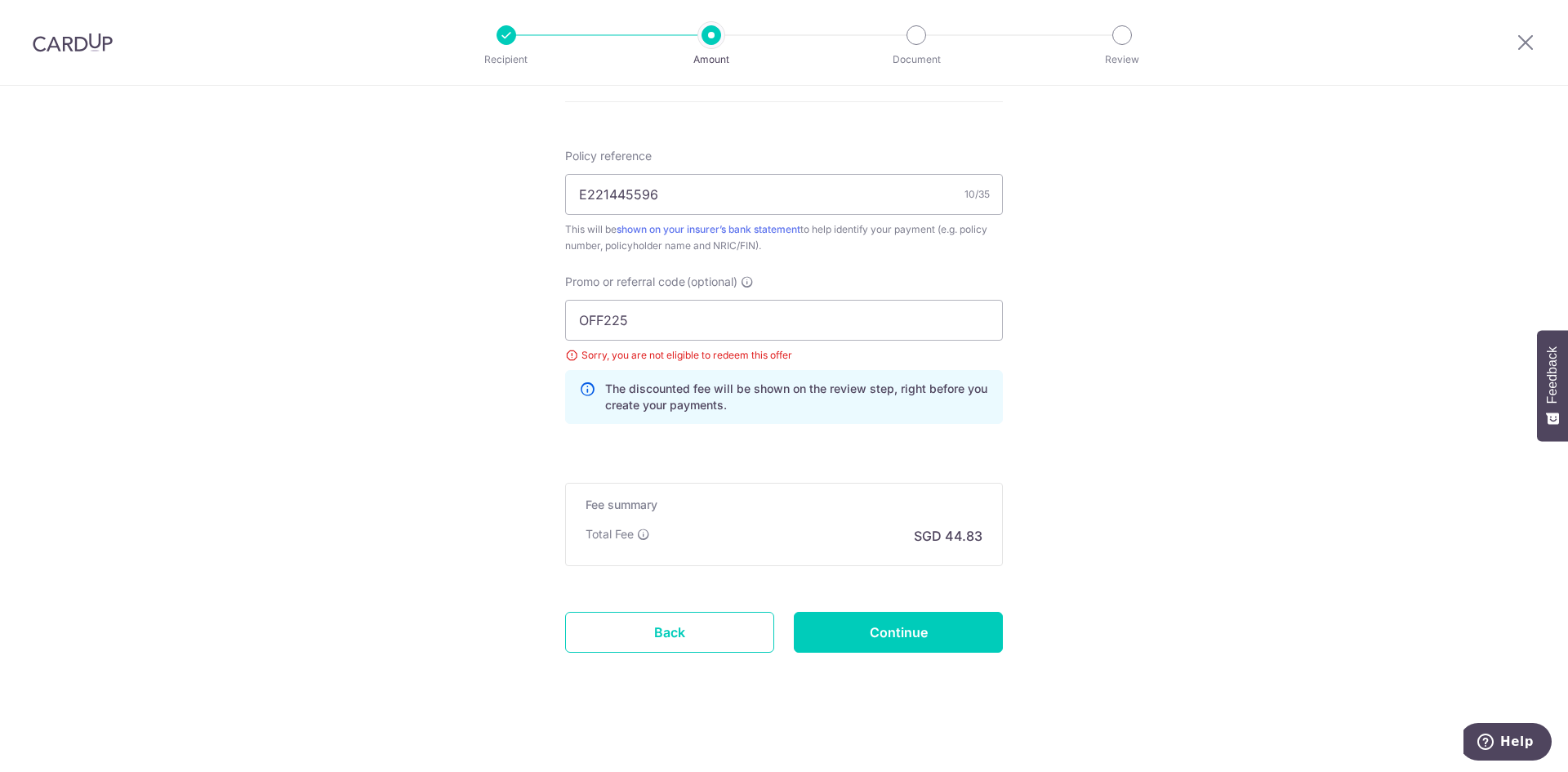
scroll to position [955, 0]
click at [916, 620] on input "Continue" at bounding box center [898, 629] width 209 height 41
type input "Update Schedule"
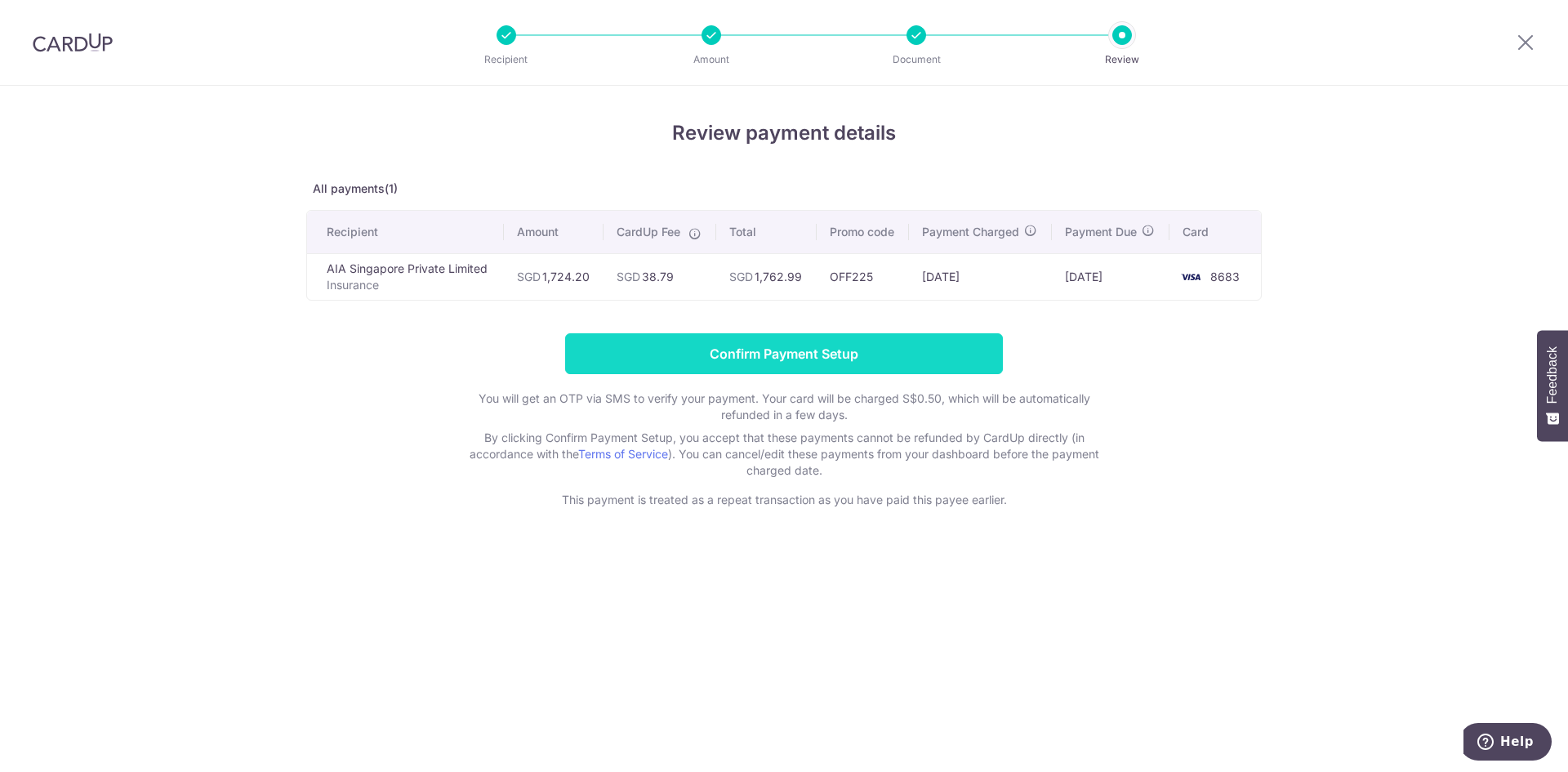
click at [774, 351] on input "Confirm Payment Setup" at bounding box center [784, 354] width 437 height 41
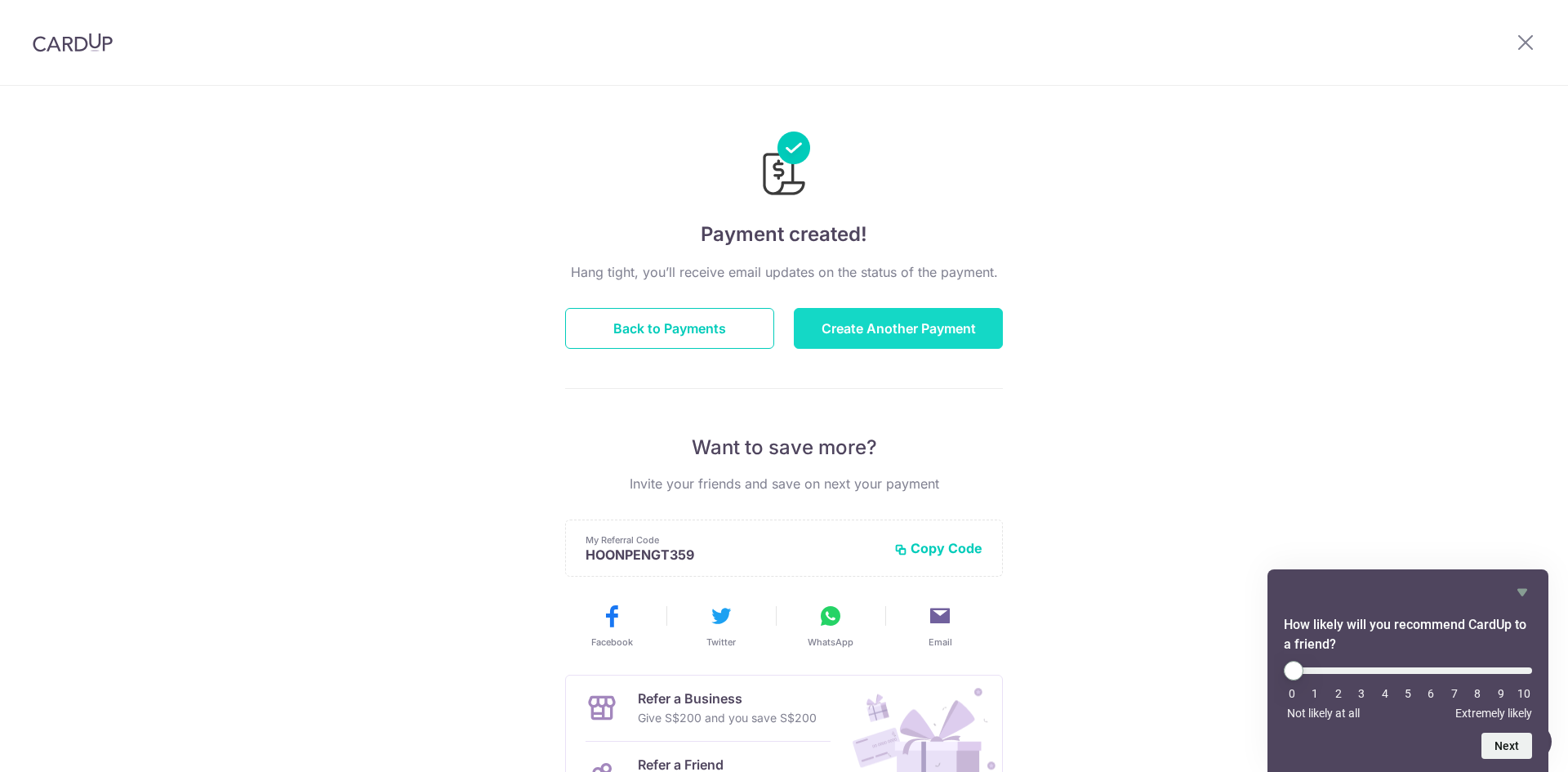
click at [864, 327] on button "Create Another Payment" at bounding box center [898, 328] width 209 height 41
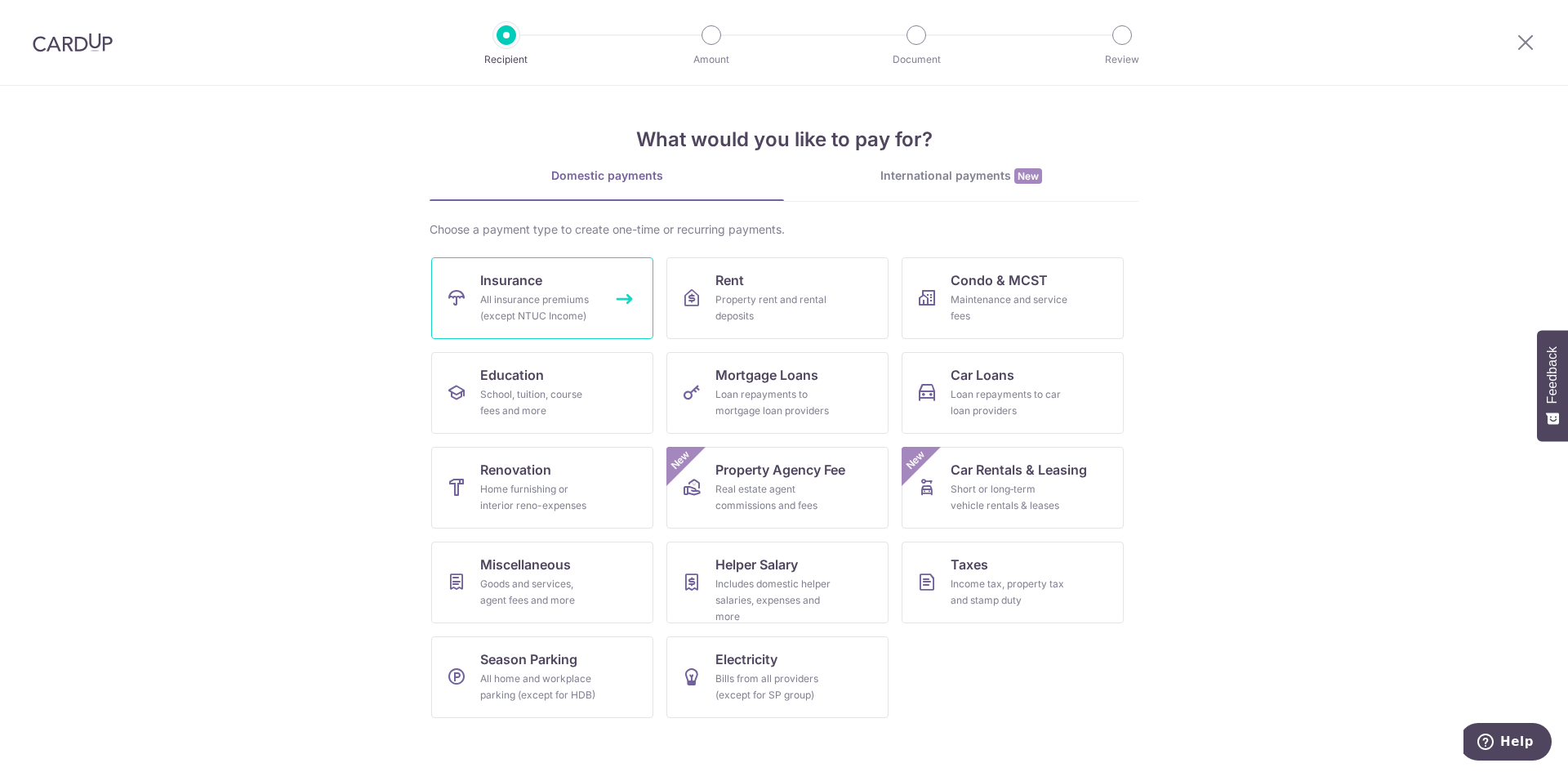
click at [488, 311] on div "All insurance premiums (except NTUC Income)" at bounding box center [538, 308] width 118 height 33
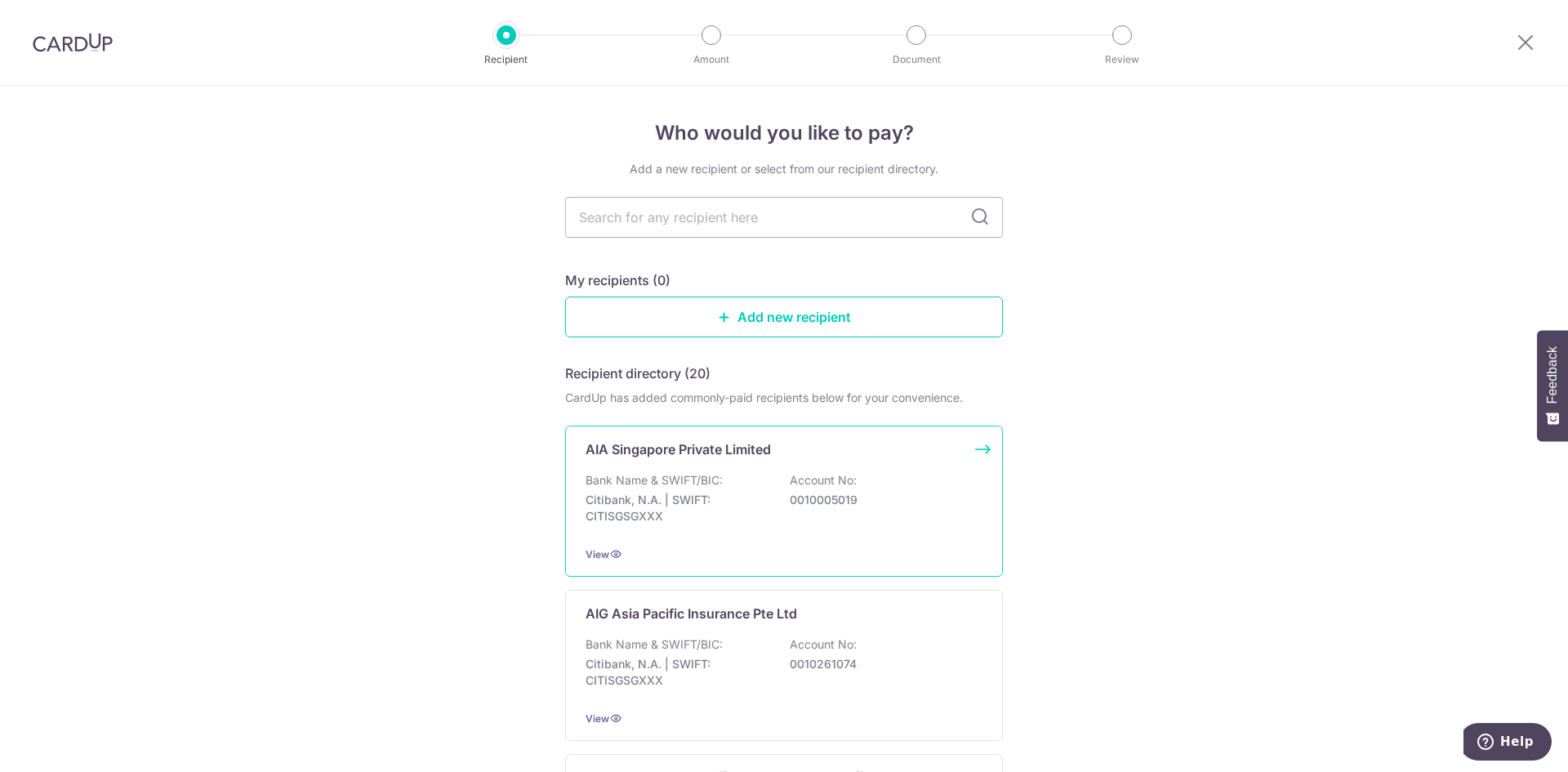
click at [711, 497] on p "Citibank, N.A. | SWIFT: CITISGSGXXX" at bounding box center [677, 508] width 183 height 33
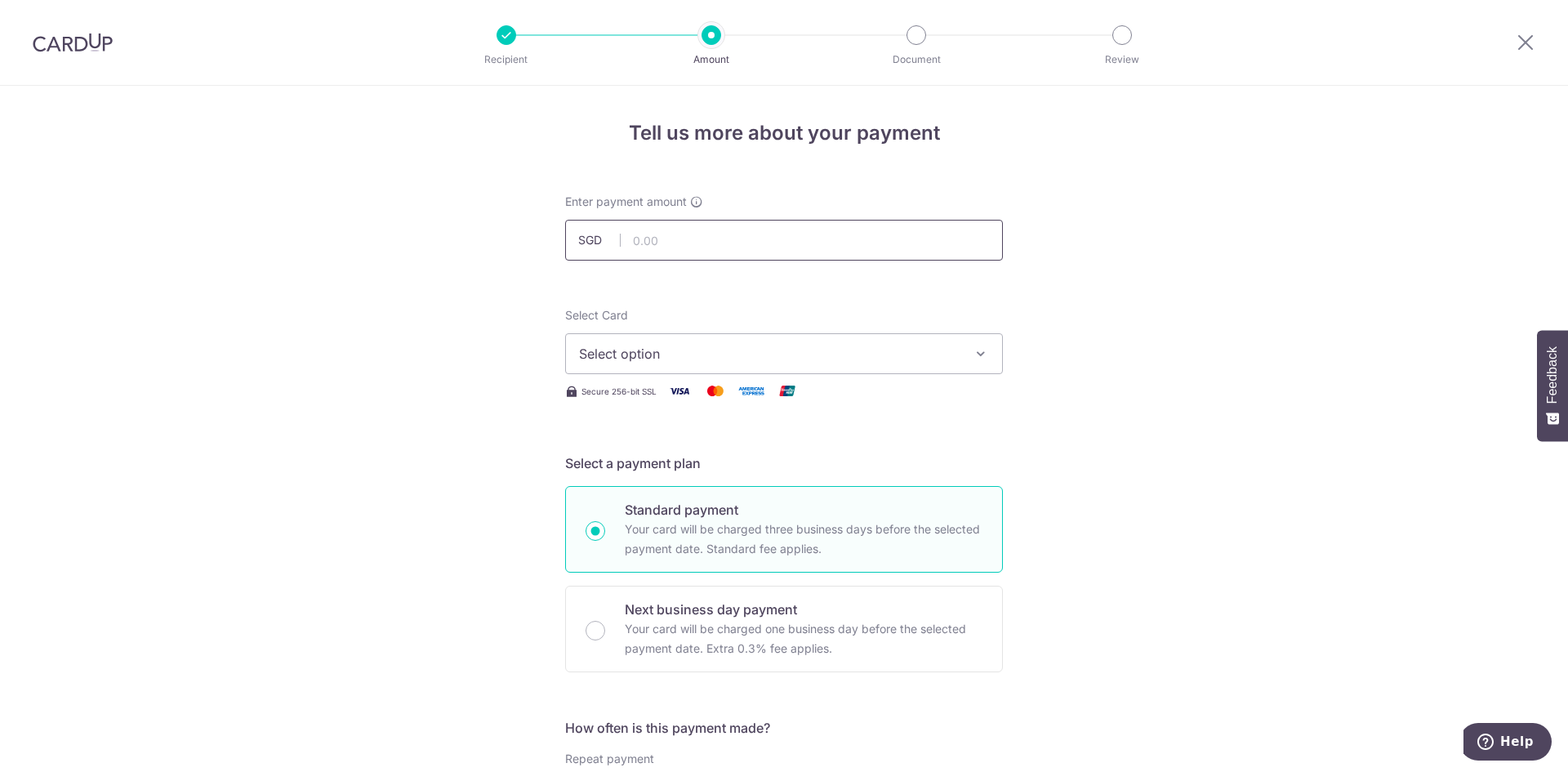
click at [652, 246] on input "text" at bounding box center [784, 240] width 437 height 41
type input "719.00"
click at [655, 367] on button "Select option" at bounding box center [784, 354] width 437 height 41
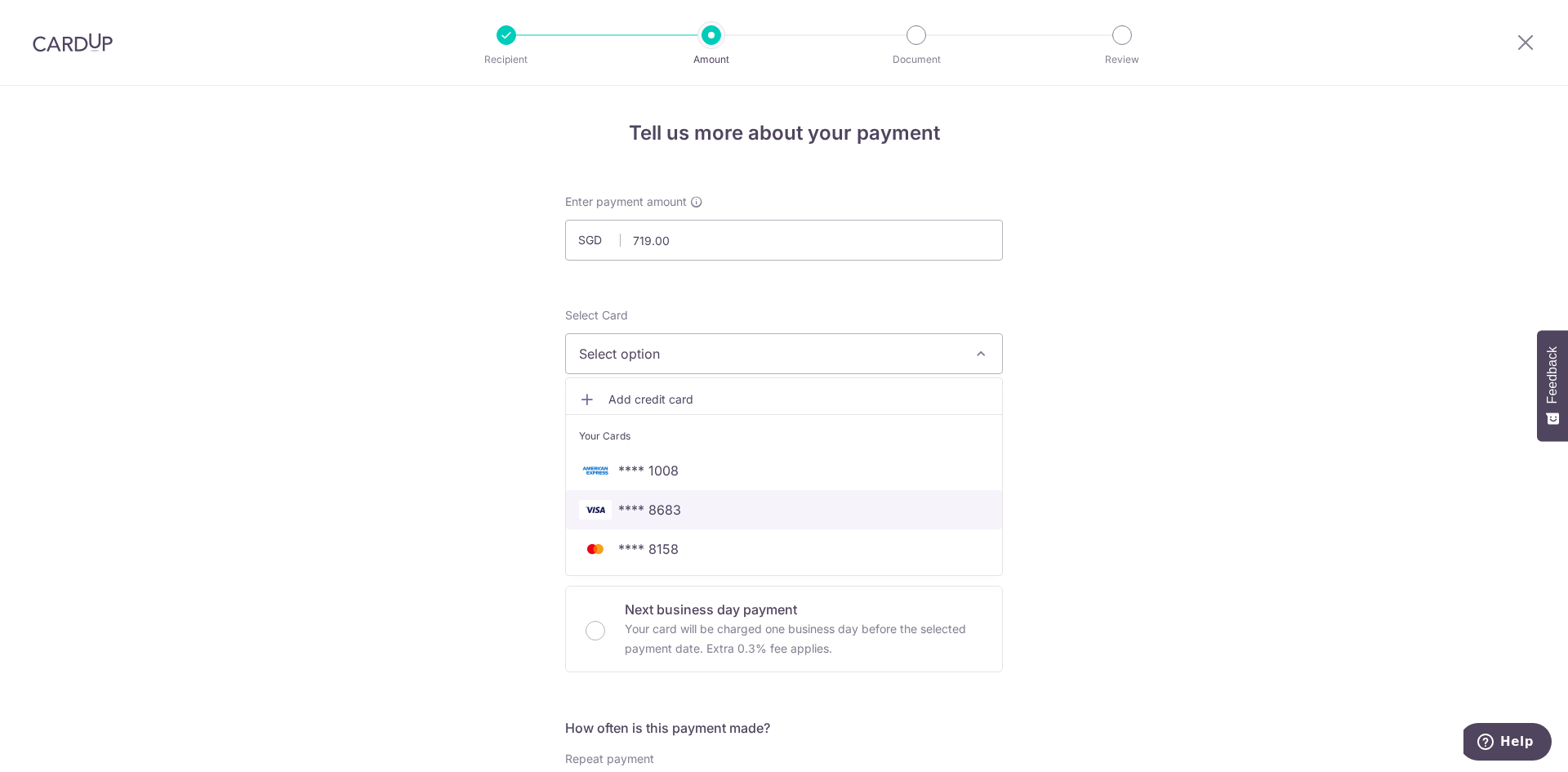
drag, startPoint x: 633, startPoint y: 517, endPoint x: 562, endPoint y: 510, distance: 71.3
click at [633, 516] on span "**** 8683" at bounding box center [650, 510] width 63 height 19
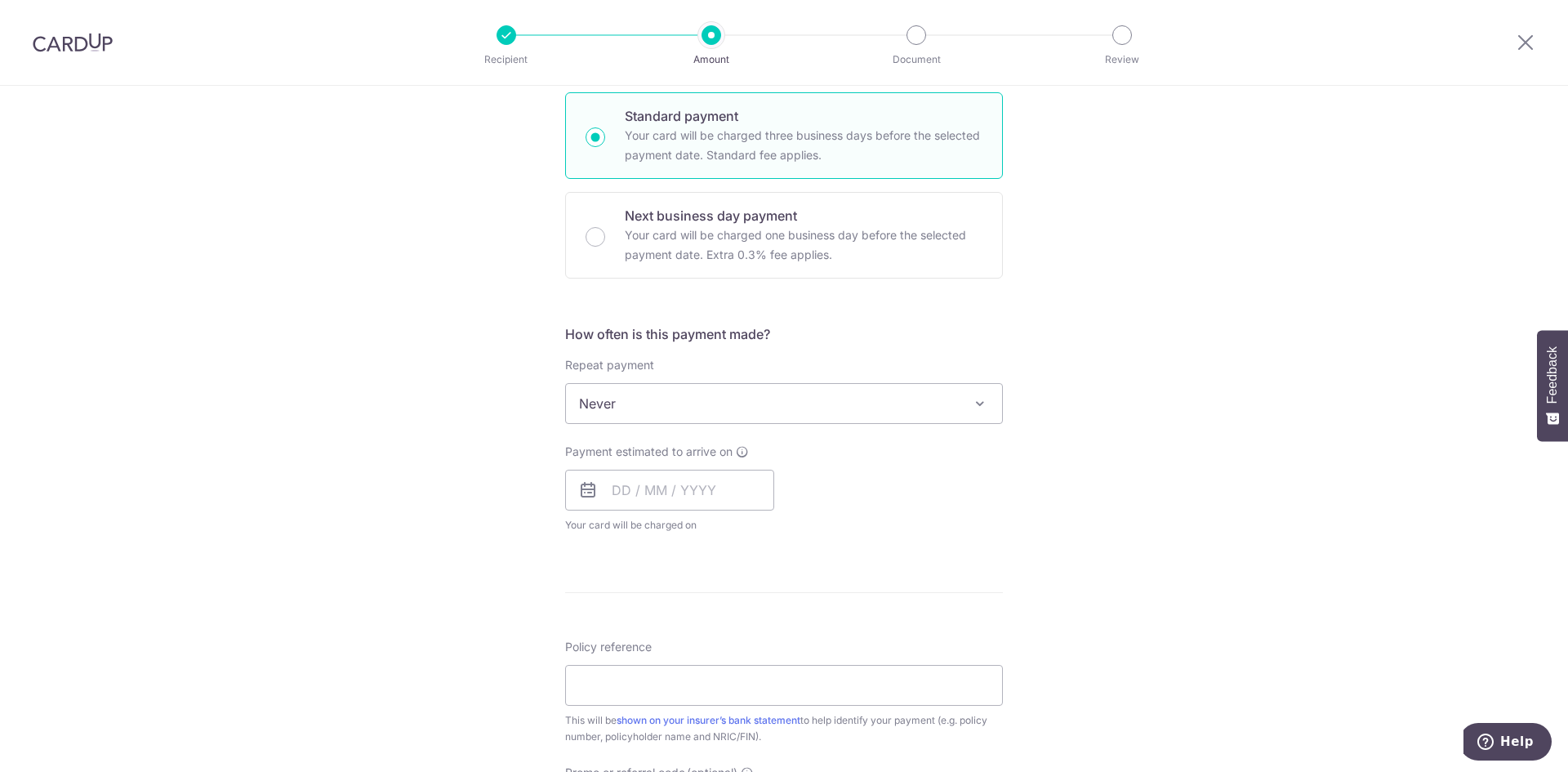
scroll to position [409, 0]
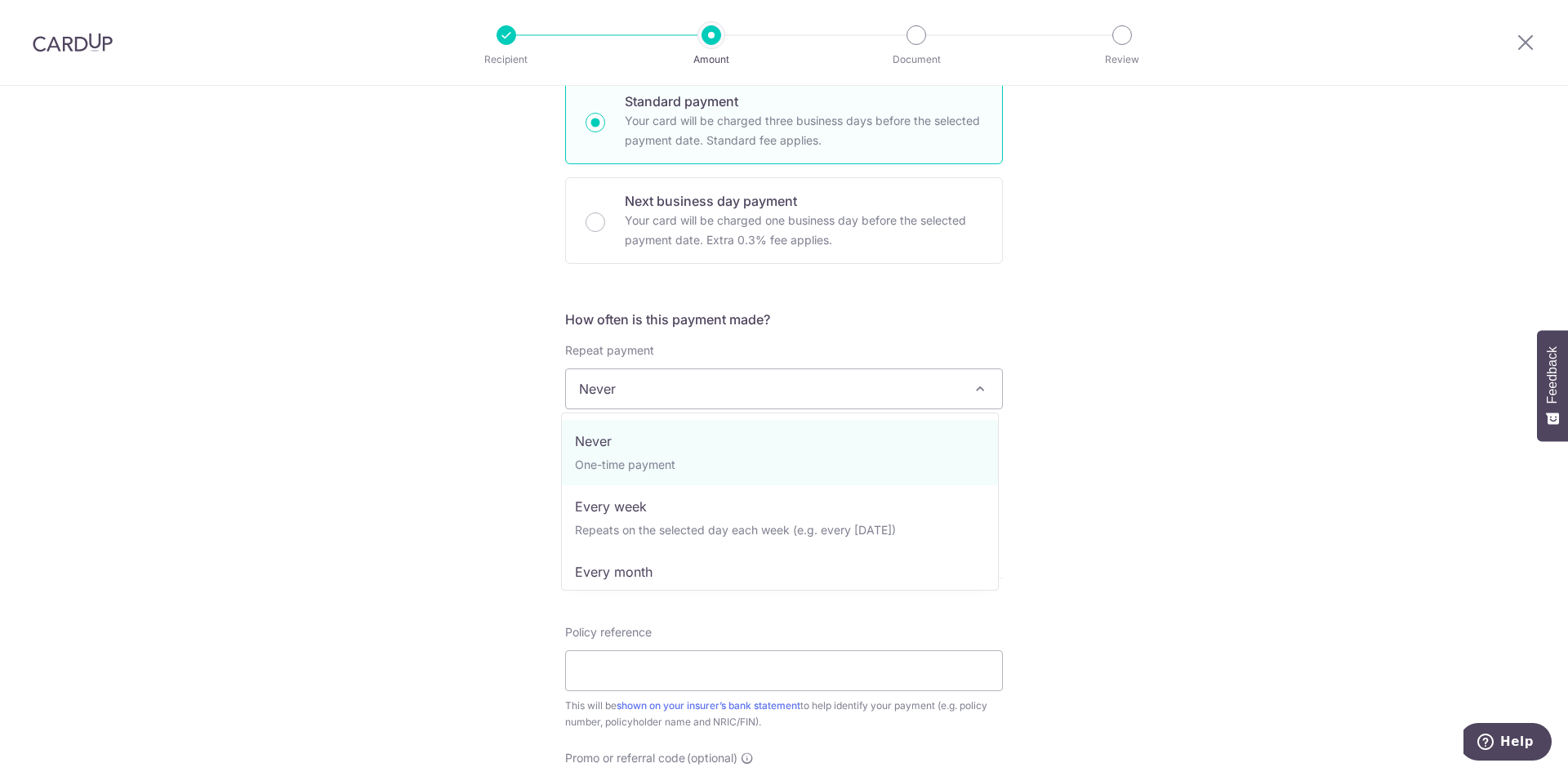
click at [656, 375] on span "Never" at bounding box center [784, 389] width 436 height 39
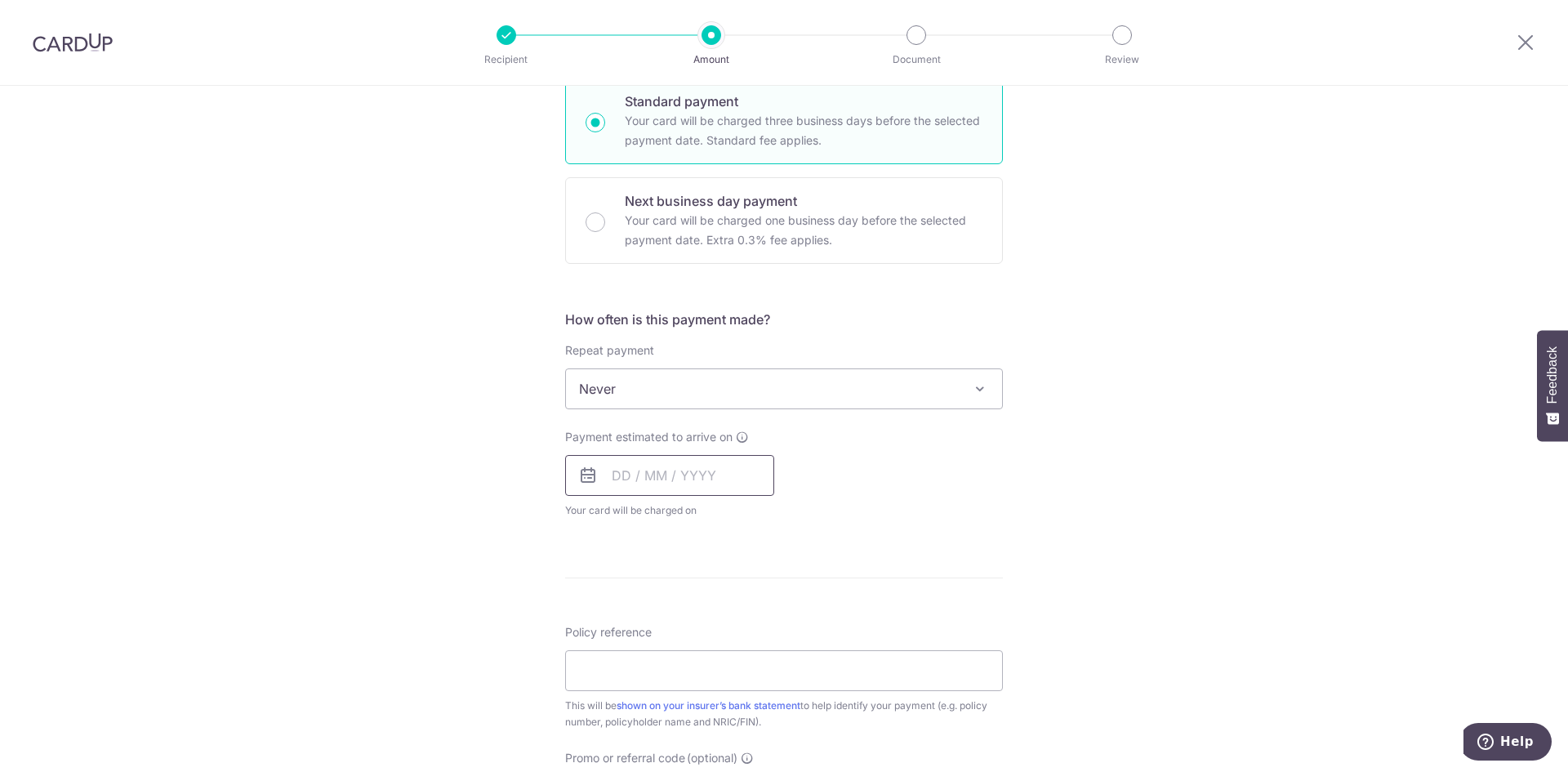
click at [623, 478] on input "text" at bounding box center [669, 476] width 209 height 41
click at [659, 685] on link "23" at bounding box center [663, 689] width 26 height 26
type input "23/09/2025"
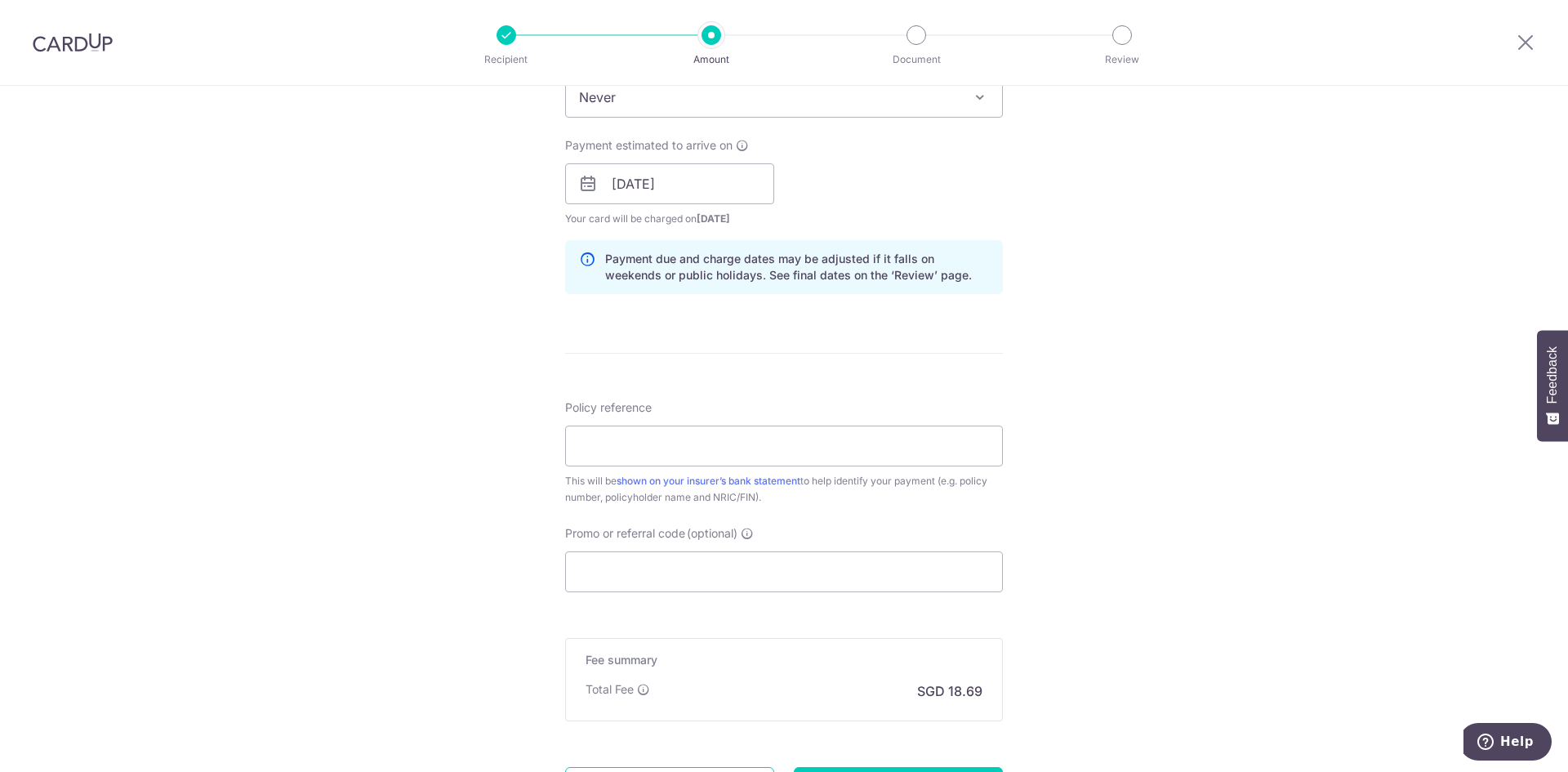
scroll to position [736, 0]
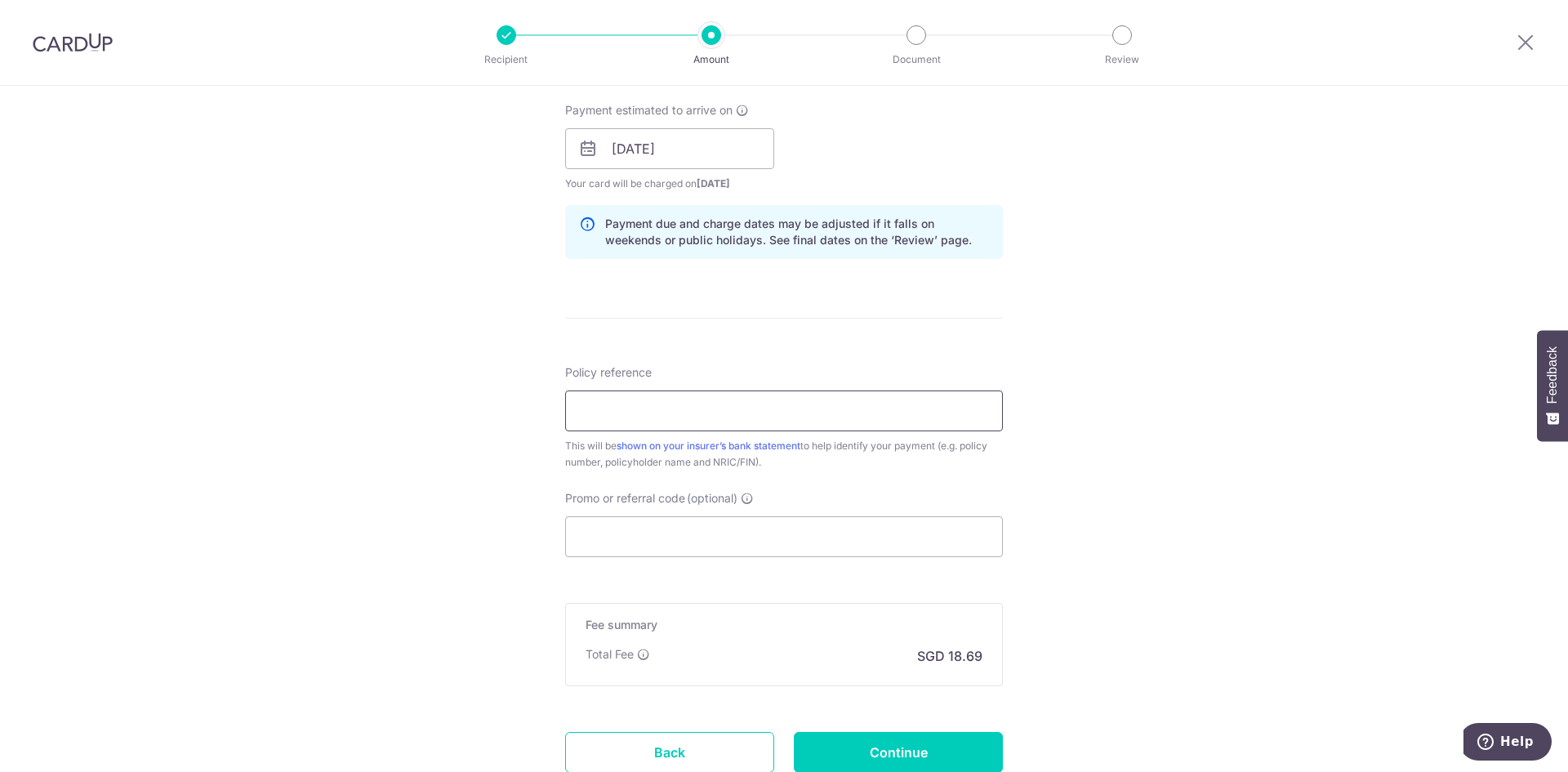
click at [638, 399] on input "Policy reference" at bounding box center [784, 411] width 437 height 41
type input "H221445596"
click at [582, 543] on input "Promo or referral code (optional)" at bounding box center [784, 537] width 437 height 41
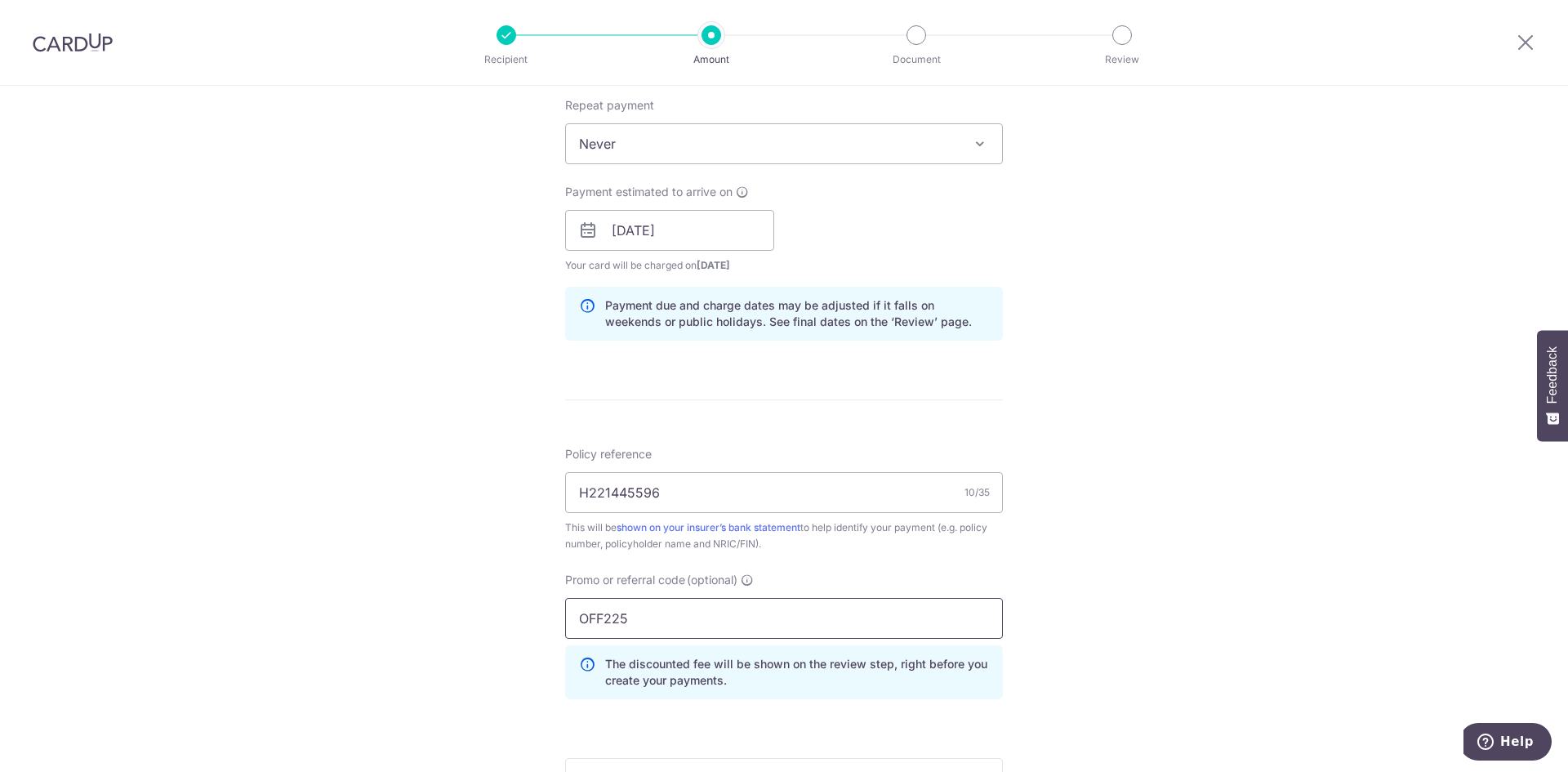
scroll to position [932, 0]
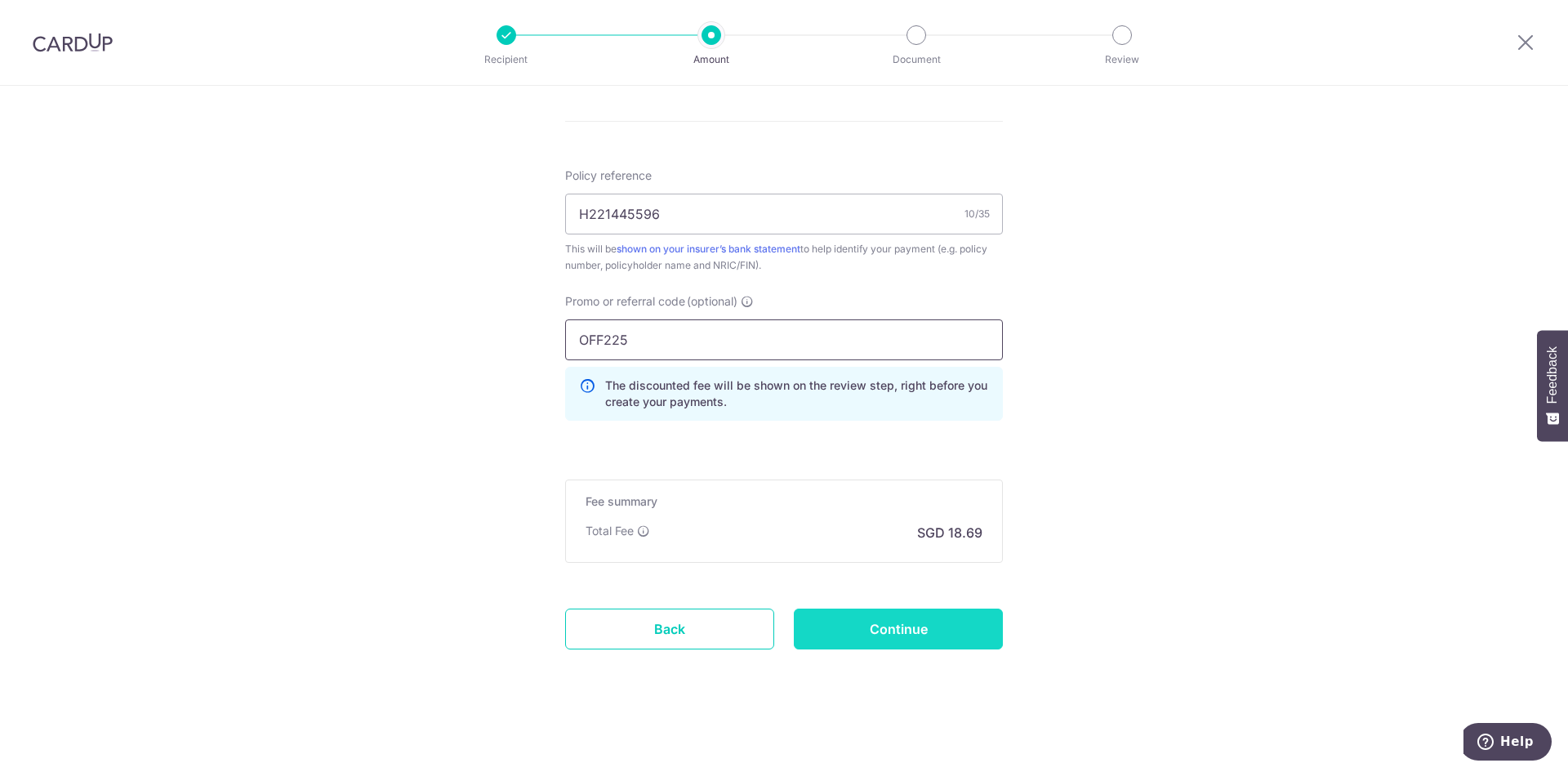
type input "OFF225"
click at [927, 627] on input "Continue" at bounding box center [898, 629] width 209 height 41
type input "Create Schedule"
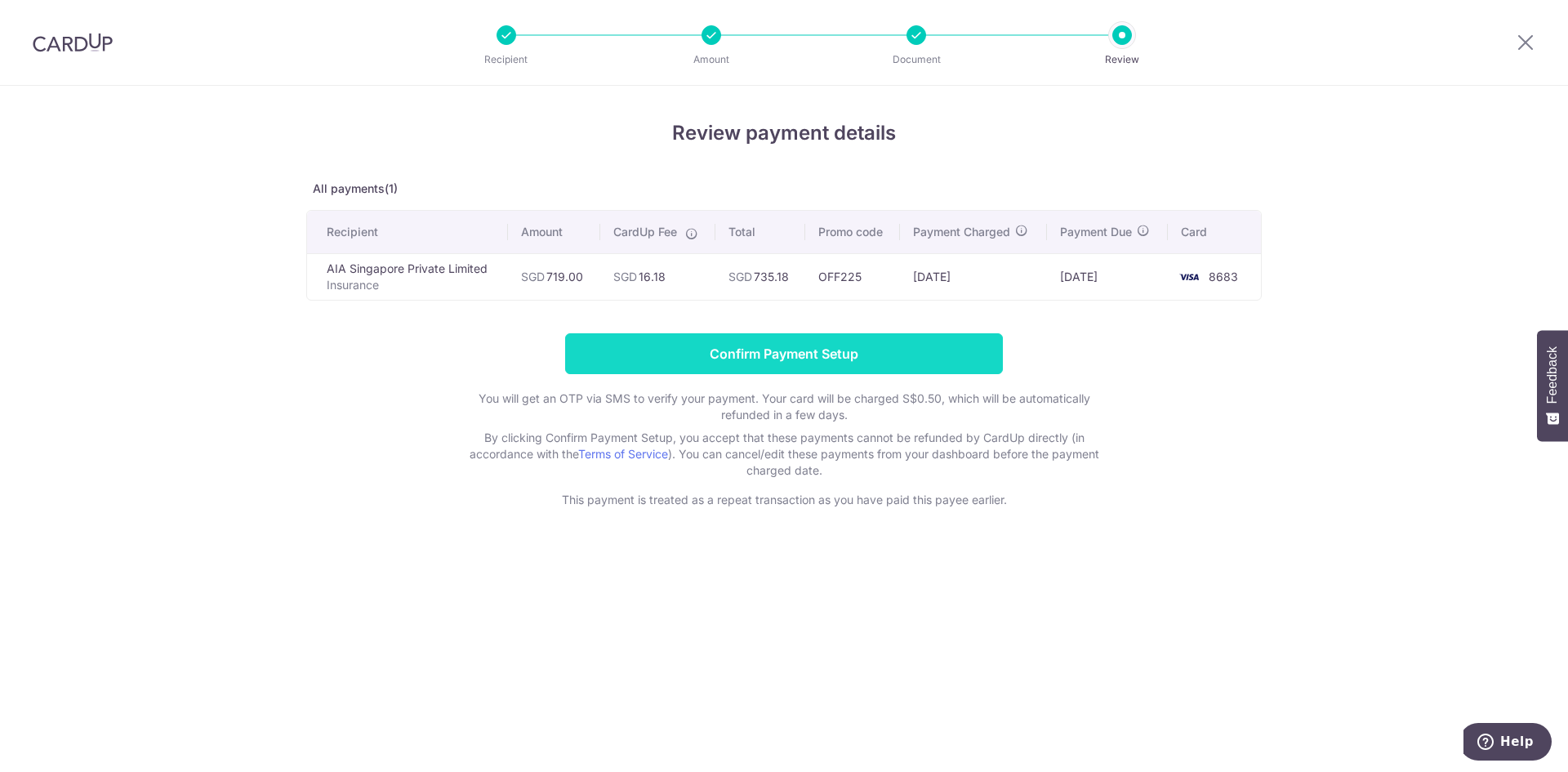
click at [839, 351] on input "Confirm Payment Setup" at bounding box center [784, 354] width 437 height 41
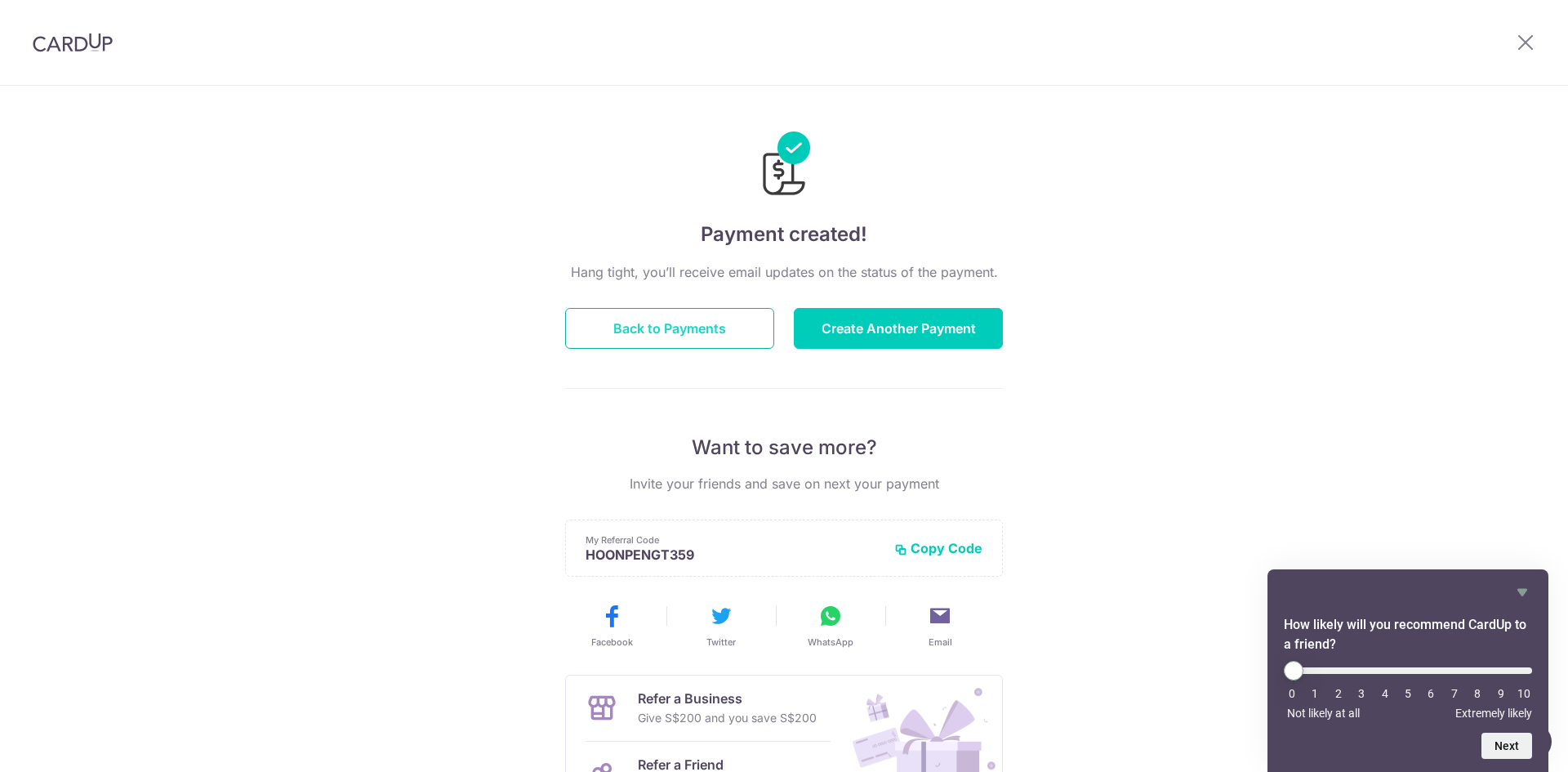
click at [622, 339] on button "Back to Payments" at bounding box center [669, 328] width 209 height 41
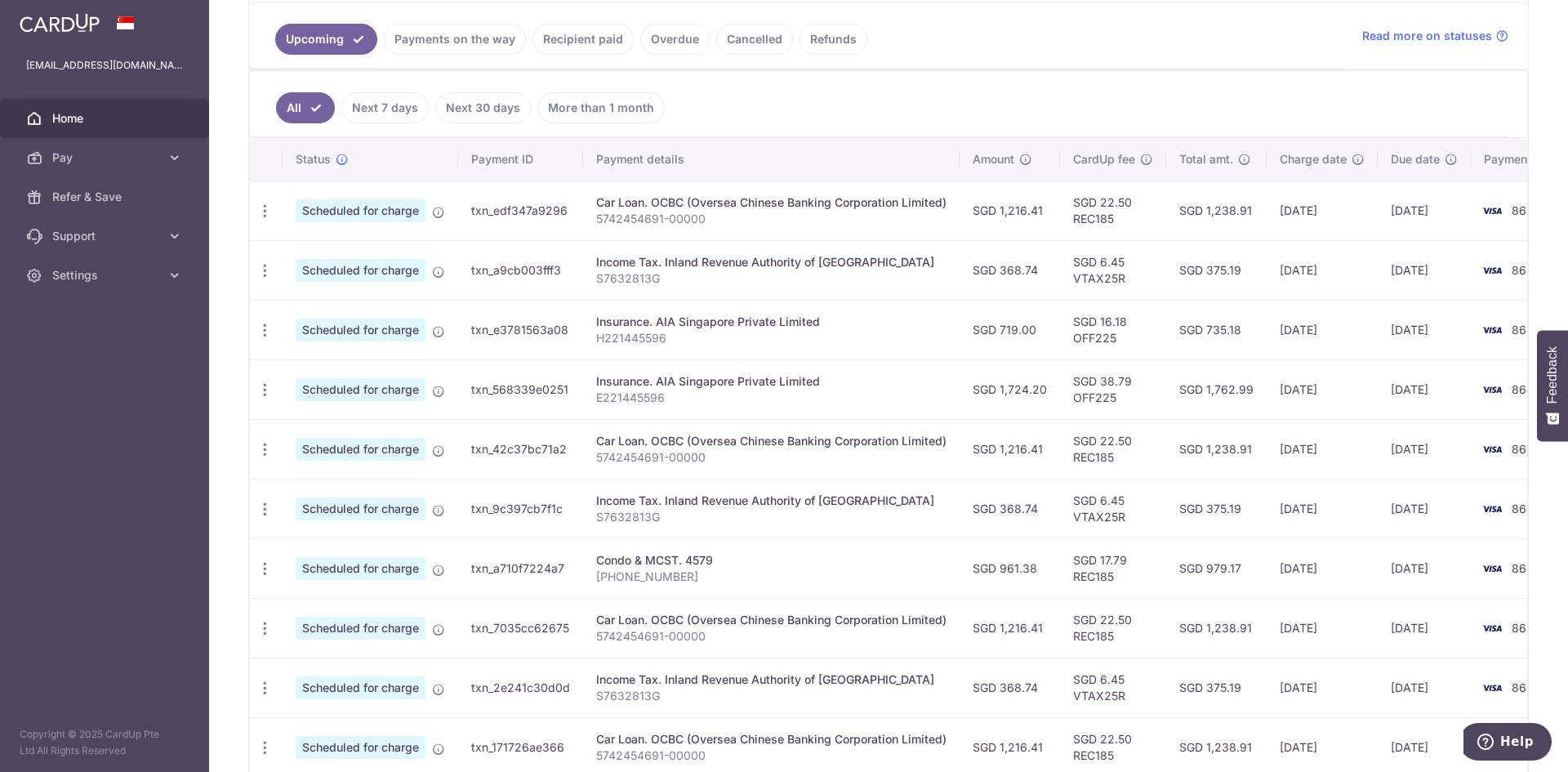
scroll to position [409, 0]
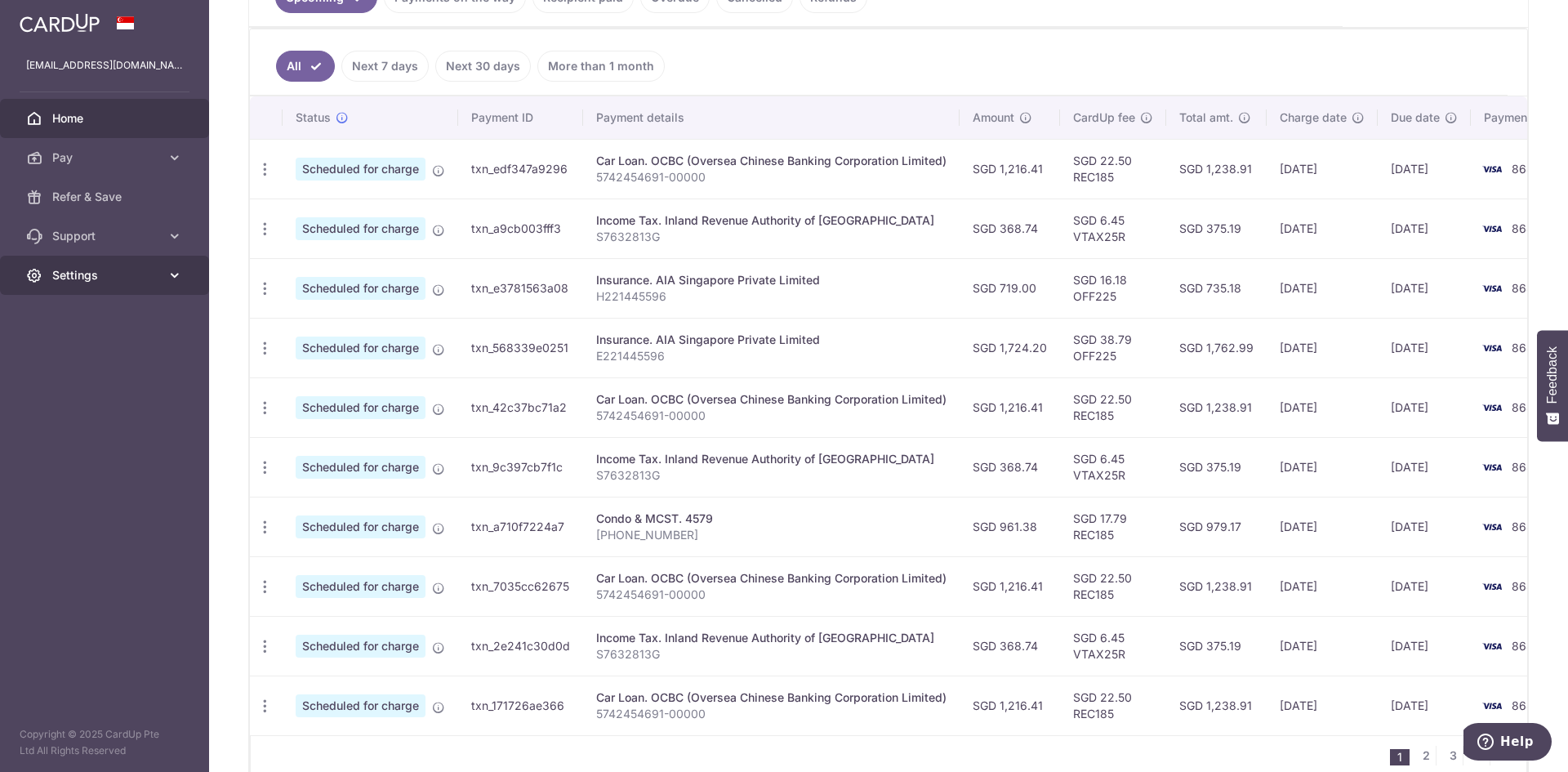
drag, startPoint x: 178, startPoint y: 278, endPoint x: 112, endPoint y: 412, distance: 149.4
click at [177, 278] on icon at bounding box center [174, 275] width 16 height 16
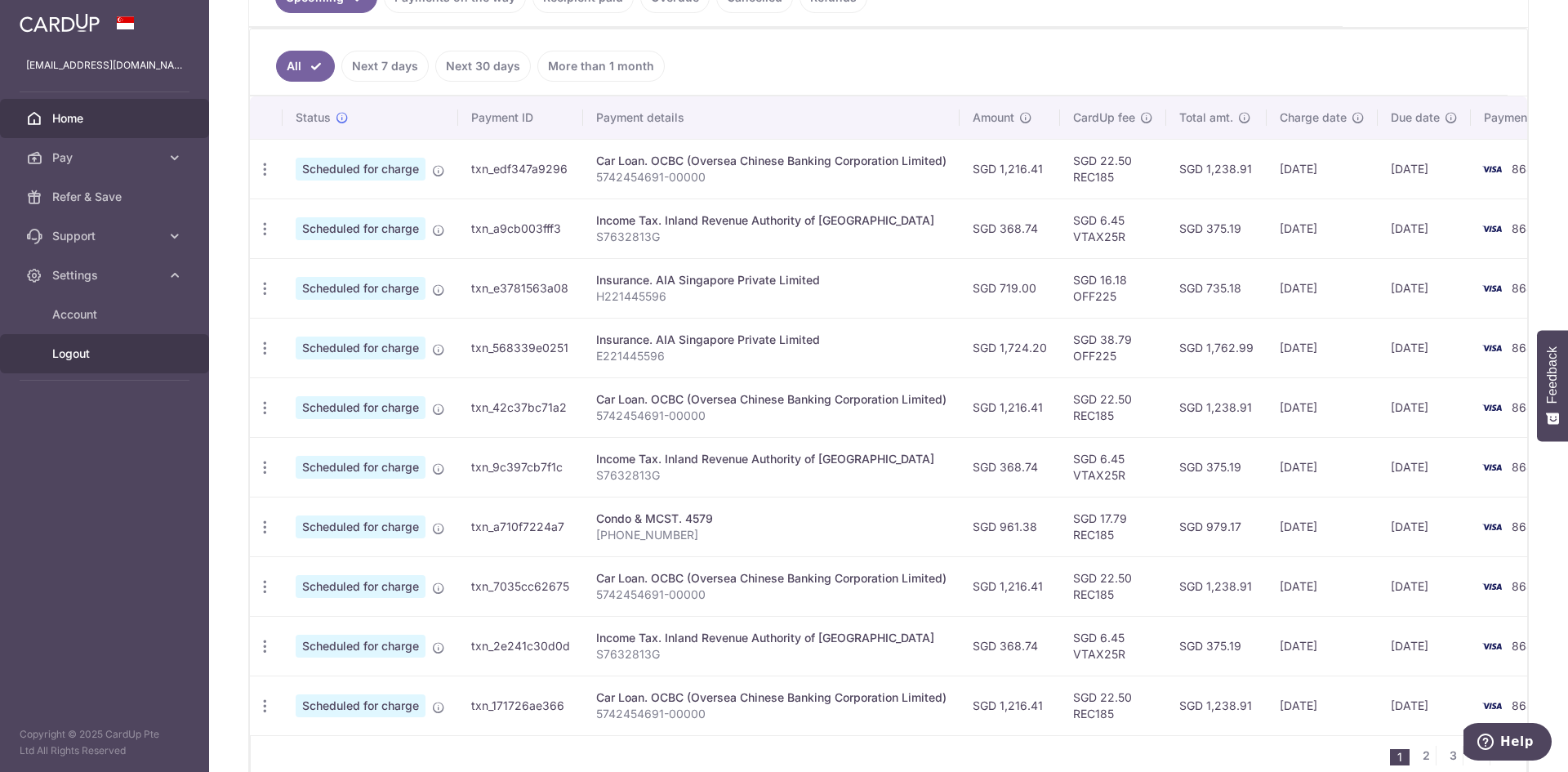
click at [67, 345] on link "Logout" at bounding box center [104, 354] width 209 height 39
